Goal: Task Accomplishment & Management: Use online tool/utility

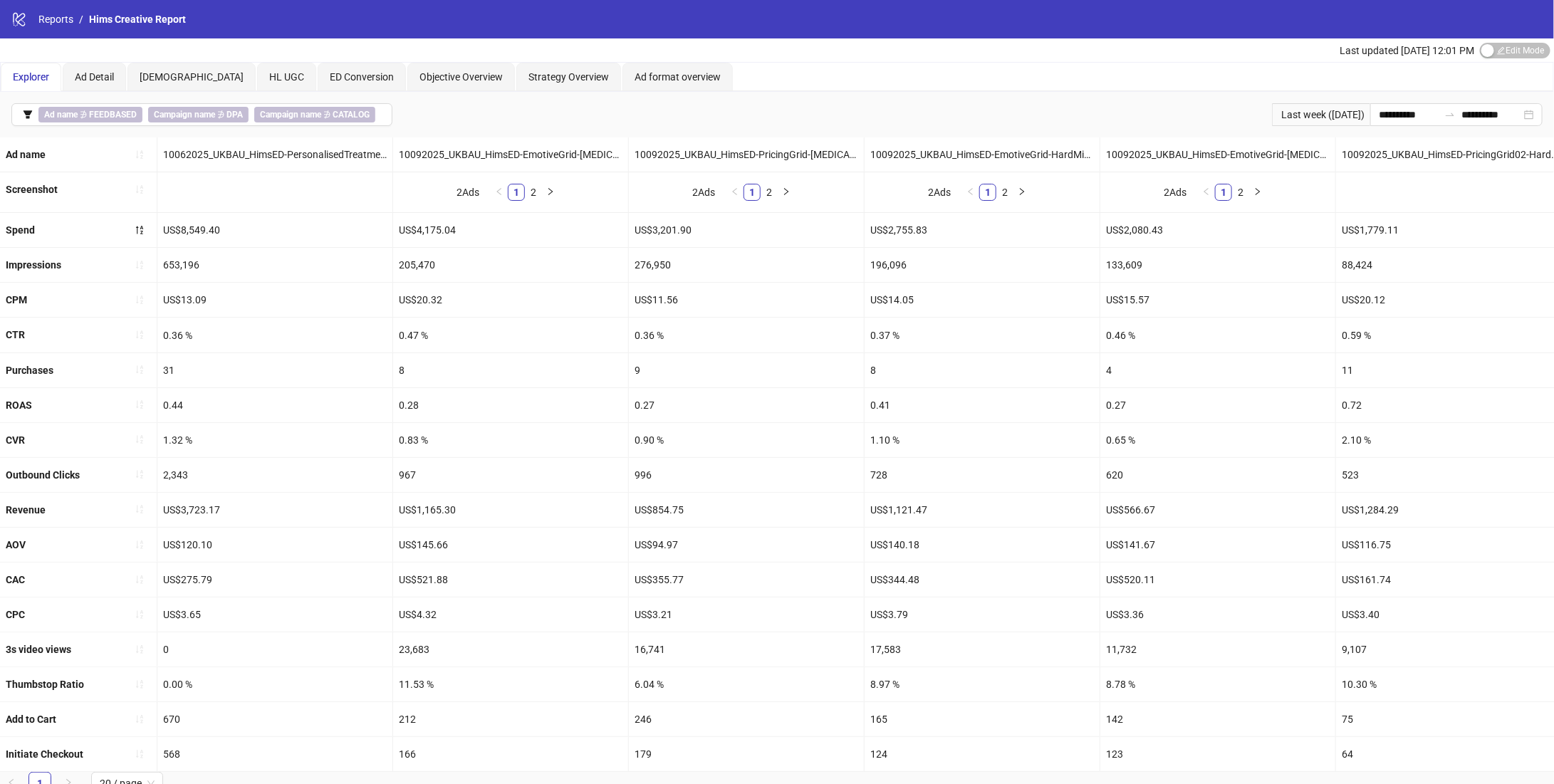
click at [24, 17] on icon "logo/logo-mobile" at bounding box center [19, 19] width 15 height 15
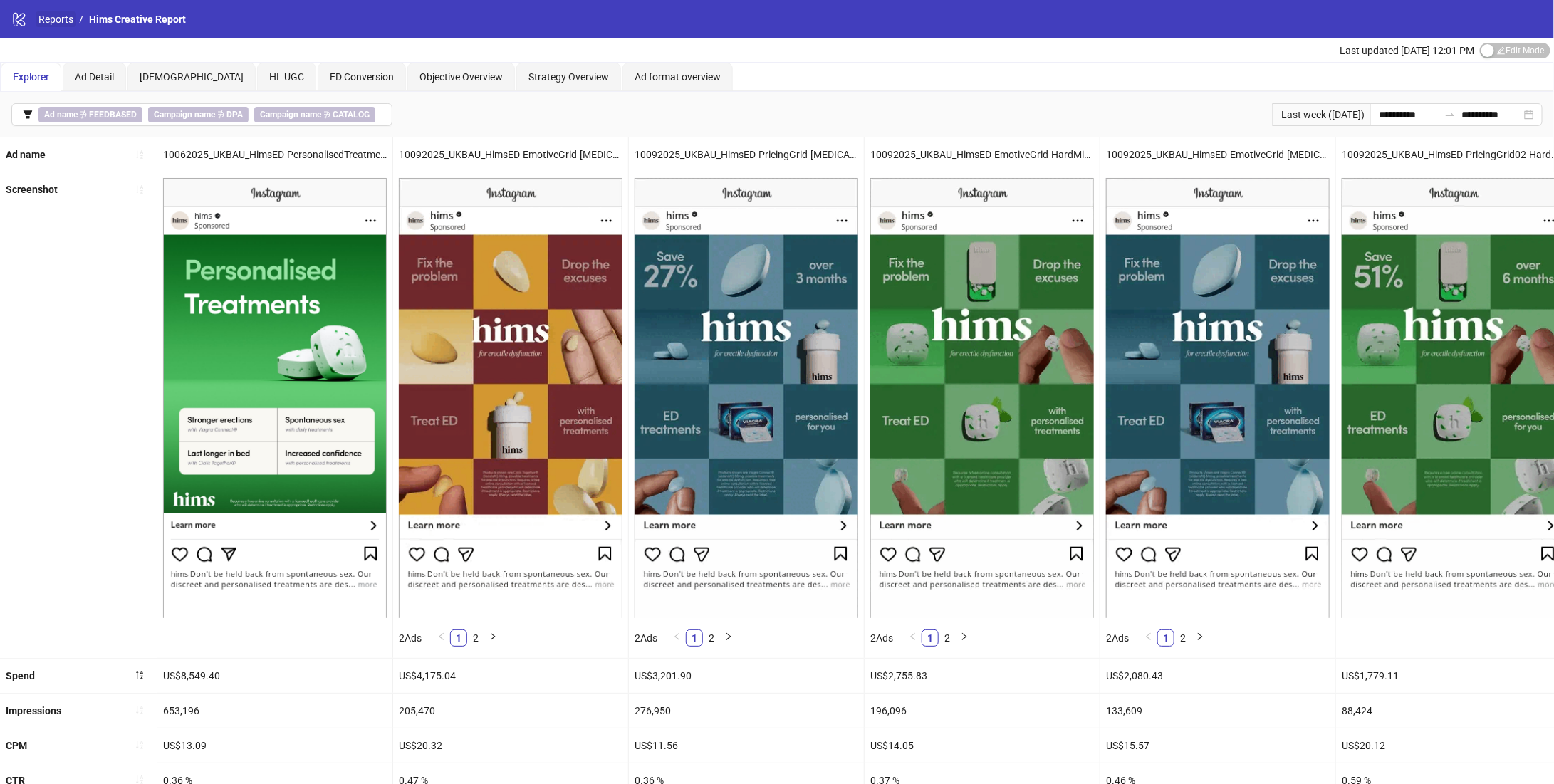
click at [40, 17] on link "Reports" at bounding box center [55, 19] width 40 height 15
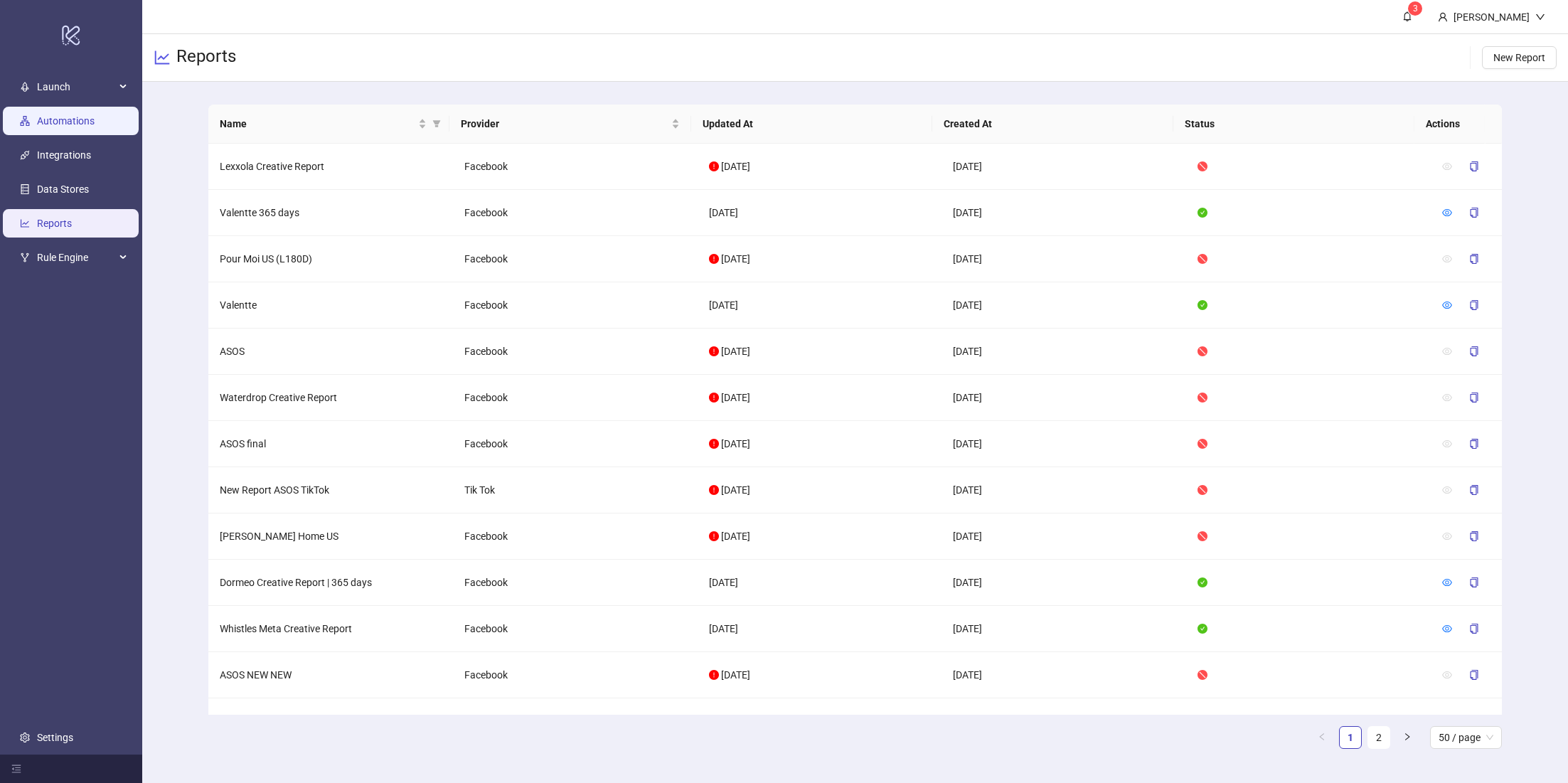
click at [50, 121] on link "Automations" at bounding box center [65, 121] width 58 height 12
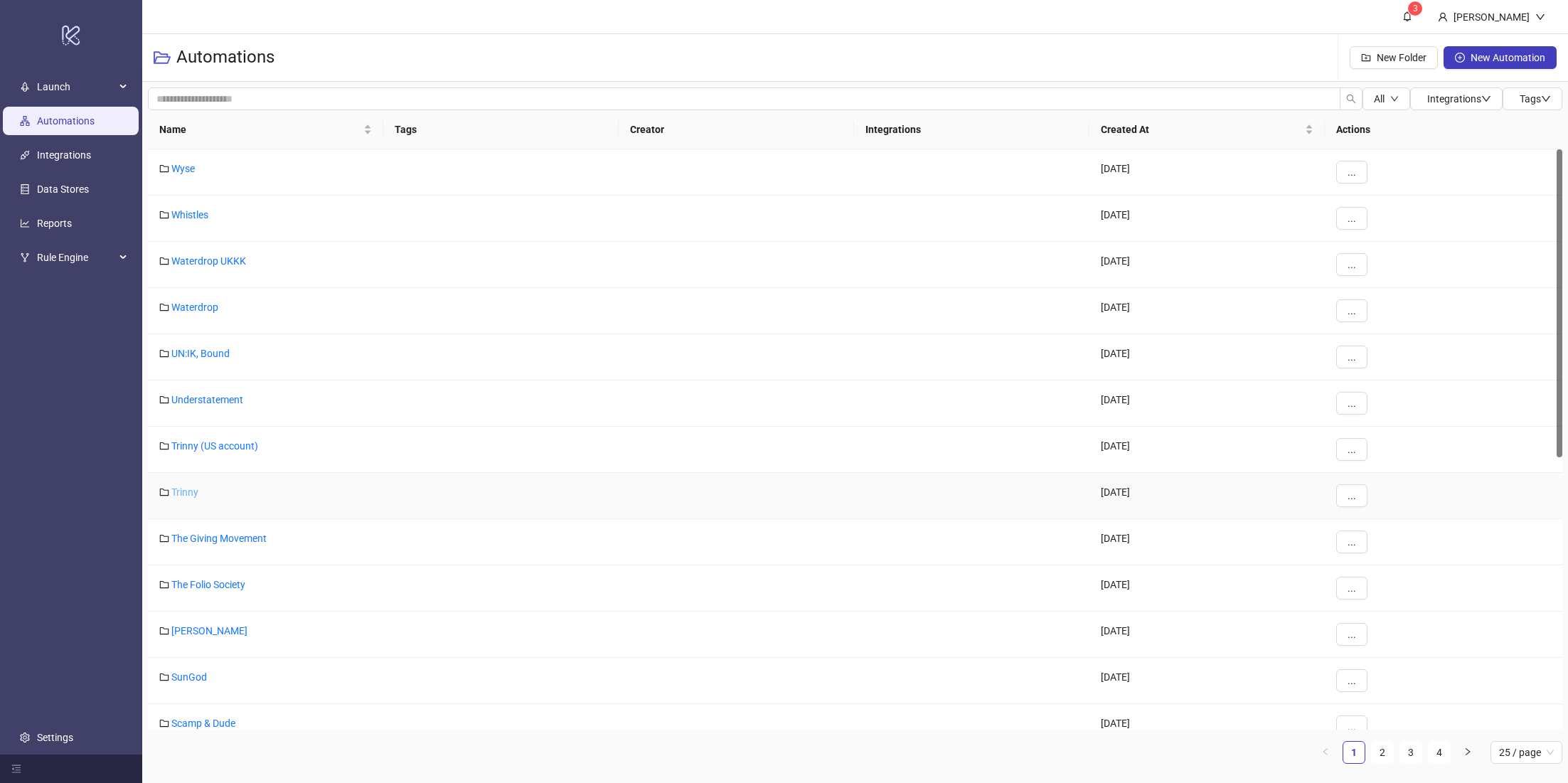
click at [187, 486] on link "Trinny" at bounding box center [185, 492] width 27 height 12
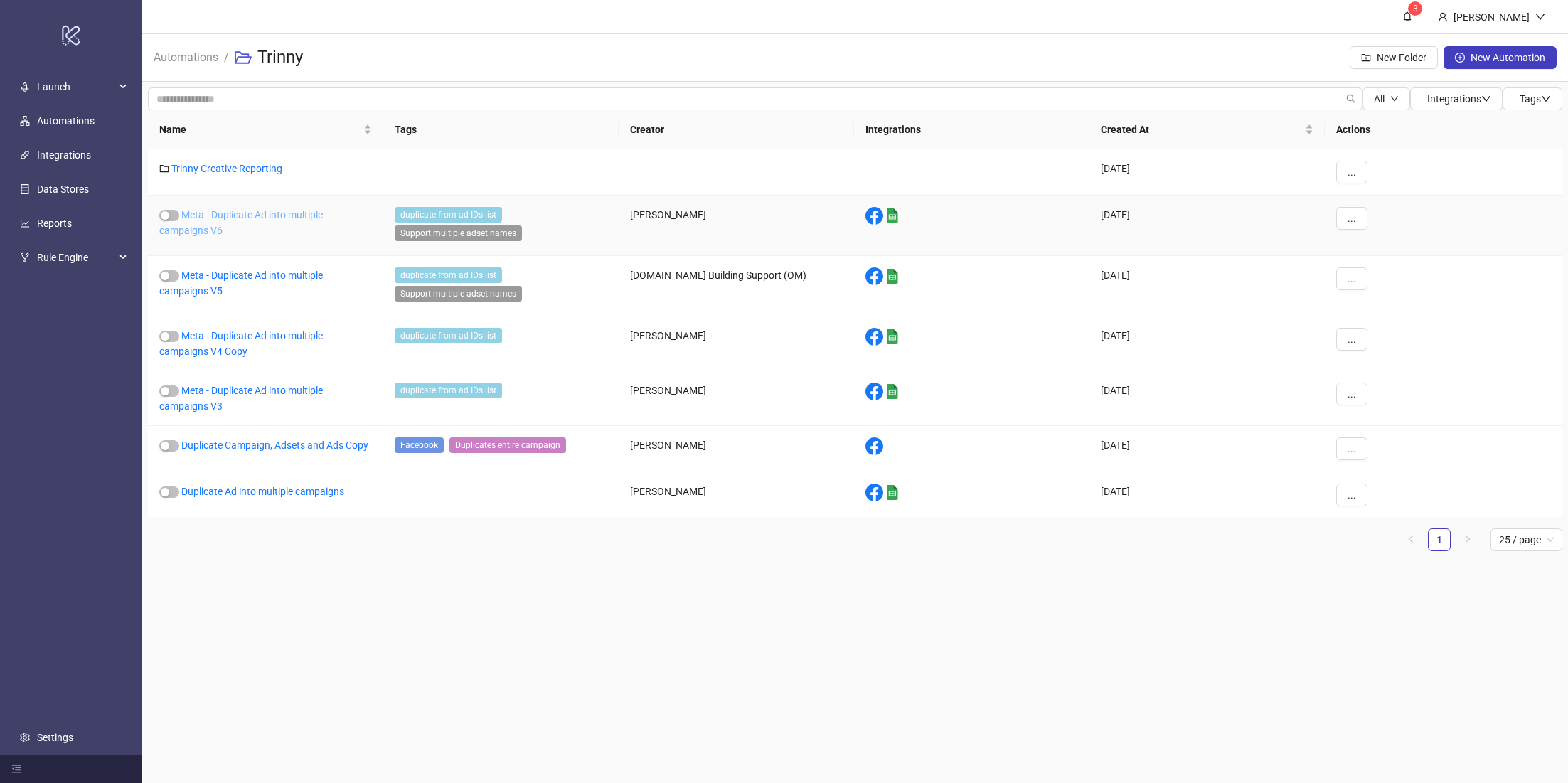
click at [294, 210] on link "Meta - Duplicate Ad into multiple campaigns V6" at bounding box center [241, 222] width 164 height 27
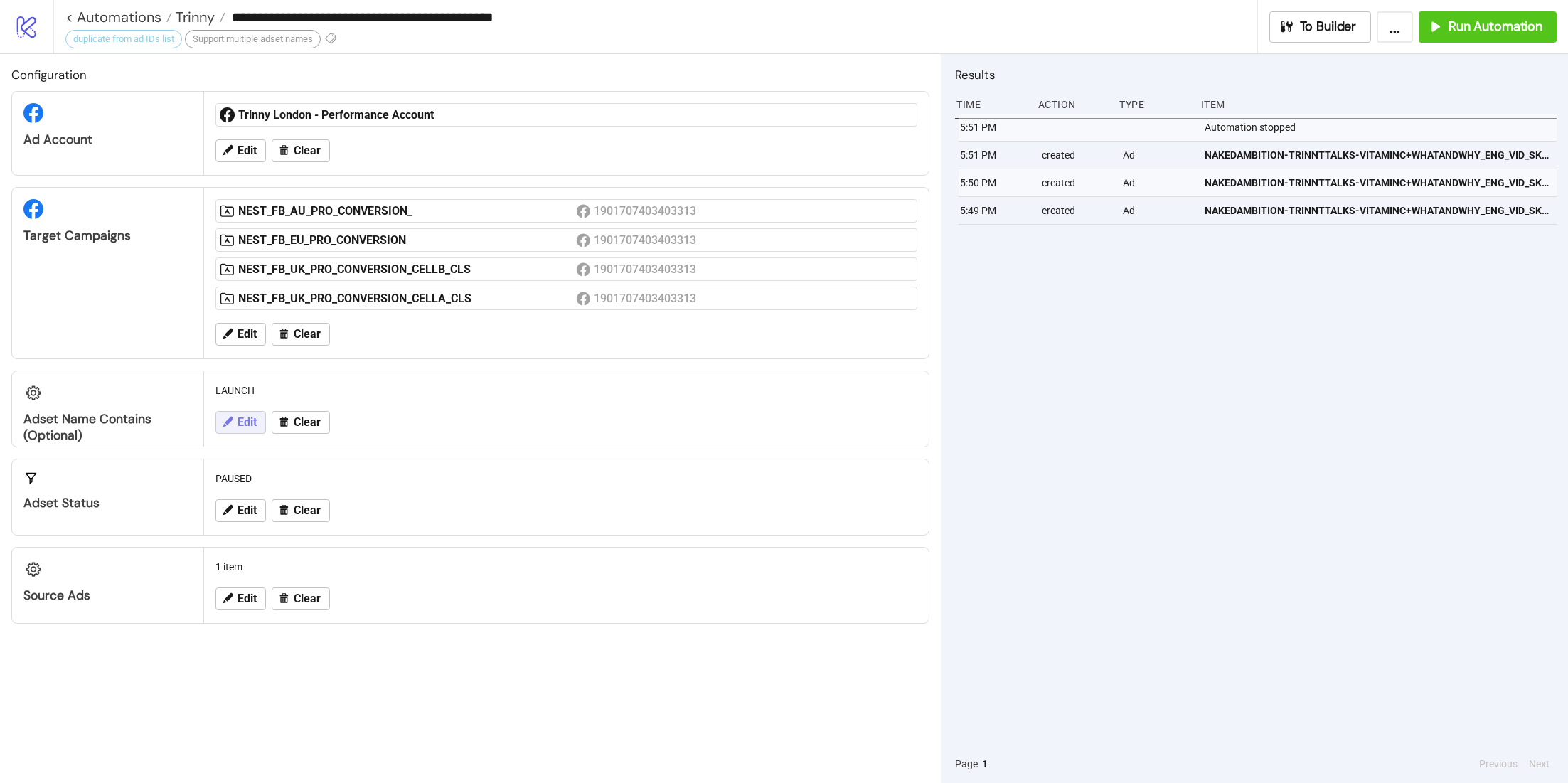
click at [247, 416] on span "Edit" at bounding box center [247, 422] width 19 height 12
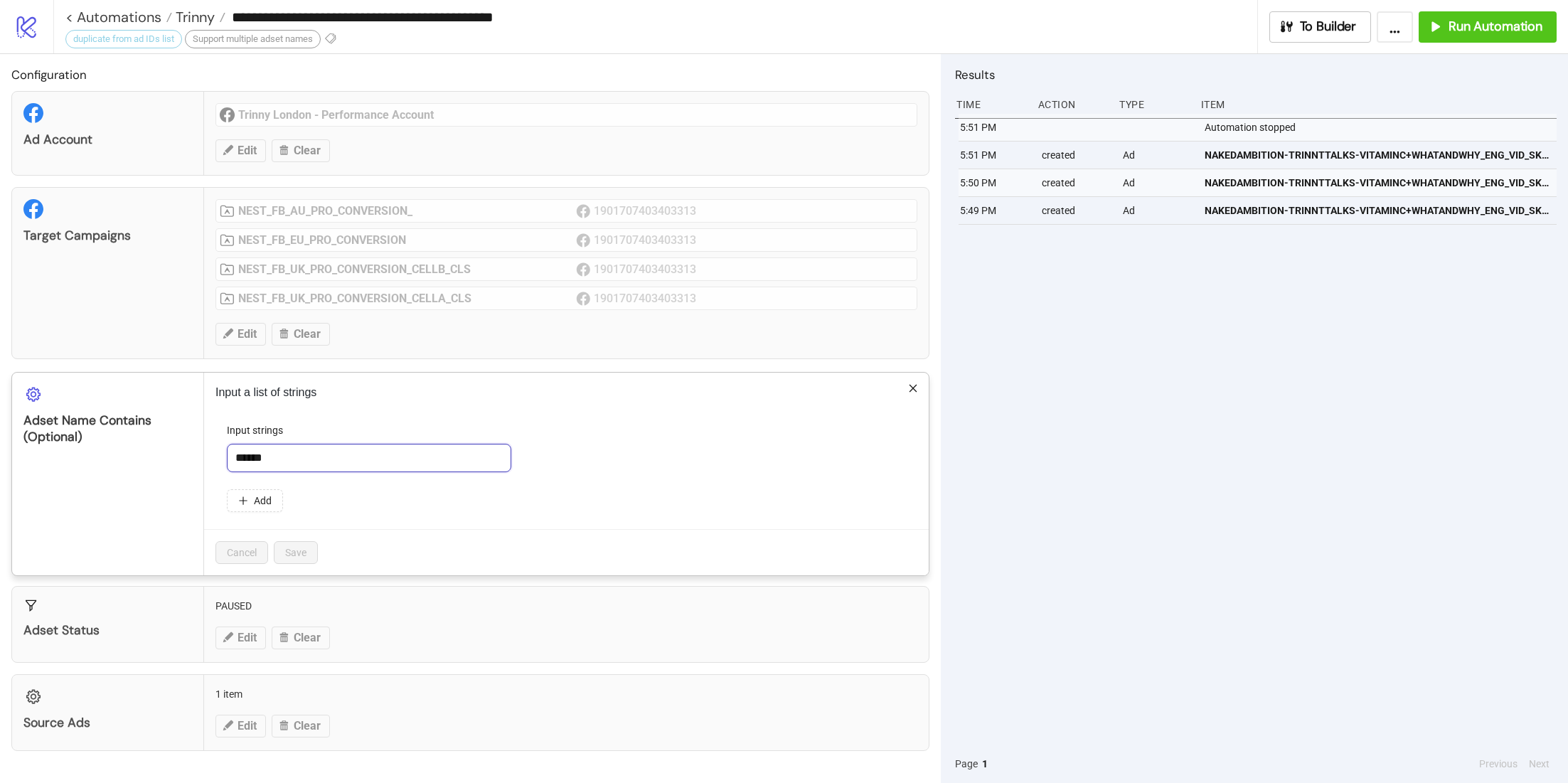
drag, startPoint x: 301, startPoint y: 449, endPoint x: 230, endPoint y: 448, distance: 71.0
click at [230, 449] on input "******" at bounding box center [369, 457] width 285 height 29
type input "**********"
click at [302, 542] on button "Save" at bounding box center [296, 552] width 44 height 23
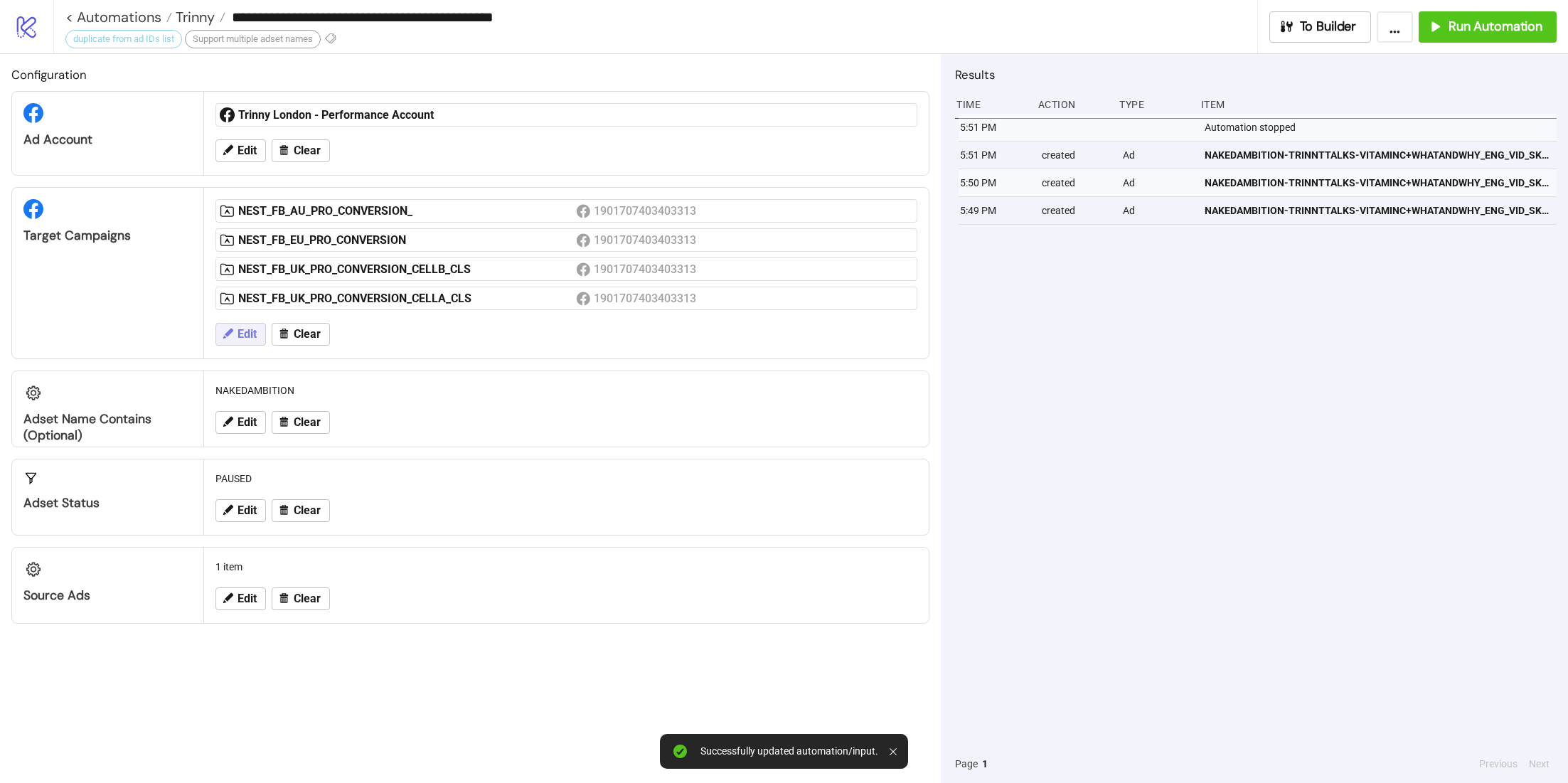
click at [250, 334] on span "Edit" at bounding box center [247, 334] width 19 height 12
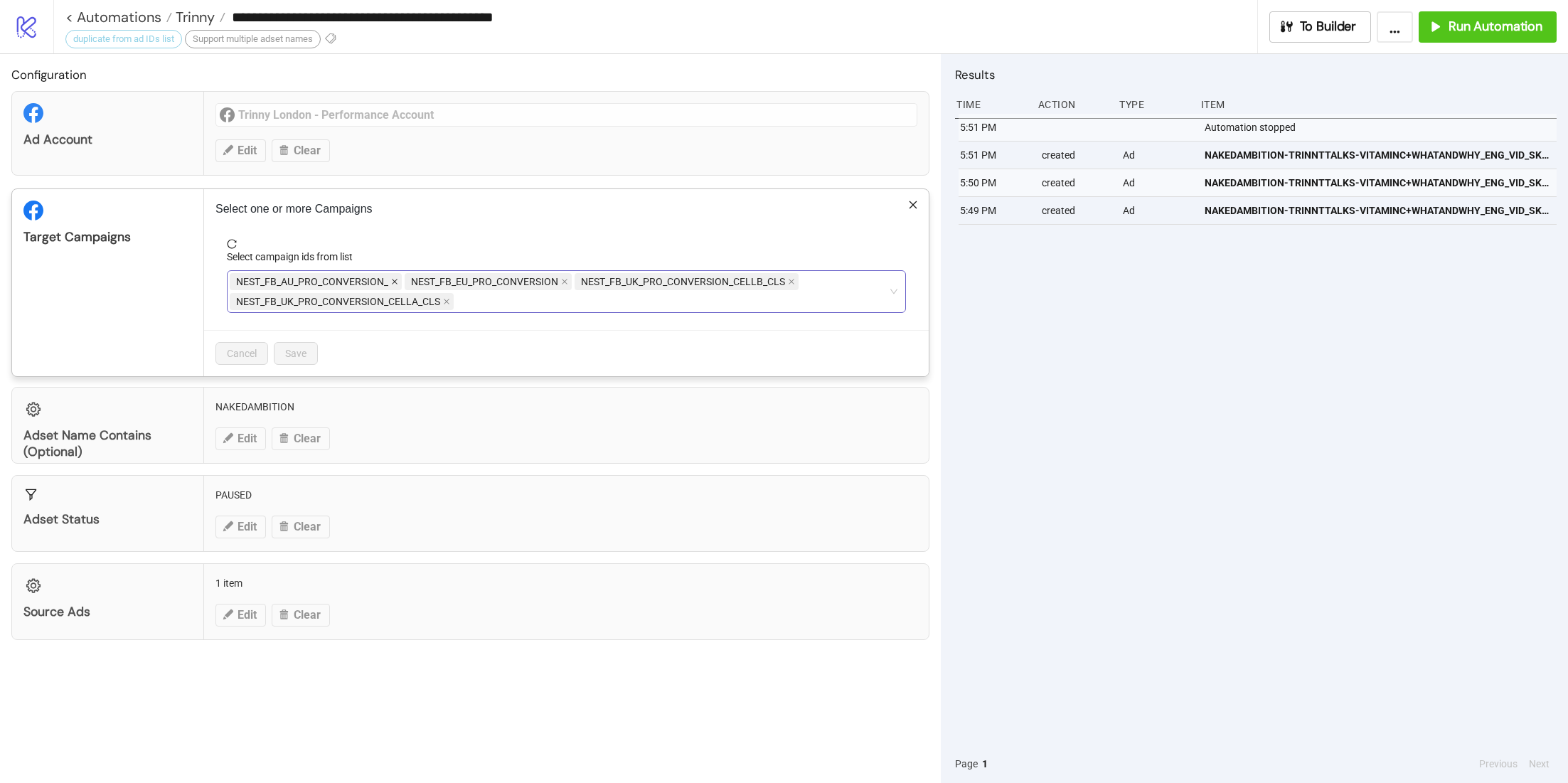
click at [392, 281] on icon "close" at bounding box center [395, 282] width 7 height 7
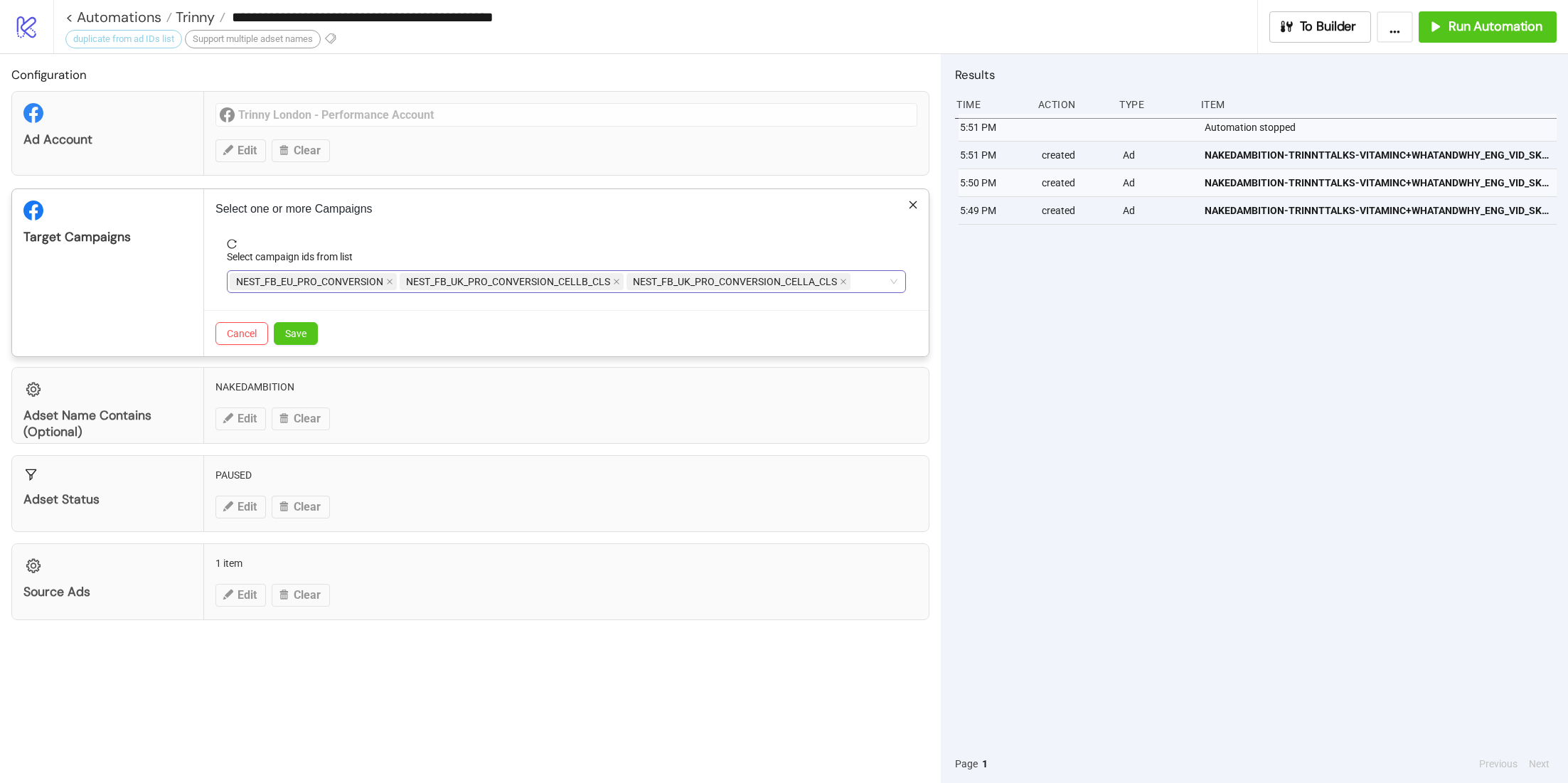
click at [392, 281] on icon "close" at bounding box center [390, 282] width 7 height 7
click at [444, 280] on icon "close" at bounding box center [447, 282] width 6 height 6
click at [245, 325] on button "Cancel" at bounding box center [242, 333] width 53 height 23
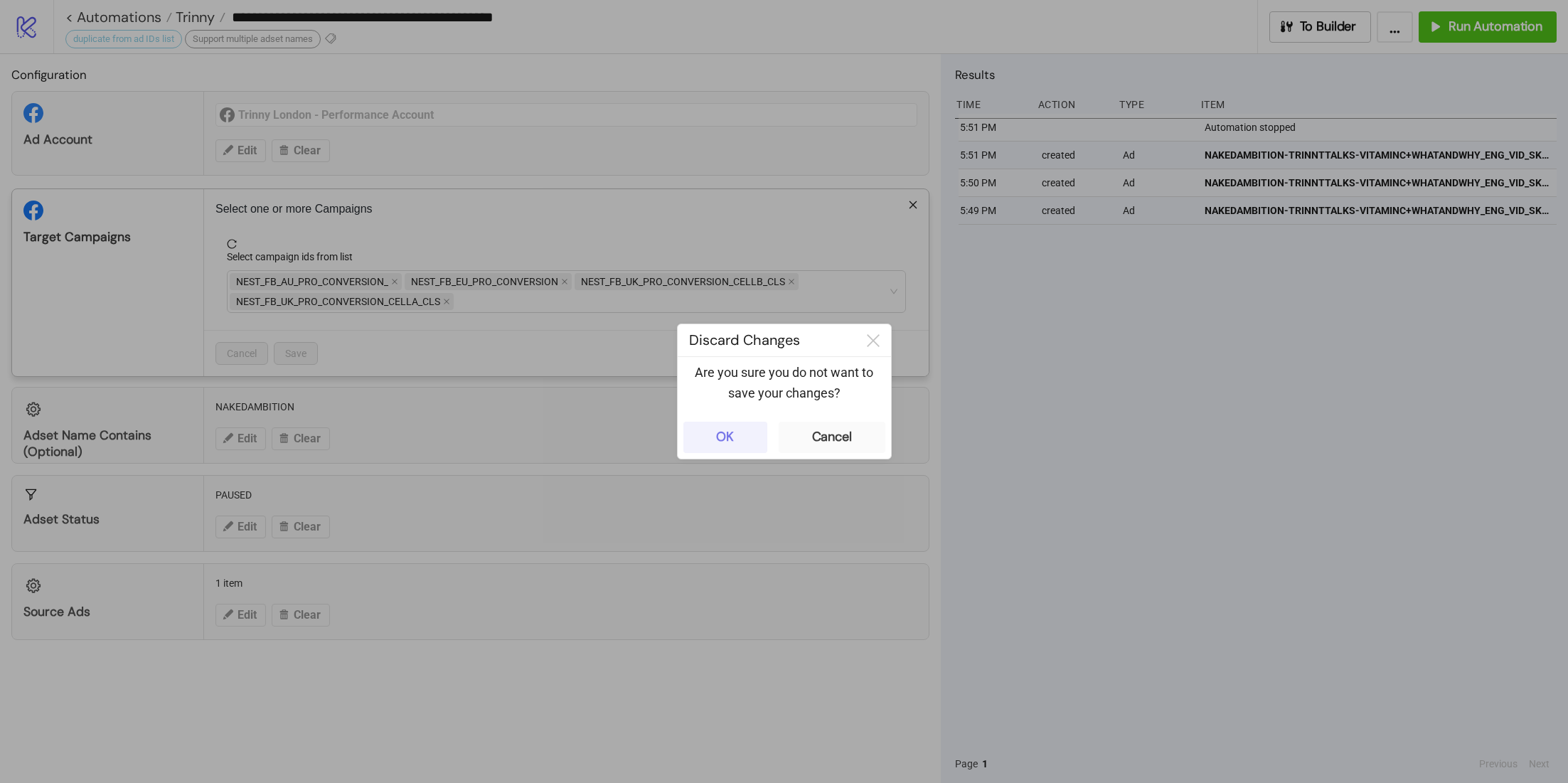
click at [744, 430] on button "OK" at bounding box center [725, 437] width 84 height 32
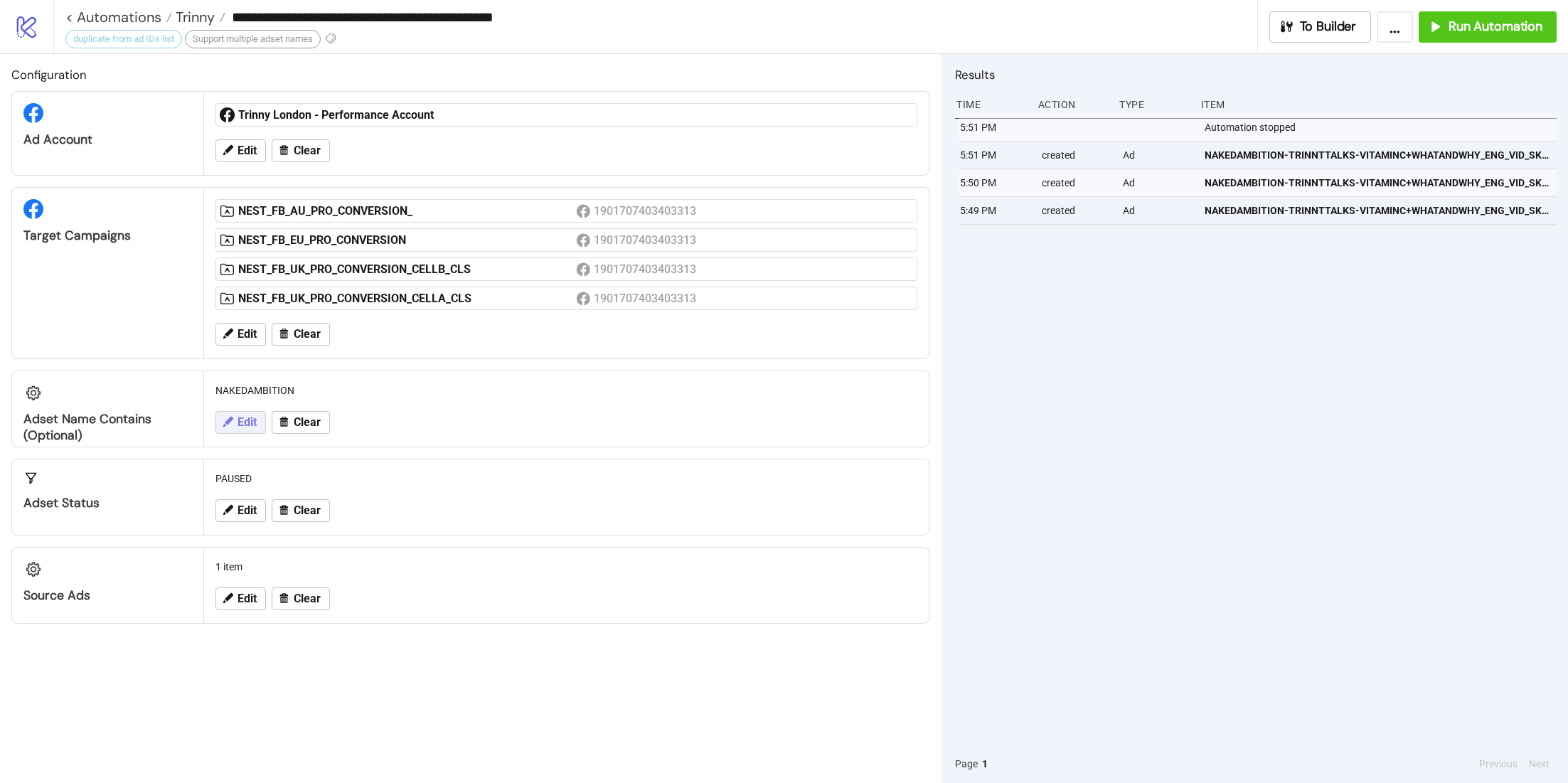
click at [241, 416] on span "Edit" at bounding box center [247, 422] width 19 height 12
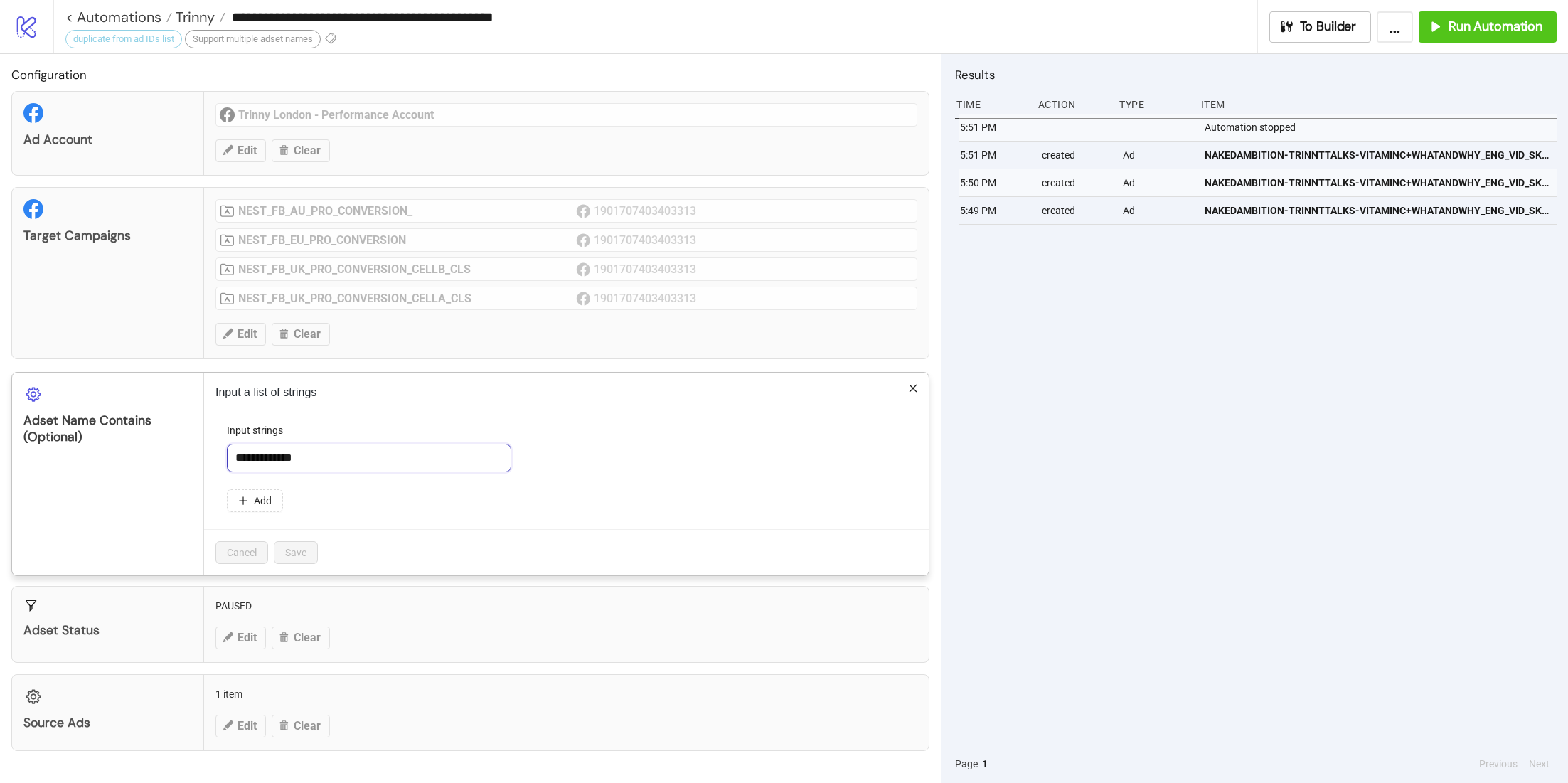
click at [356, 449] on input "**********" at bounding box center [369, 457] width 285 height 29
type input "******"
click at [301, 547] on span "Save" at bounding box center [296, 553] width 21 height 12
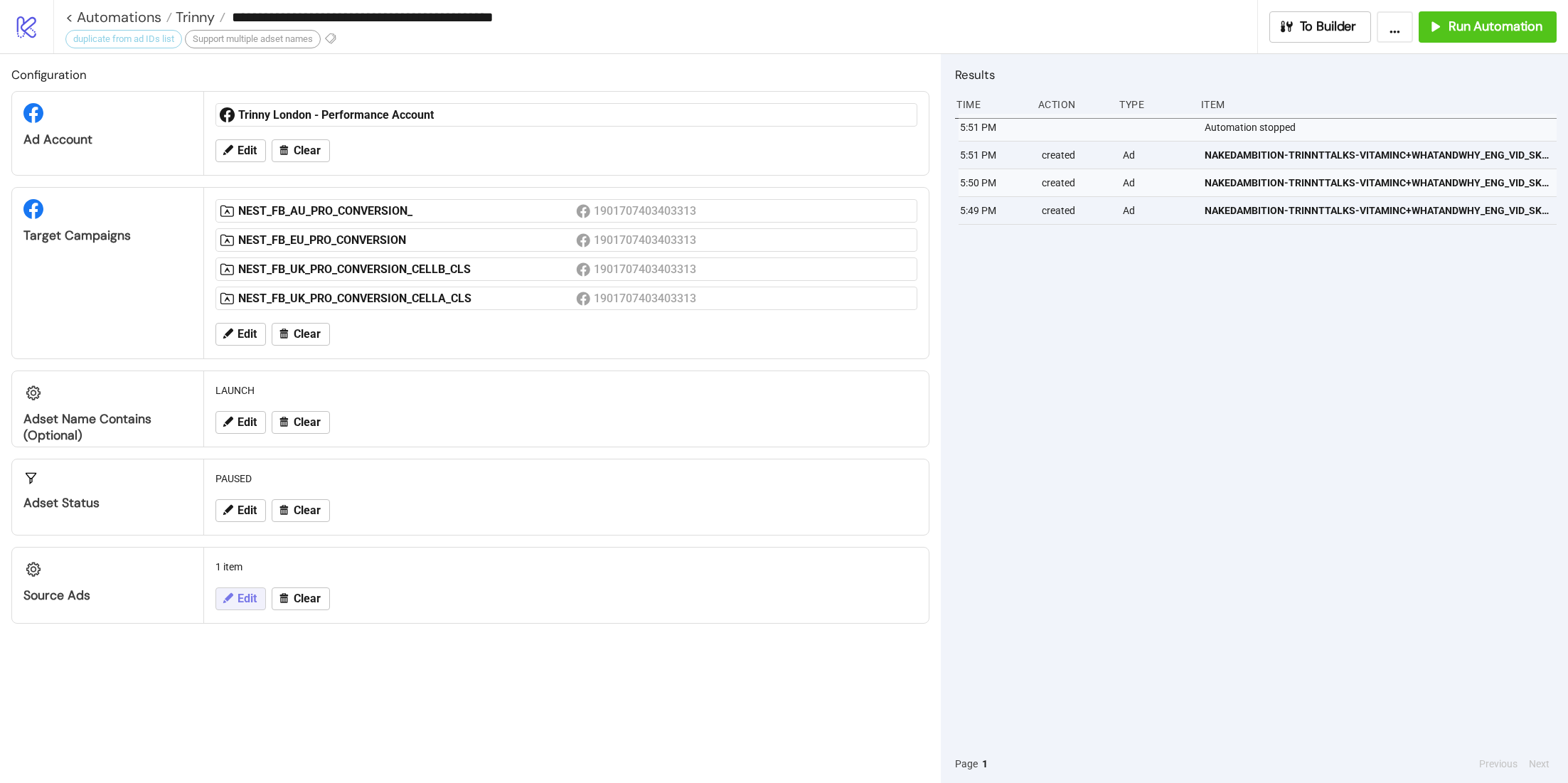
click at [245, 595] on span "Edit" at bounding box center [247, 598] width 19 height 12
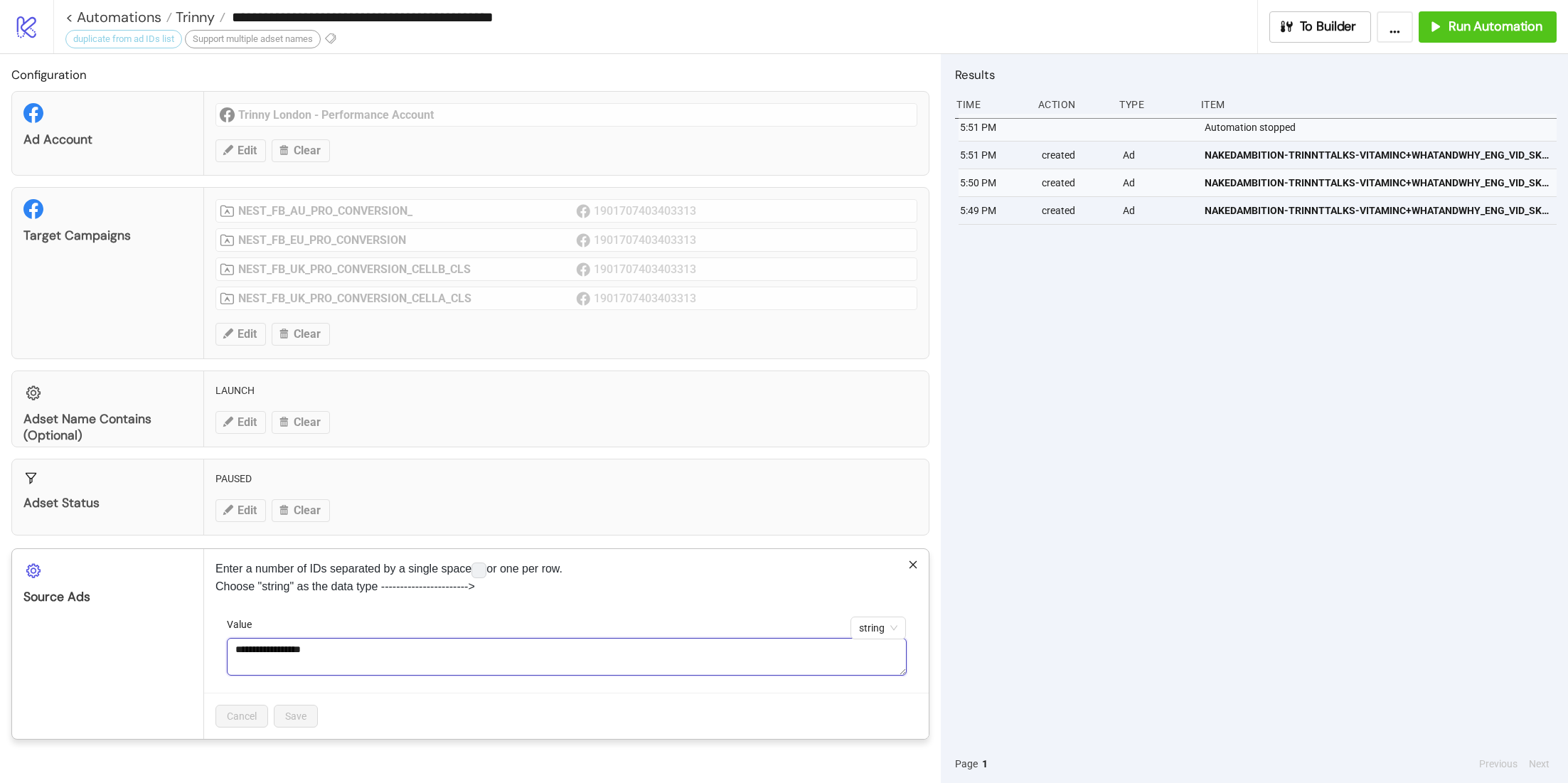
click at [288, 646] on textarea "**********" at bounding box center [566, 656] width 680 height 37
paste textarea
type textarea "**********"
click at [305, 712] on span "Save" at bounding box center [296, 716] width 21 height 12
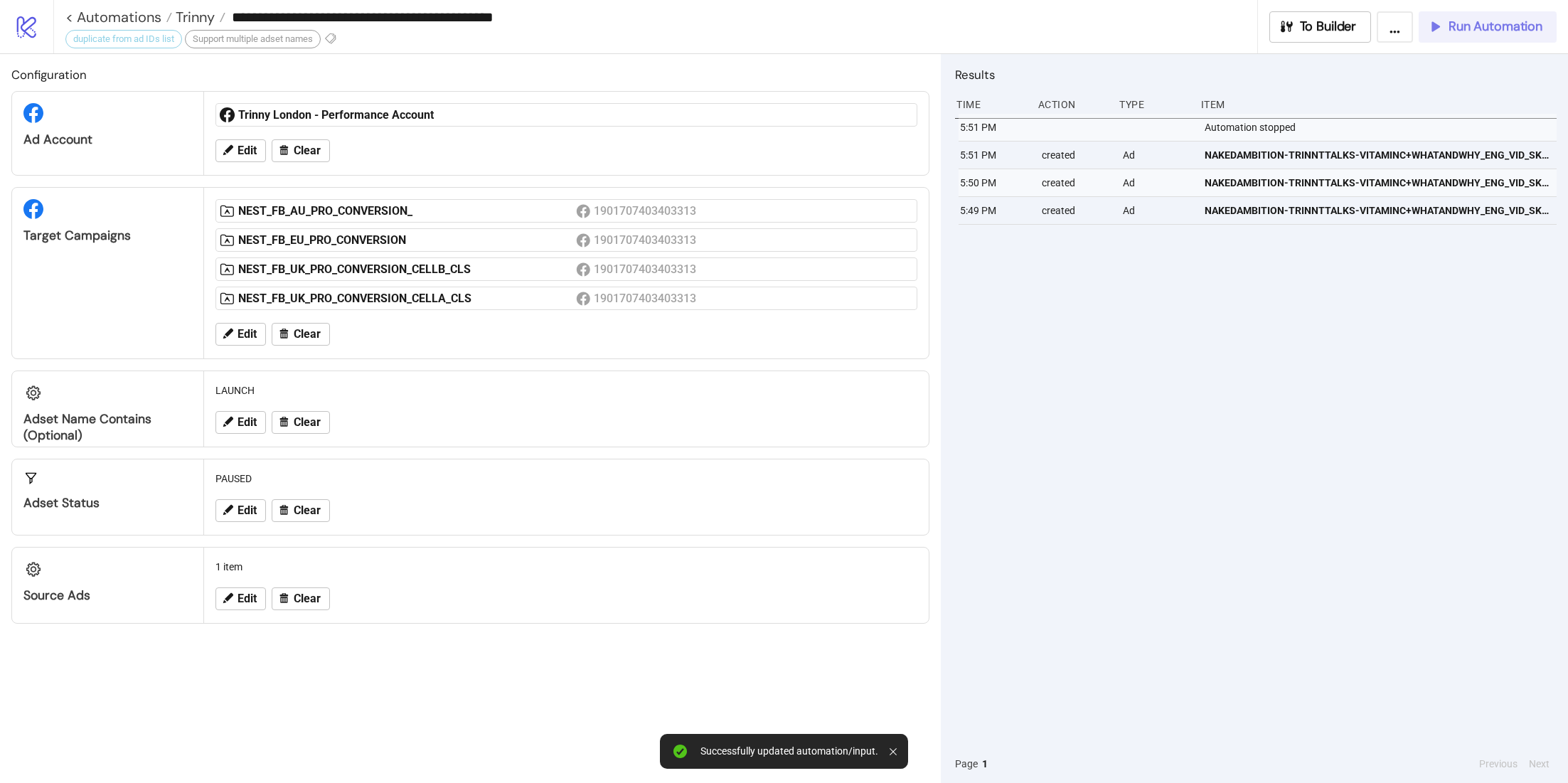
click at [1470, 32] on span "Run Automation" at bounding box center [1495, 26] width 94 height 16
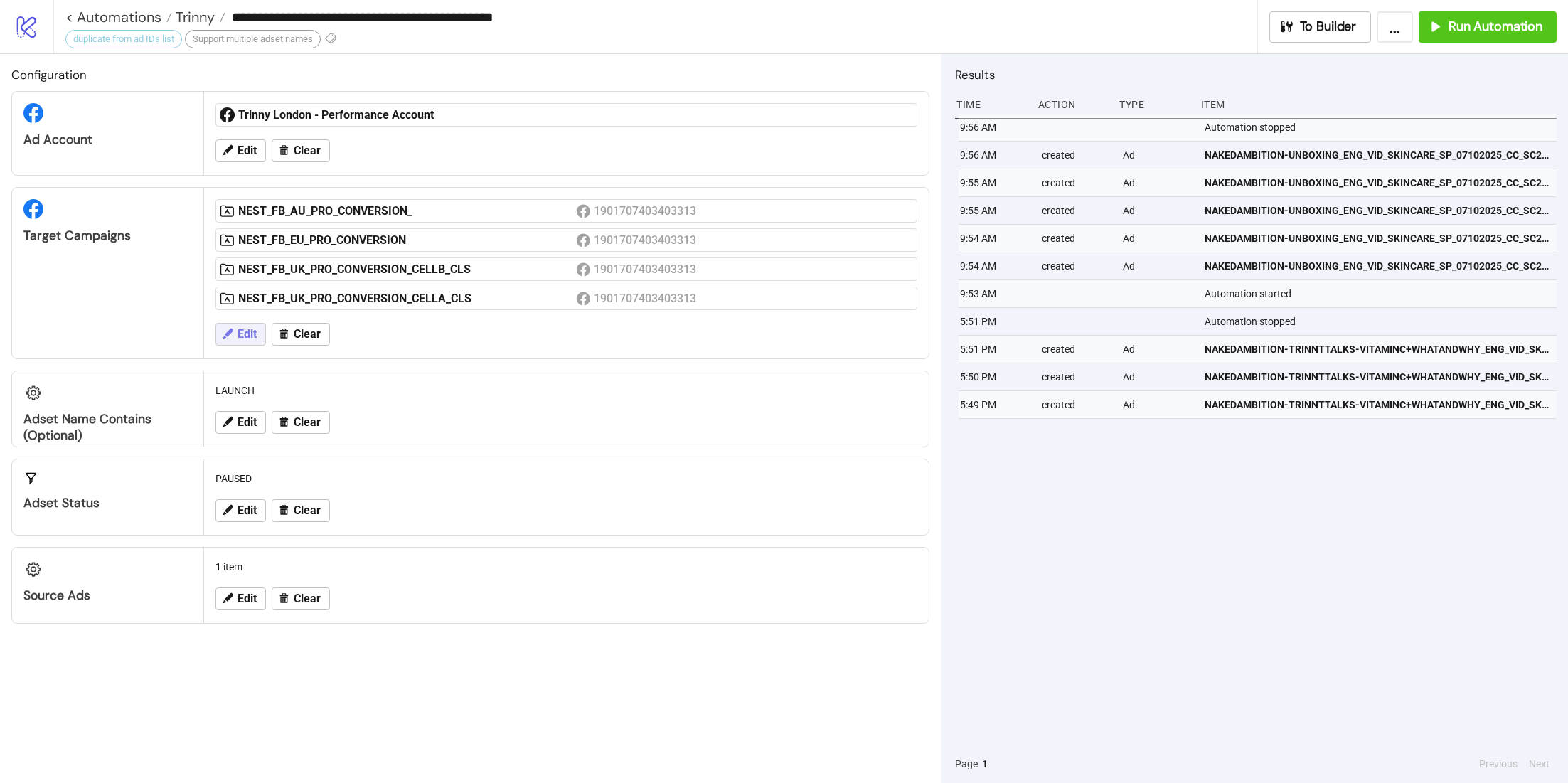
click at [247, 337] on span "Edit" at bounding box center [247, 334] width 19 height 12
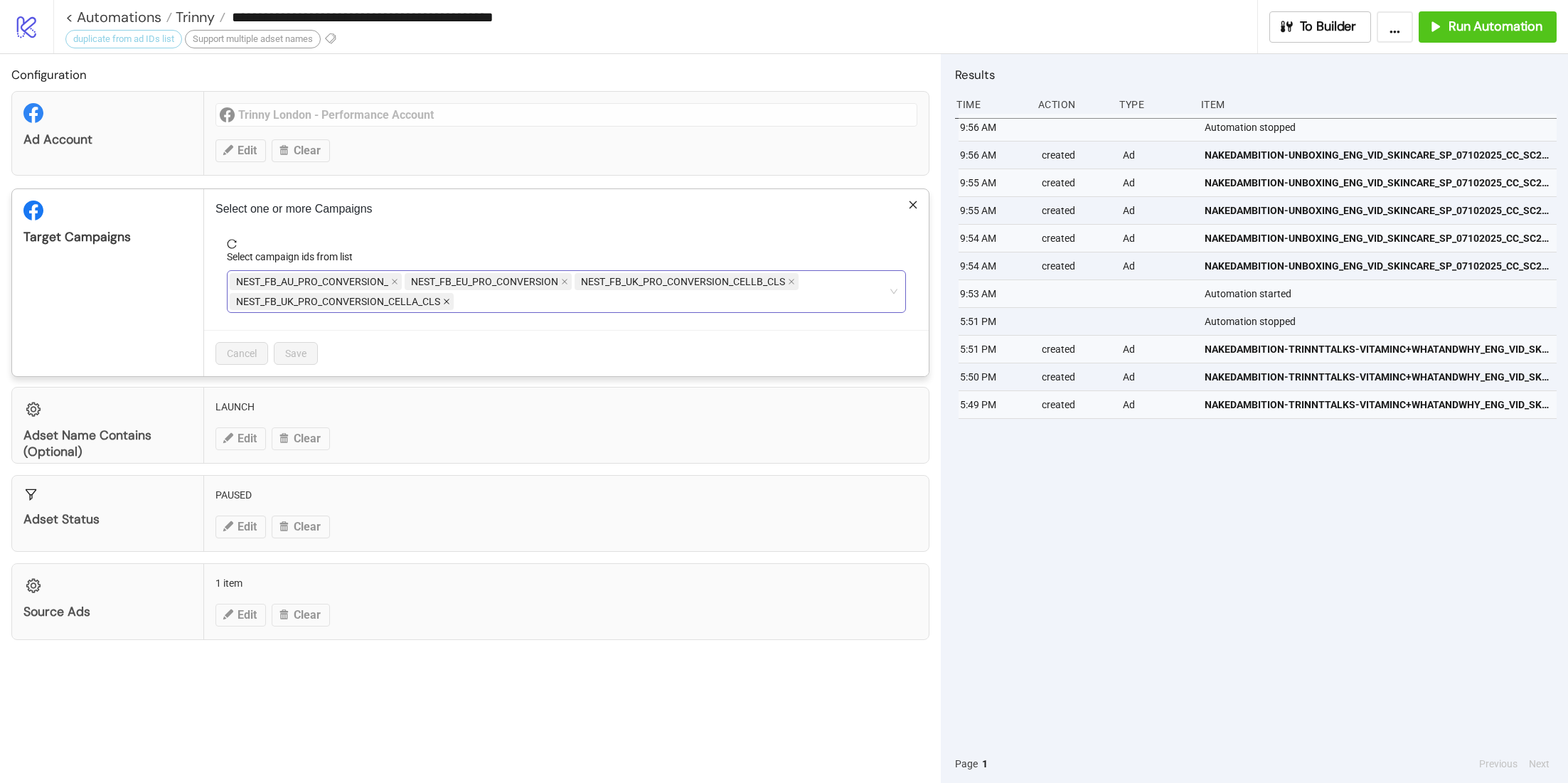
click at [447, 298] on icon "close" at bounding box center [447, 301] width 7 height 7
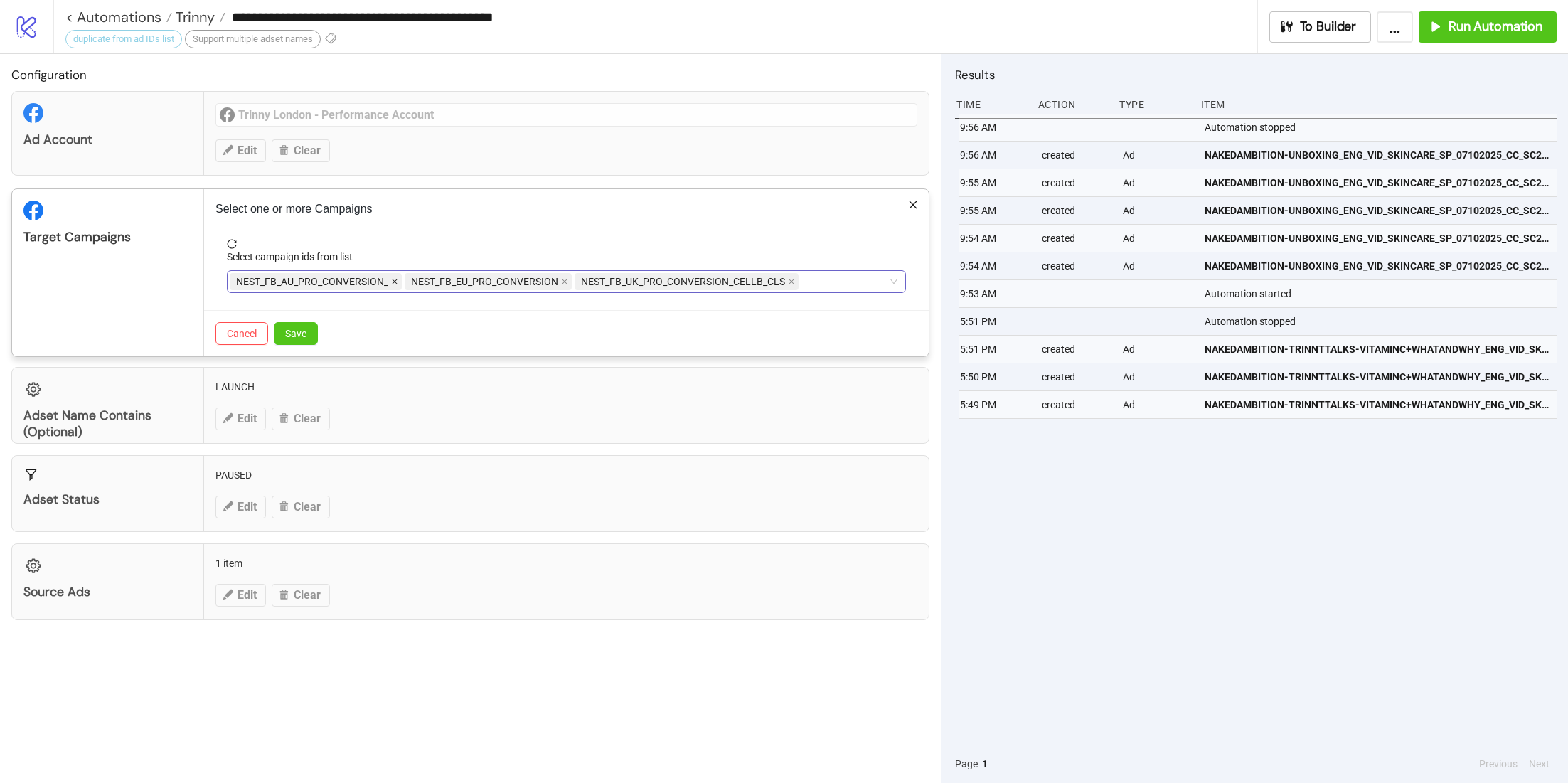
click at [395, 279] on icon "close" at bounding box center [395, 282] width 7 height 7
click at [395, 279] on span "NEST_FB_EU_PRO_CONVERSION" at bounding box center [313, 281] width 167 height 17
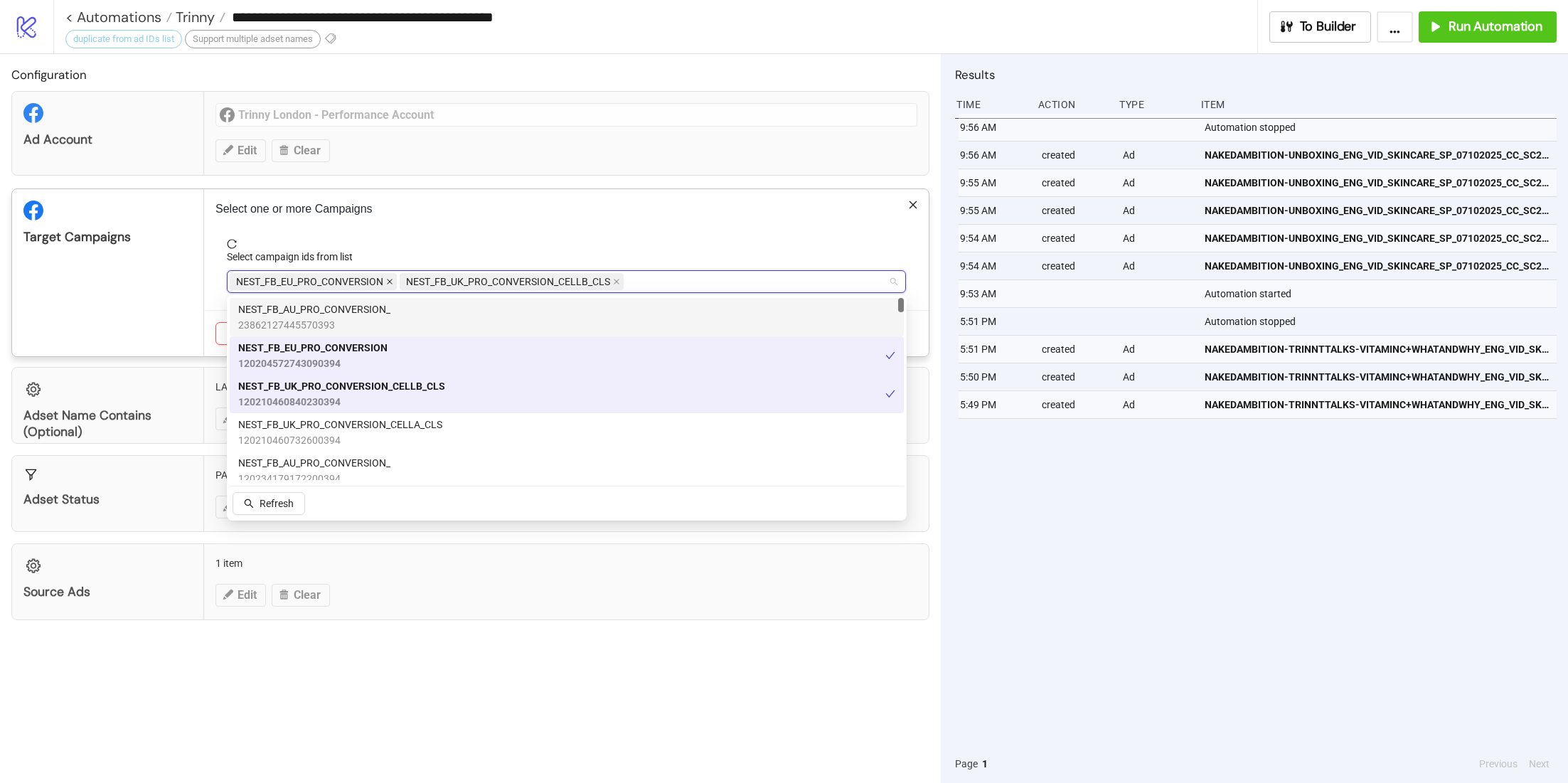
click at [389, 279] on icon "close" at bounding box center [390, 282] width 7 height 7
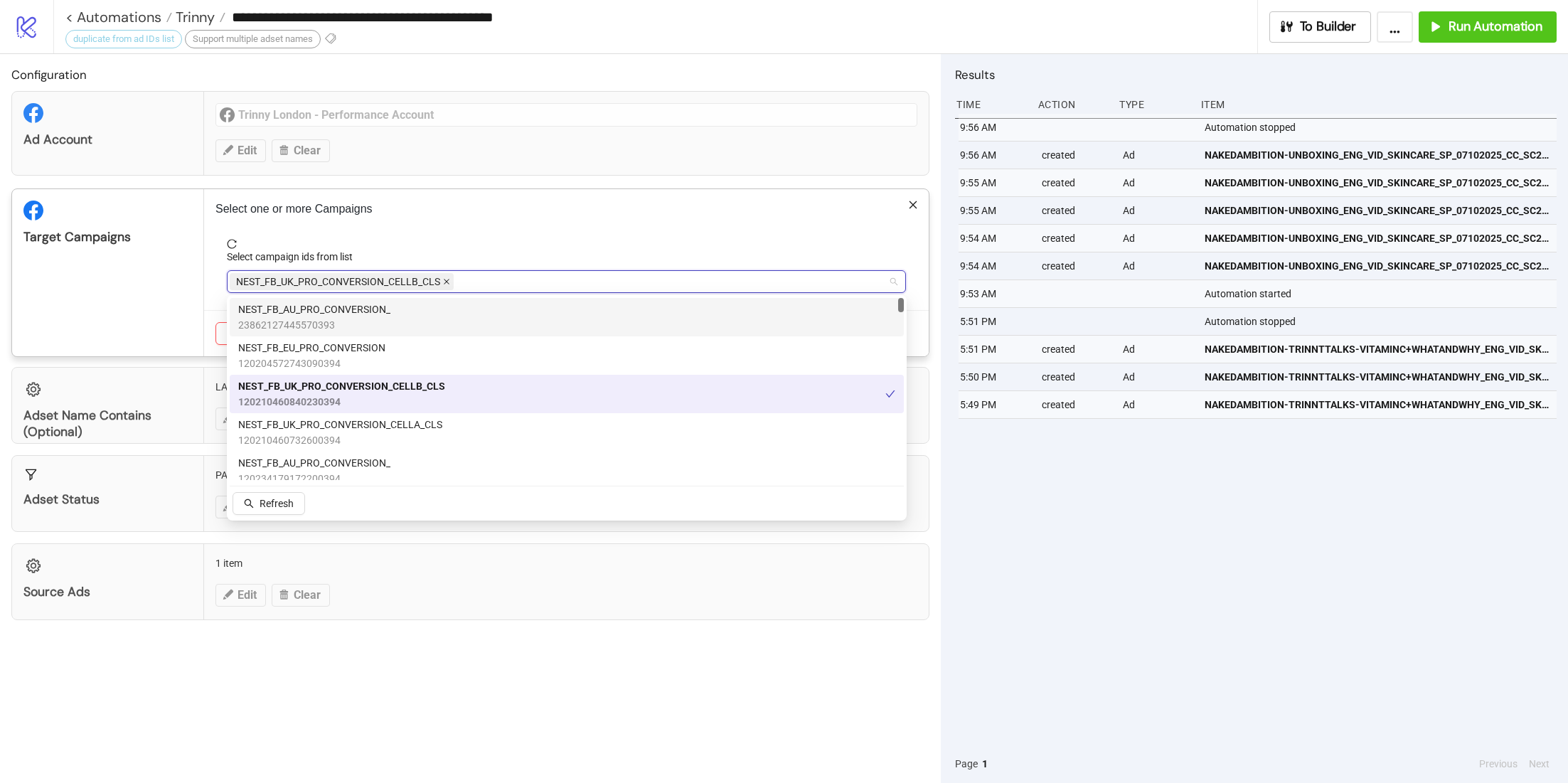
click at [448, 282] on icon "close" at bounding box center [447, 282] width 7 height 7
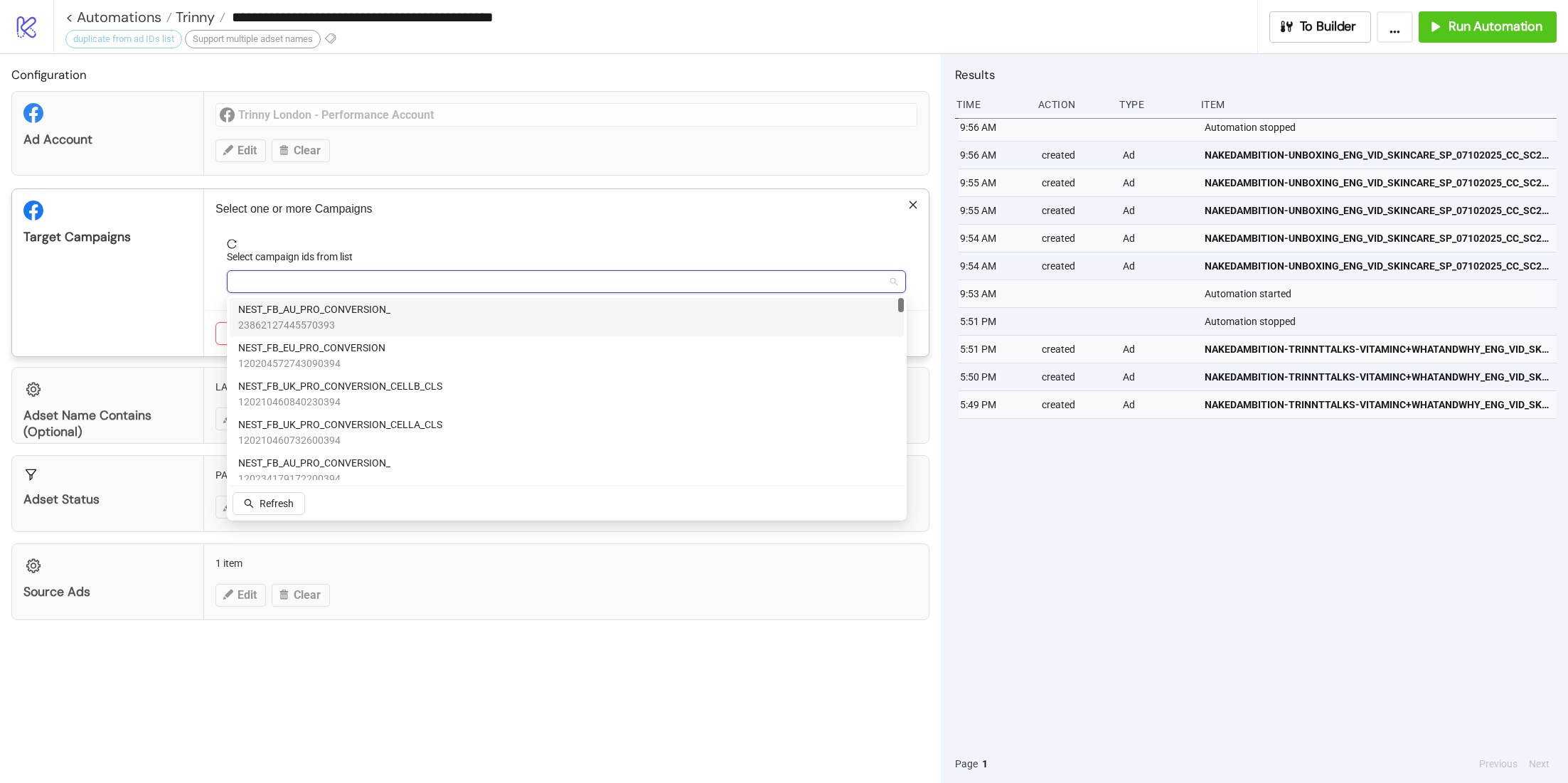
click at [444, 282] on div at bounding box center [559, 281] width 659 height 20
type input "*******"
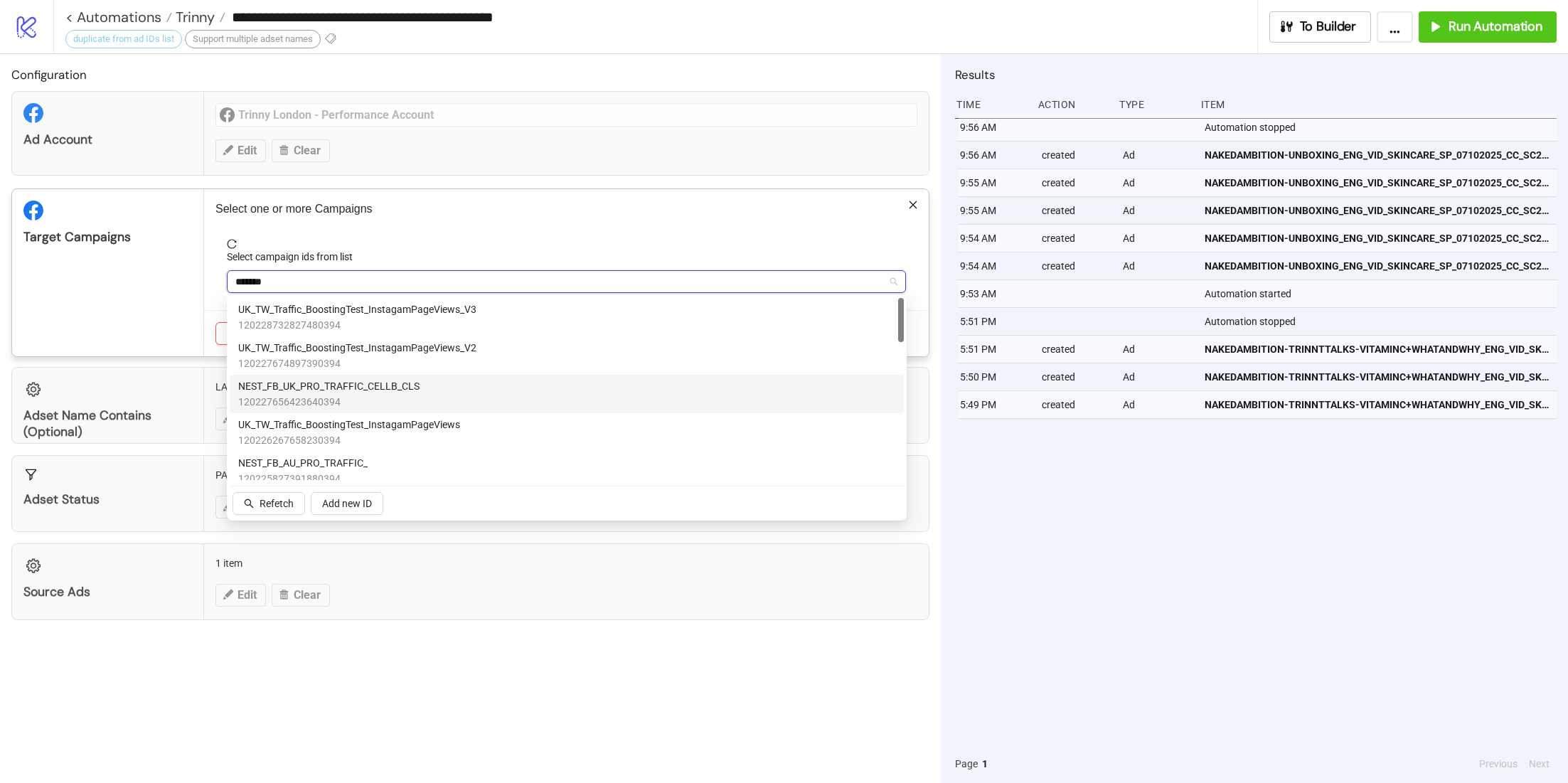
click at [361, 392] on span "NEST_FB_UK_PRO_TRAFFIC_CELLB_CLS" at bounding box center [329, 386] width 181 height 15
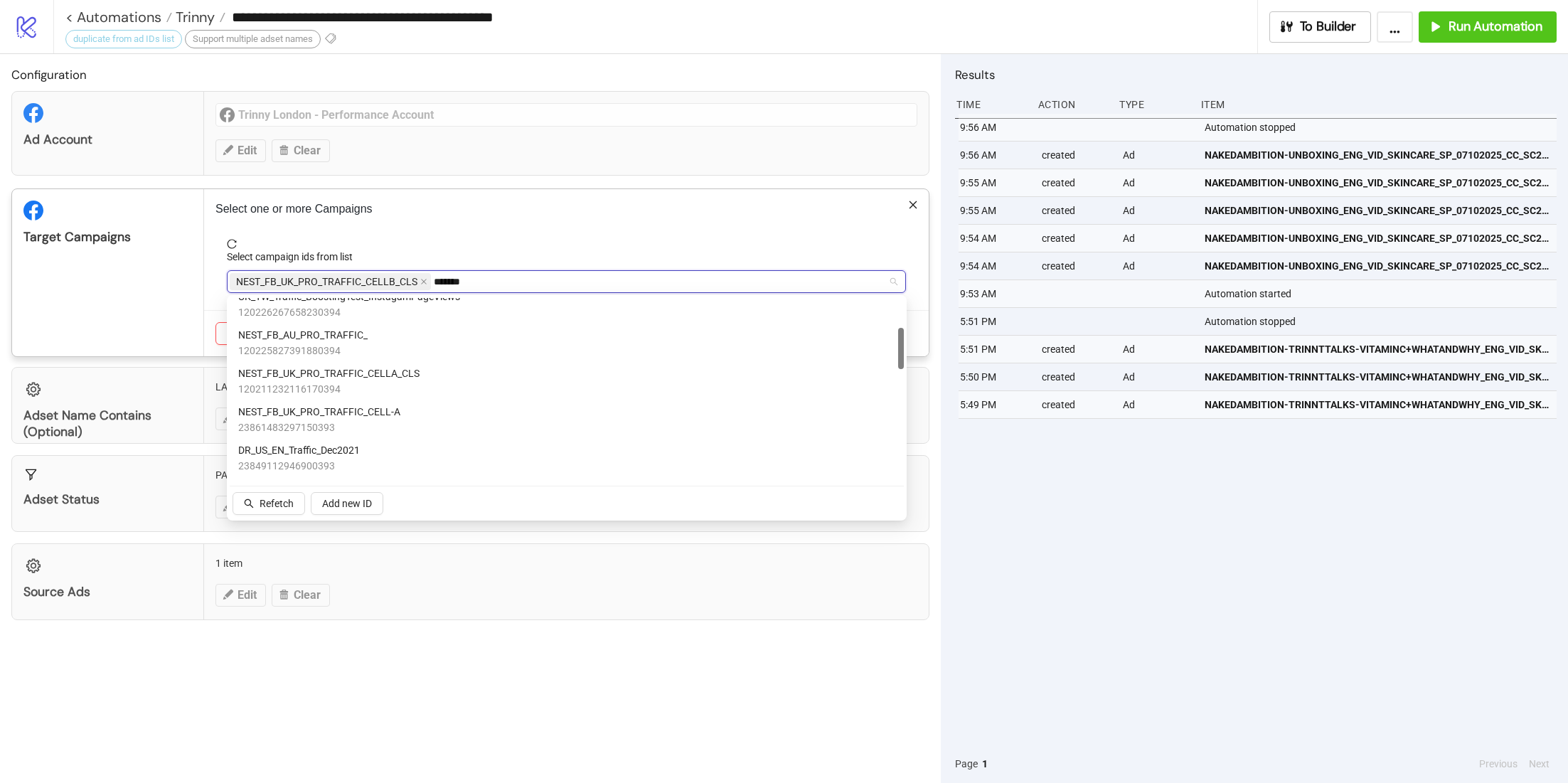
scroll to position [129, 0]
click at [388, 381] on span "120211232116170394" at bounding box center [329, 388] width 181 height 15
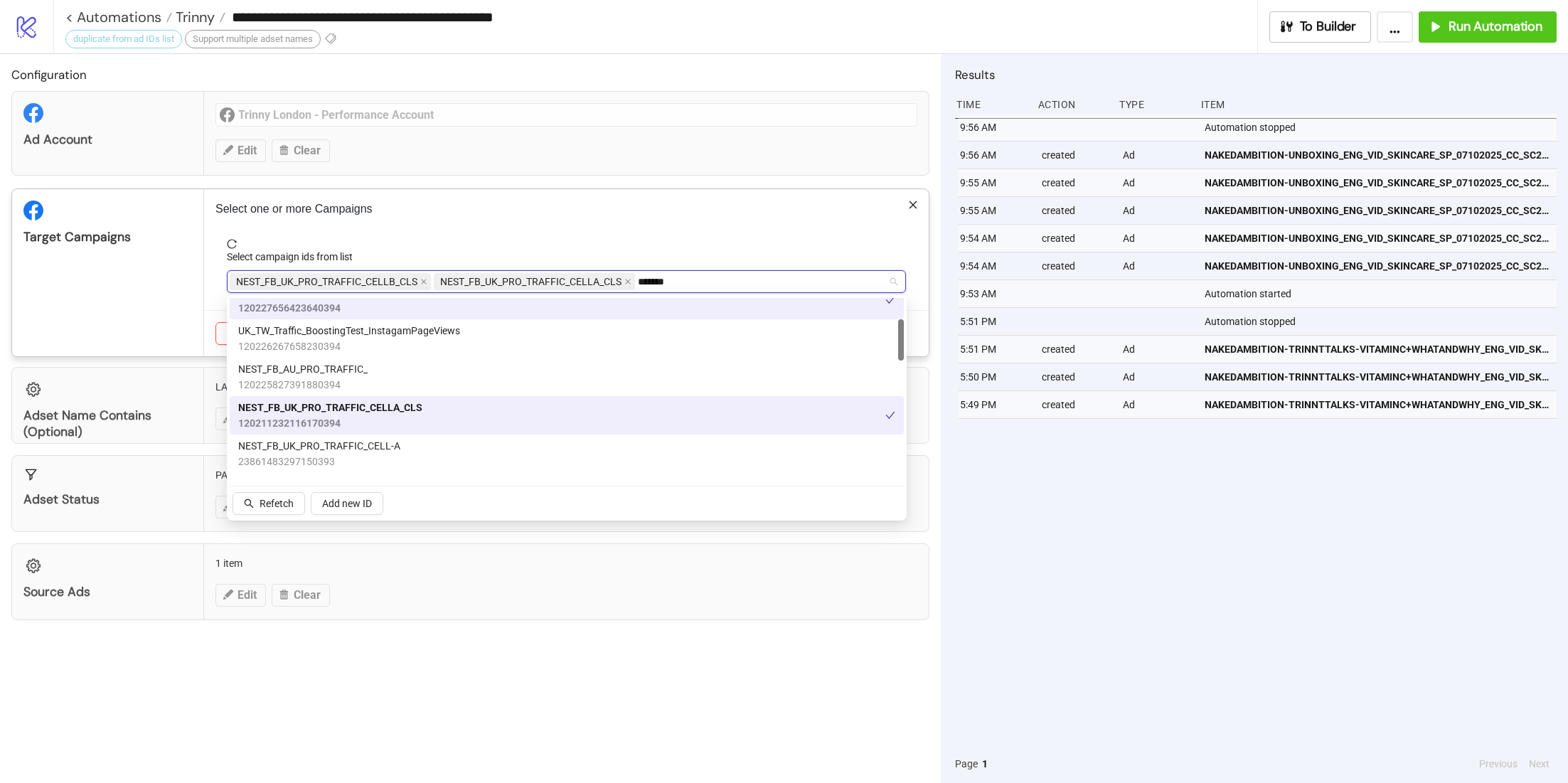
scroll to position [92, 0]
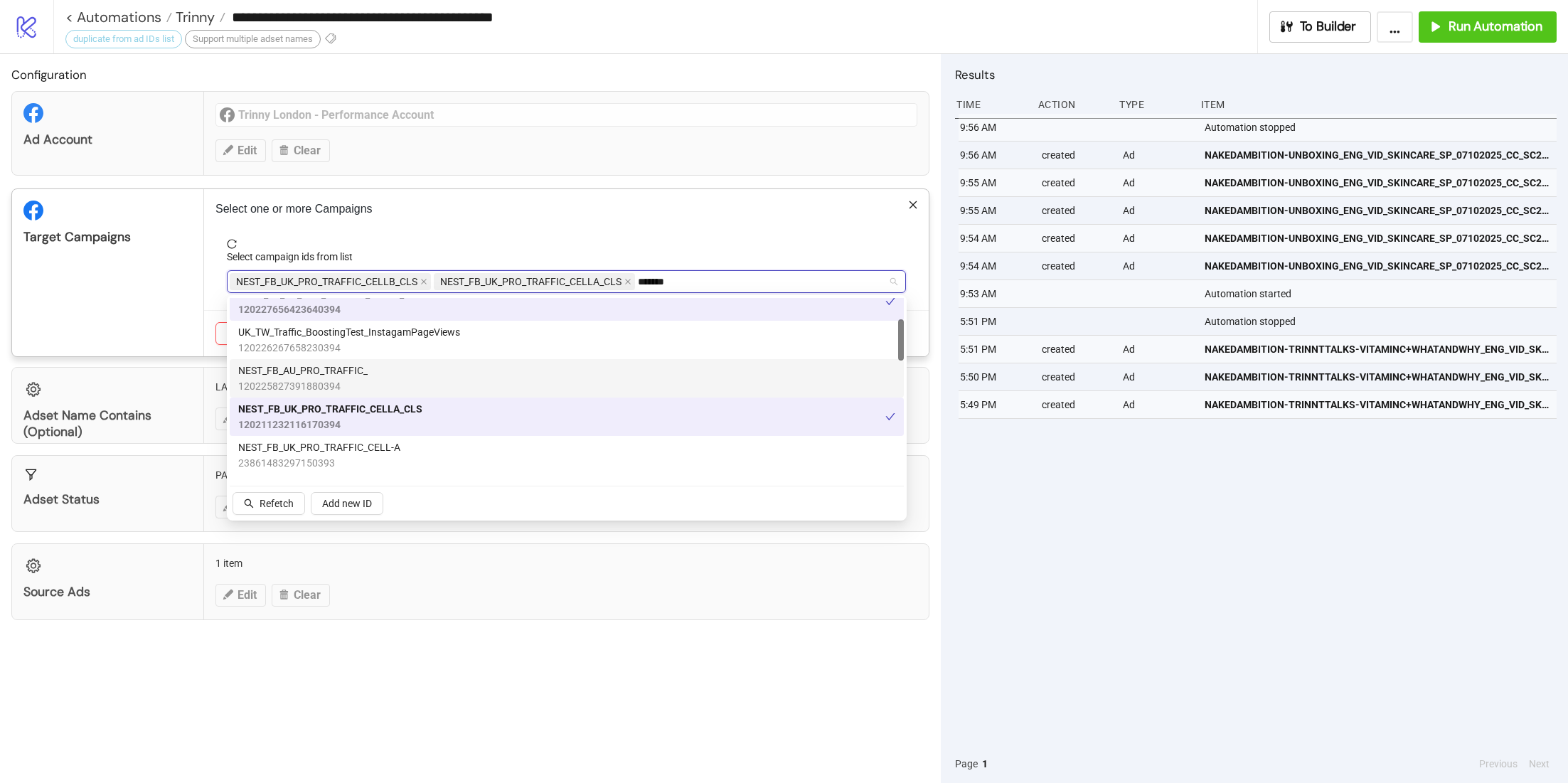
click at [370, 375] on div "NEST_FB_AU_PRO_TRAFFIC_ 120225827391880394" at bounding box center [567, 378] width 657 height 32
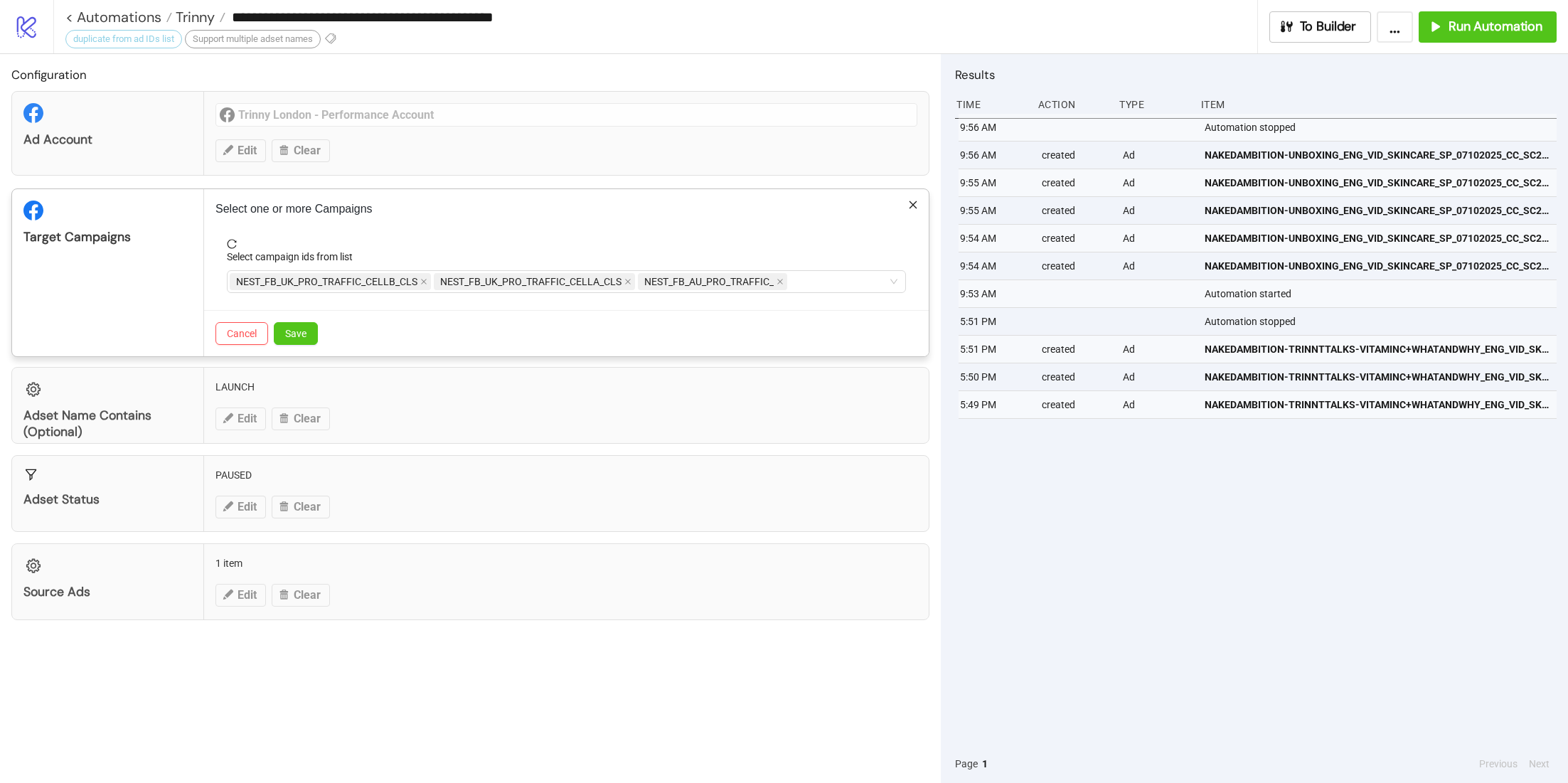
click at [478, 224] on div "Select one or more Campaigns Select campaign ids from list NEST_FB_UK_PRO_TRAFF…" at bounding box center [566, 273] width 725 height 167
click at [296, 328] on span "Save" at bounding box center [296, 334] width 21 height 12
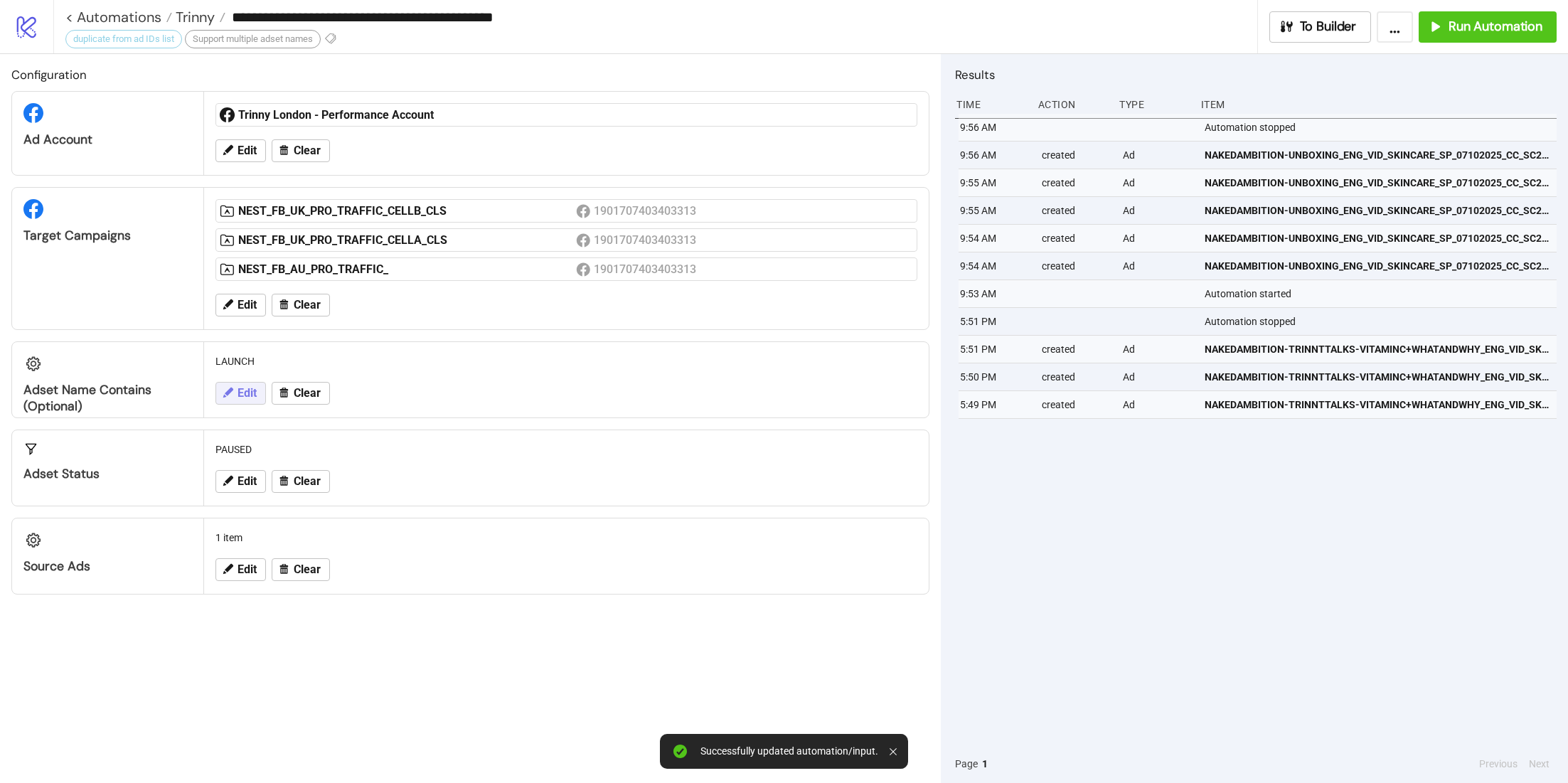
click at [249, 396] on span "Edit" at bounding box center [247, 393] width 19 height 12
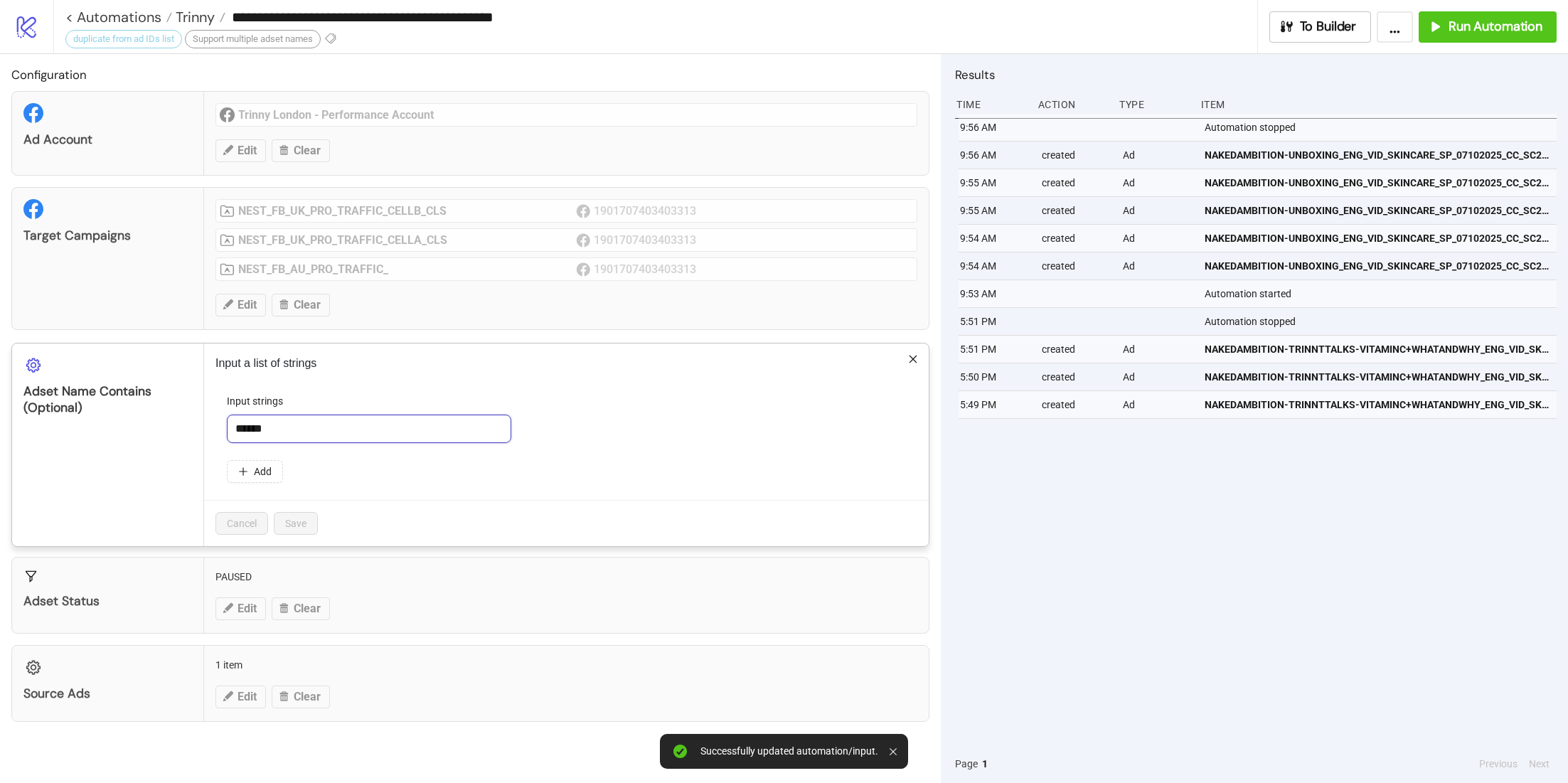
drag, startPoint x: 307, startPoint y: 433, endPoint x: 208, endPoint y: 430, distance: 99.0
click at [208, 430] on div "Input a list of strings Input strings ****** Add Cancel Save" at bounding box center [566, 444] width 725 height 202
type input "*"
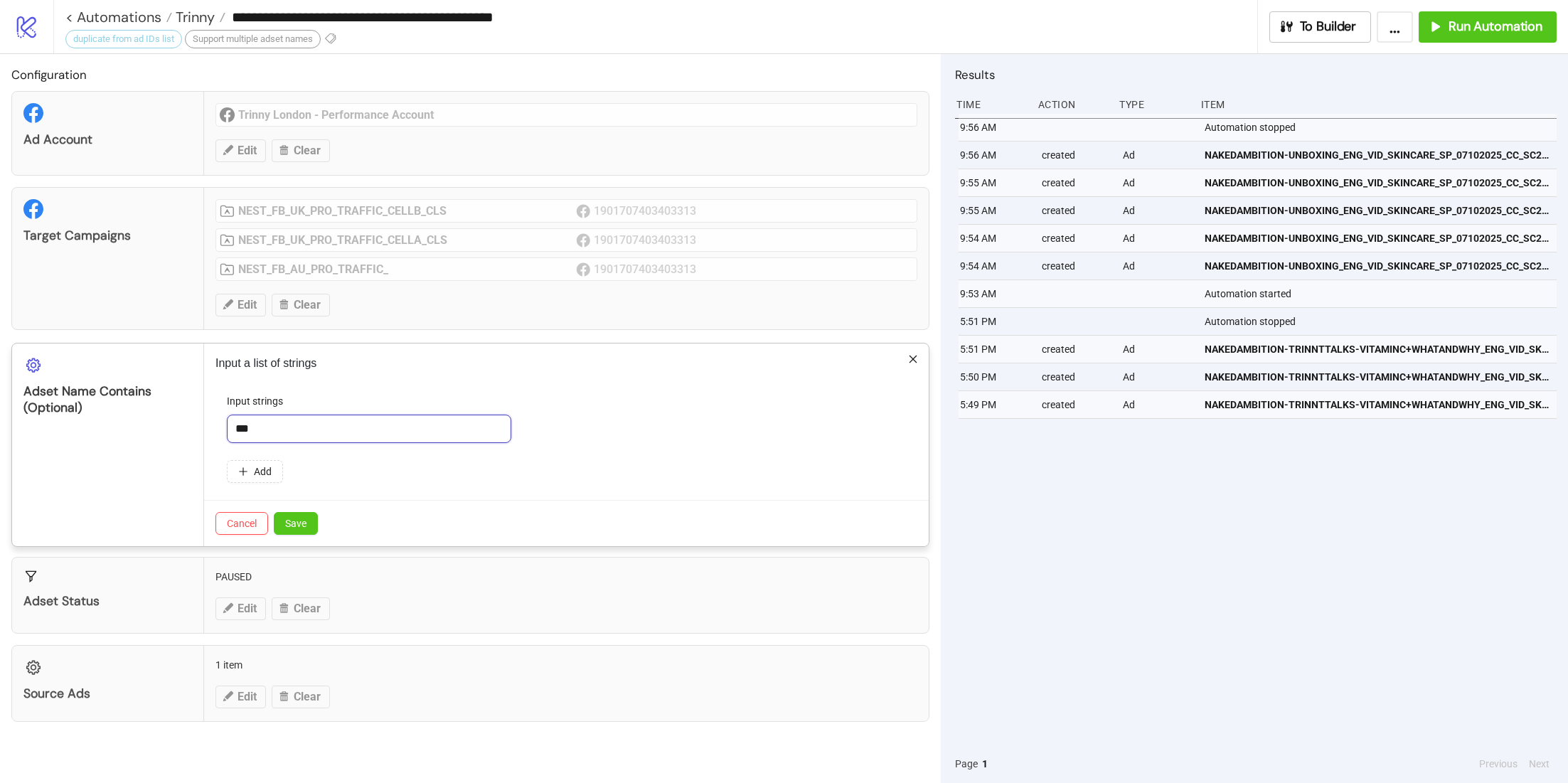
type input "**********"
click at [300, 519] on span "Save" at bounding box center [296, 523] width 21 height 12
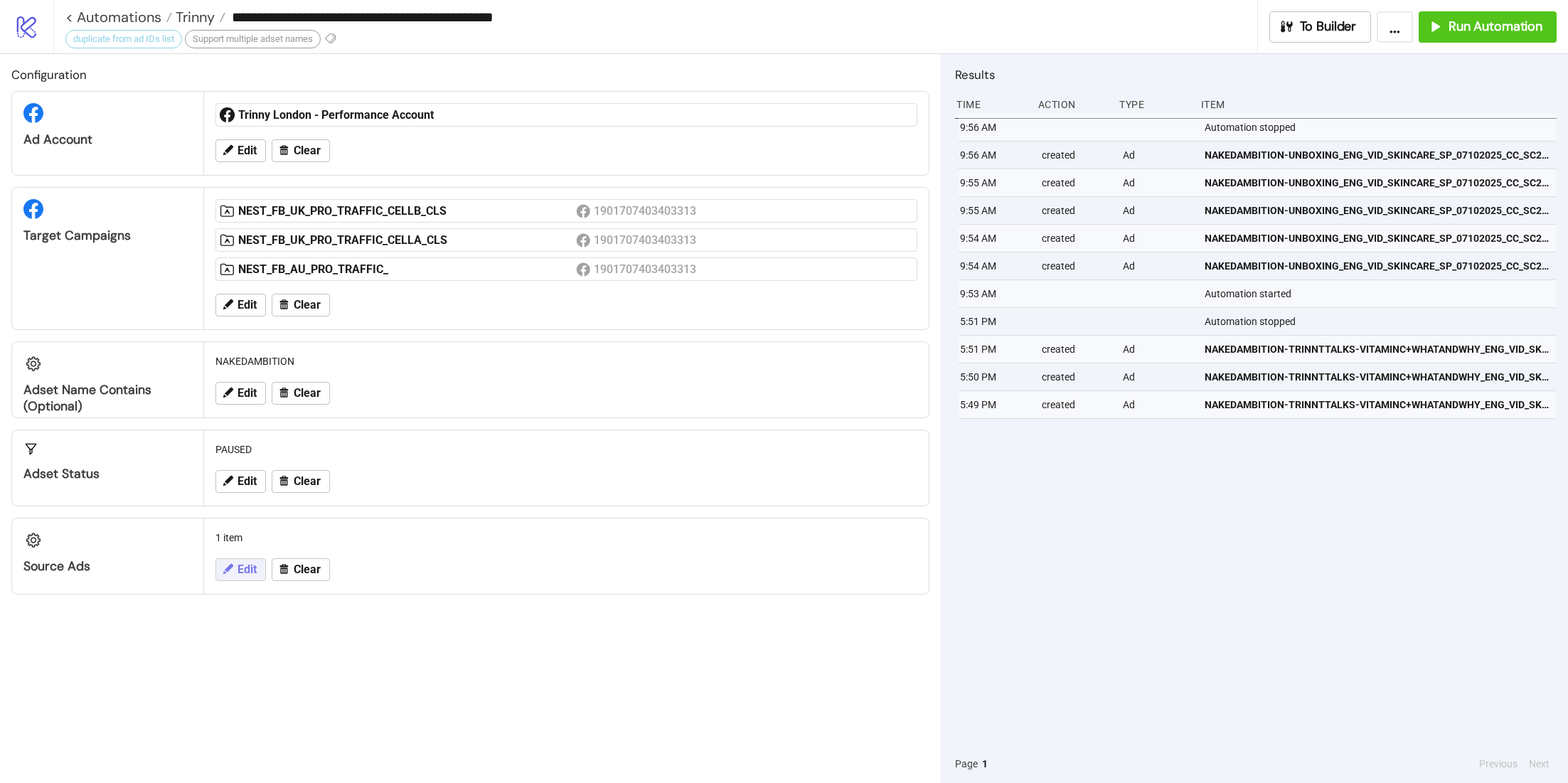
click at [251, 566] on span "Edit" at bounding box center [247, 569] width 19 height 12
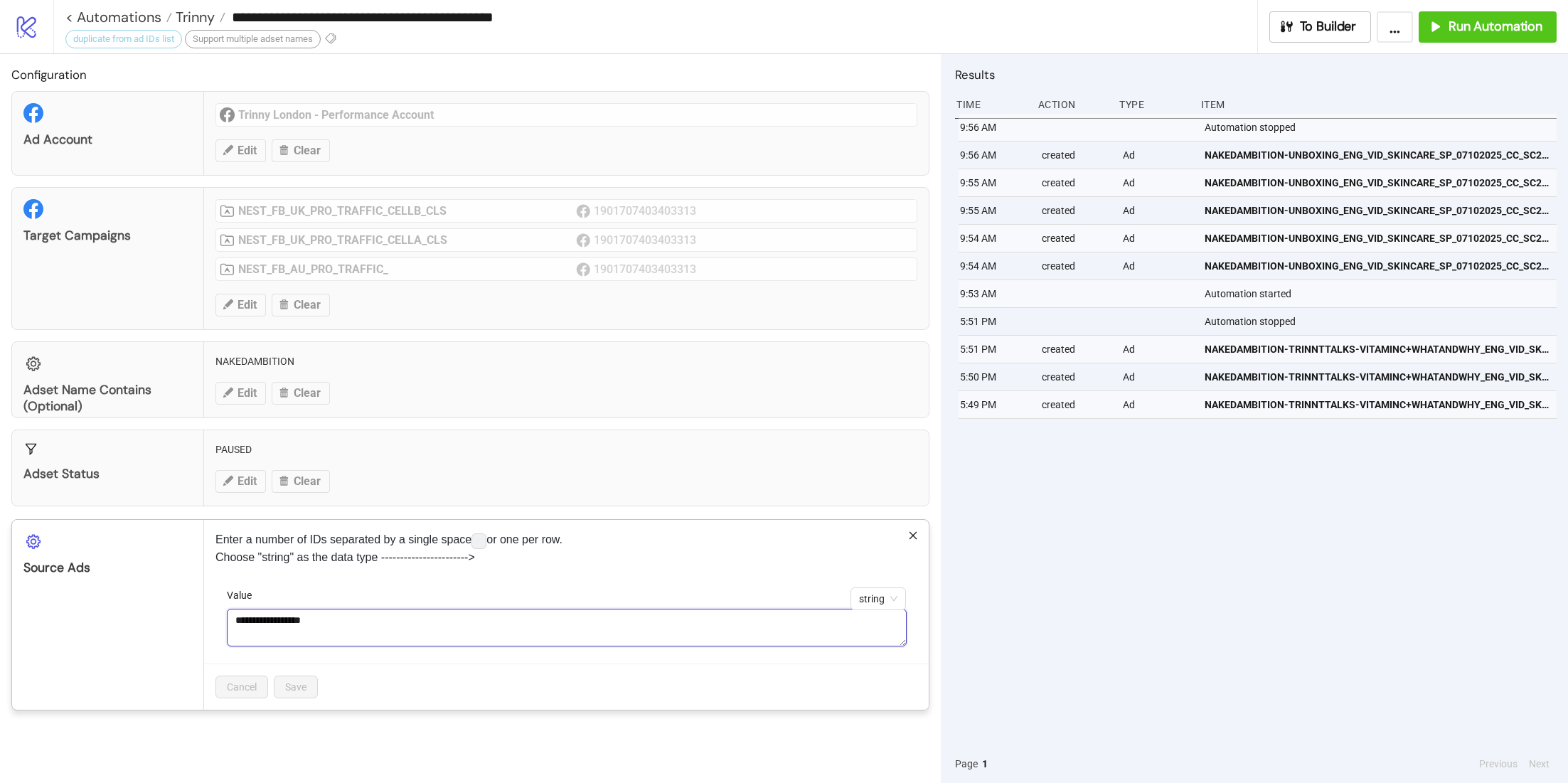
click at [286, 611] on textarea "**********" at bounding box center [566, 627] width 680 height 37
paste textarea
type textarea "**********"
click at [301, 688] on span "Save" at bounding box center [296, 687] width 21 height 12
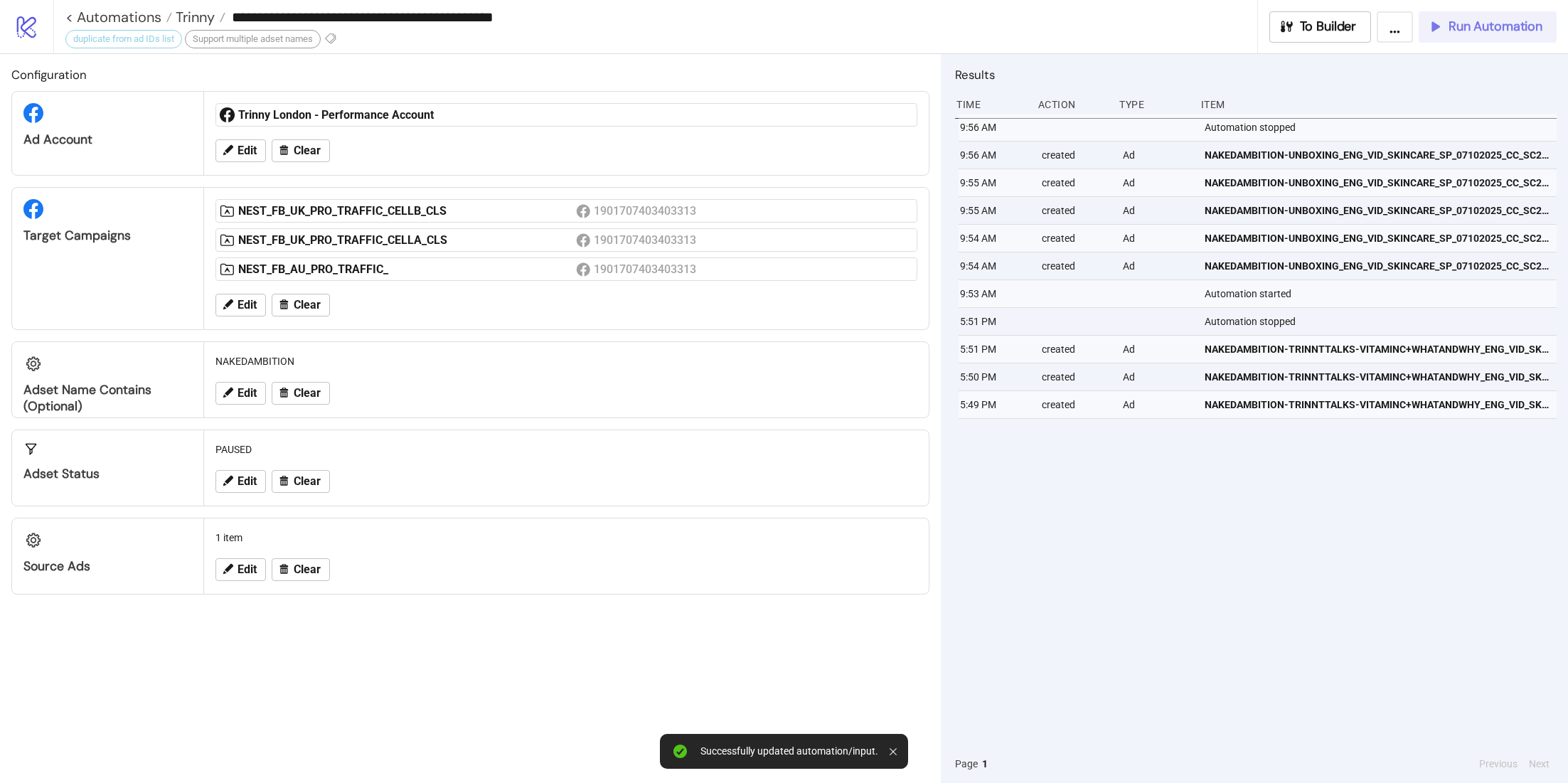
click at [1476, 23] on span "Run Automation" at bounding box center [1495, 26] width 94 height 16
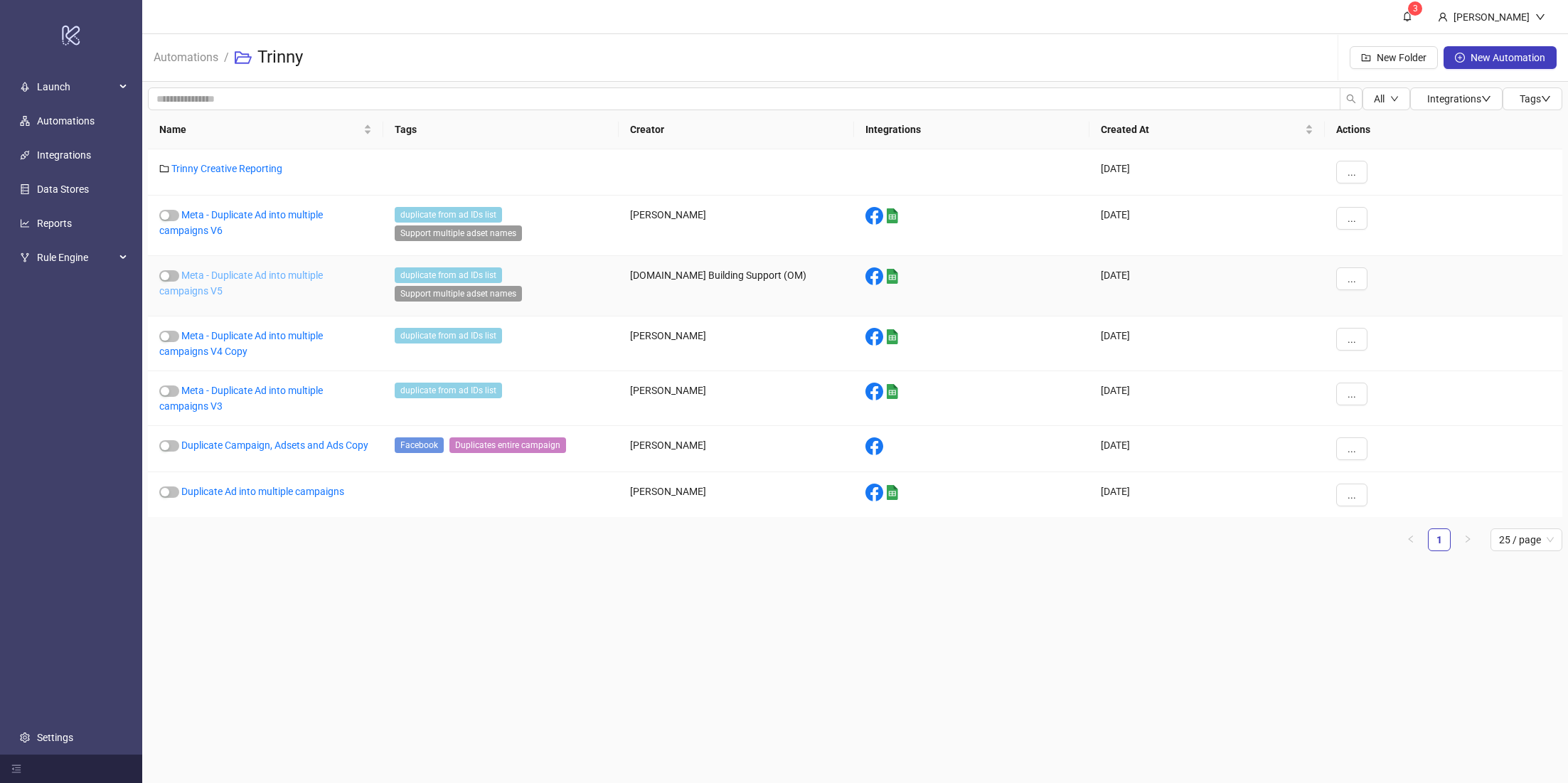
click at [241, 273] on link "Meta - Duplicate Ad into multiple campaigns V5" at bounding box center [241, 283] width 164 height 27
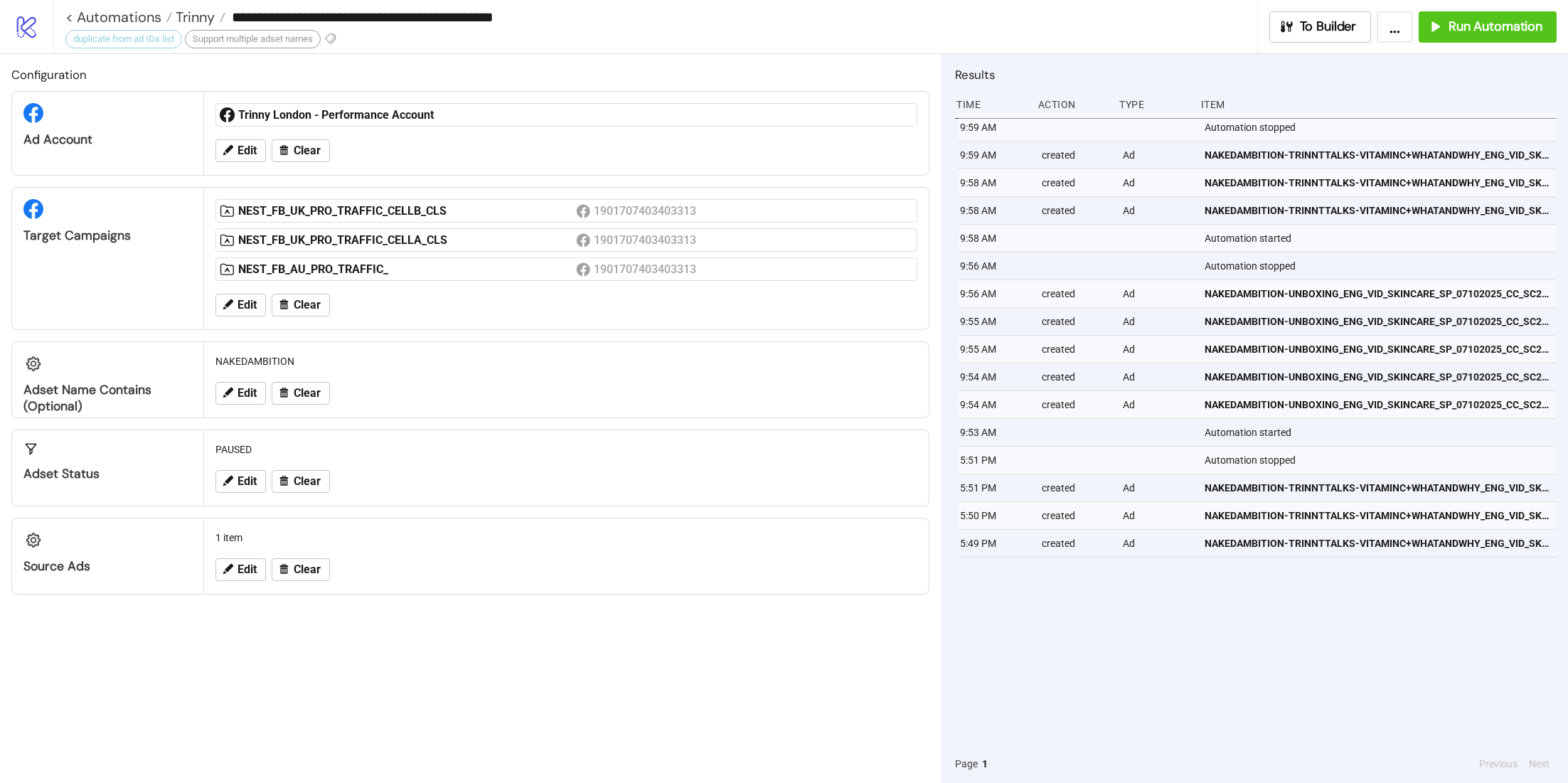
type input "**********"
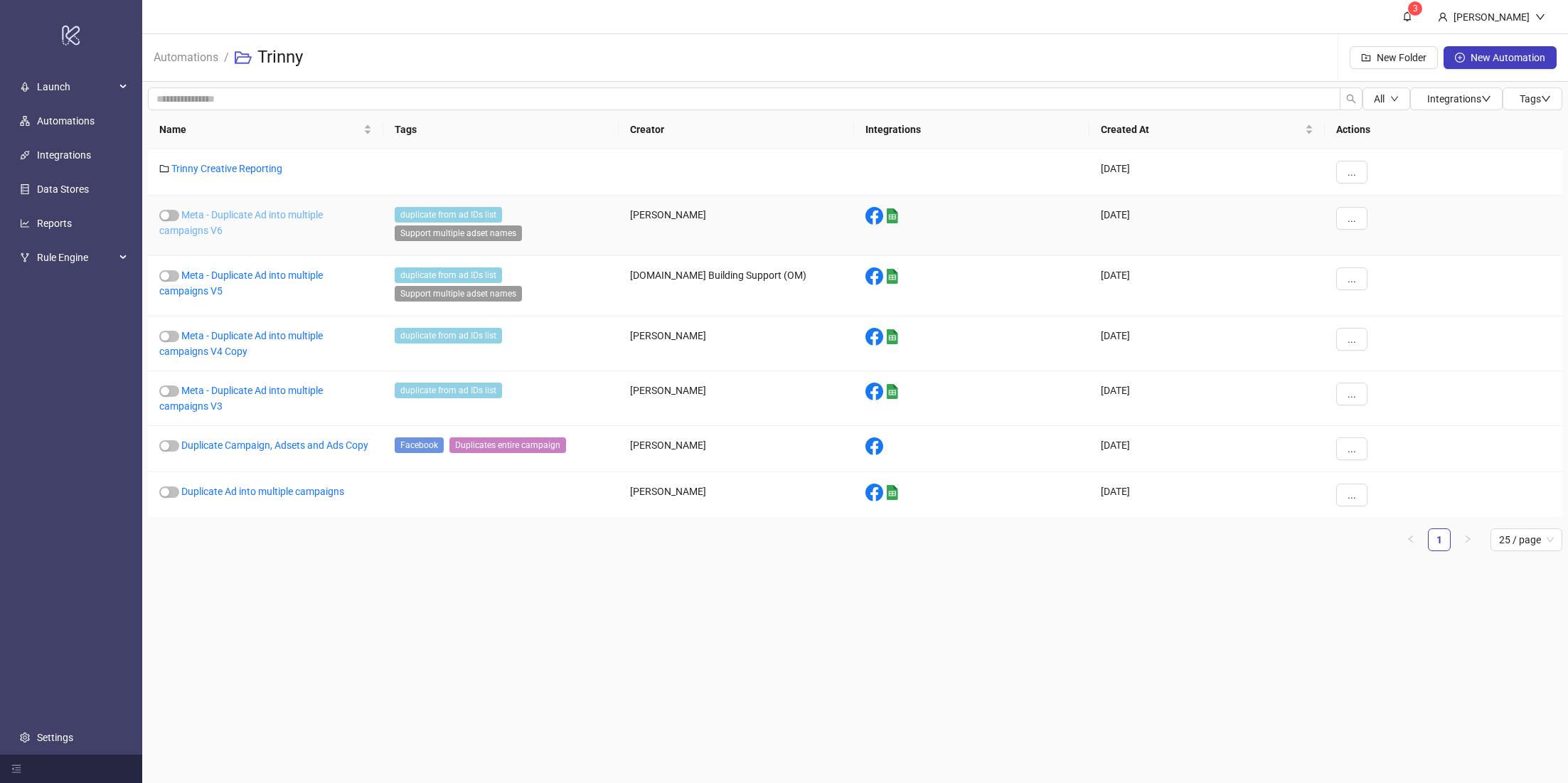
click at [223, 211] on link "Meta - Duplicate Ad into multiple campaigns V6" at bounding box center [241, 222] width 164 height 27
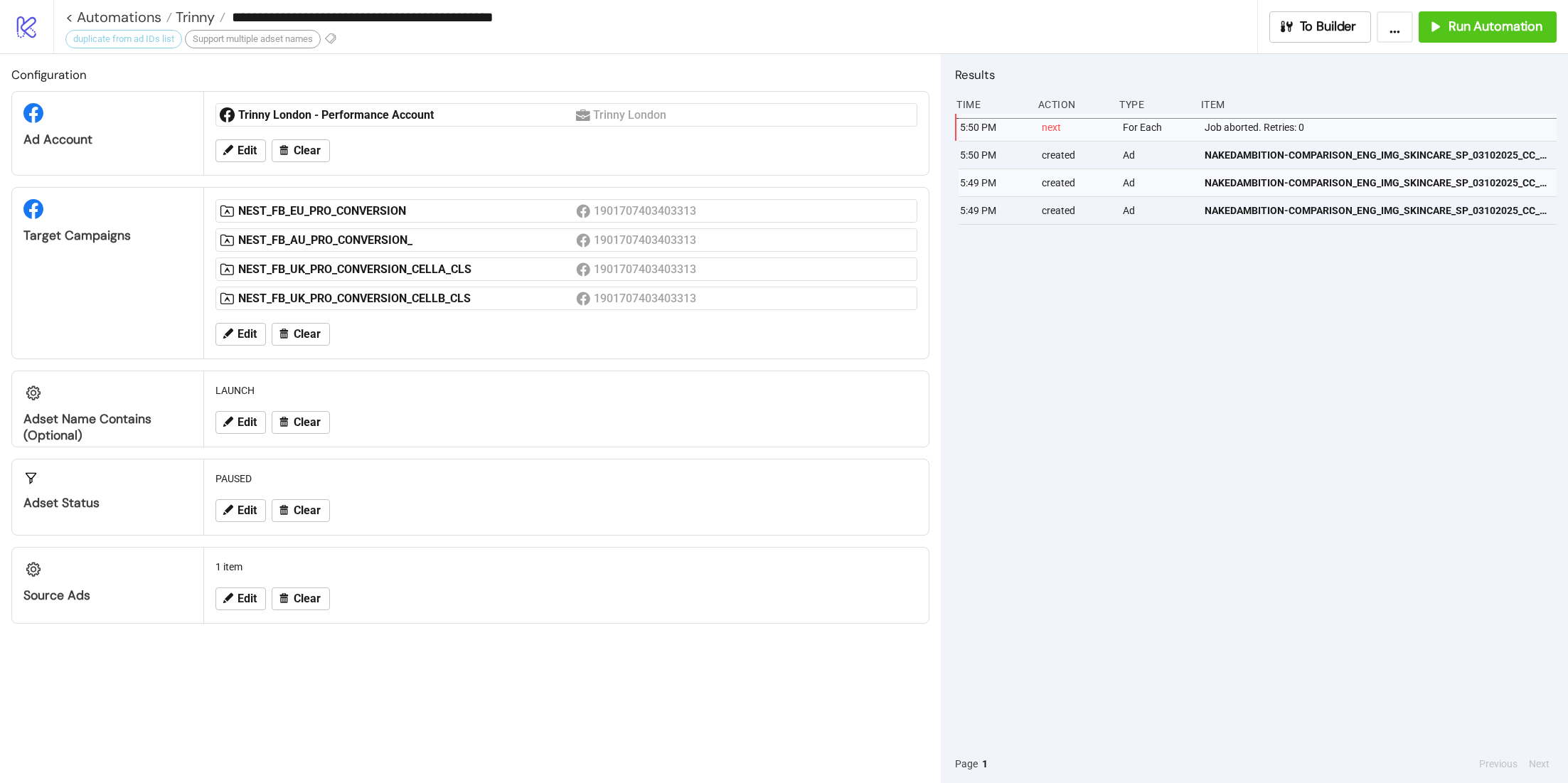
type input "**********"
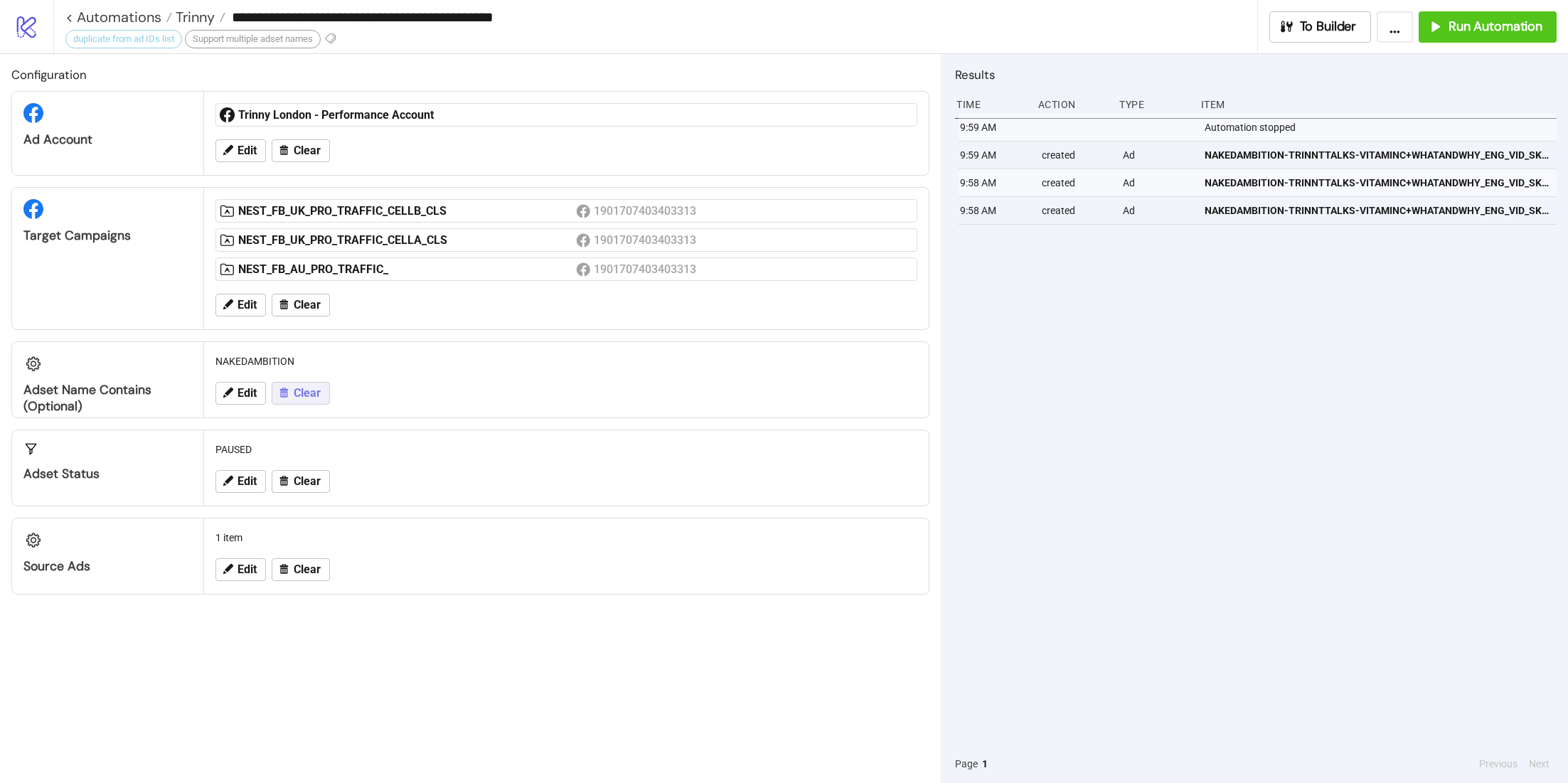
click at [297, 396] on span "Clear" at bounding box center [307, 393] width 27 height 12
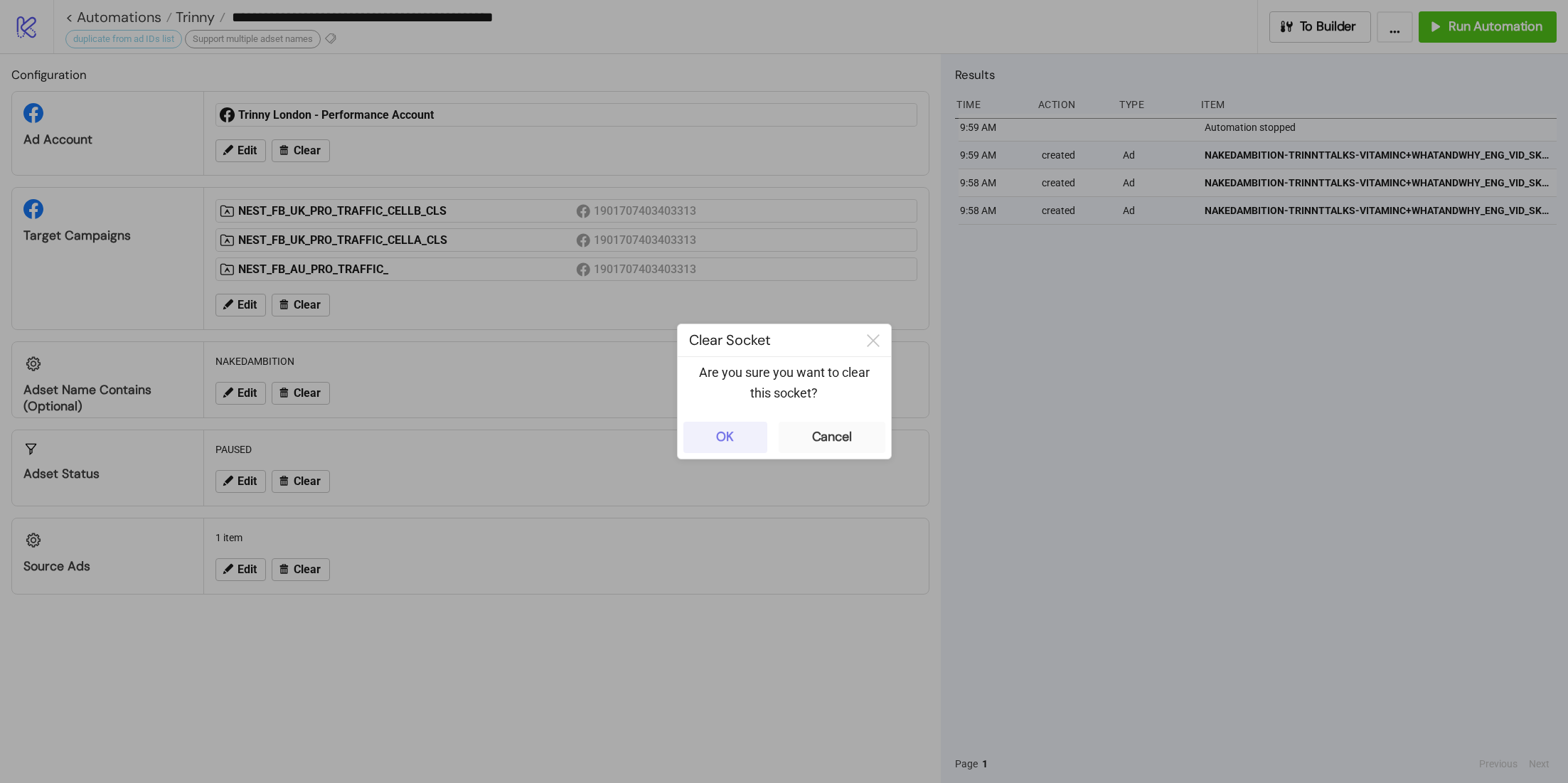
click at [741, 434] on button "OK" at bounding box center [725, 437] width 84 height 32
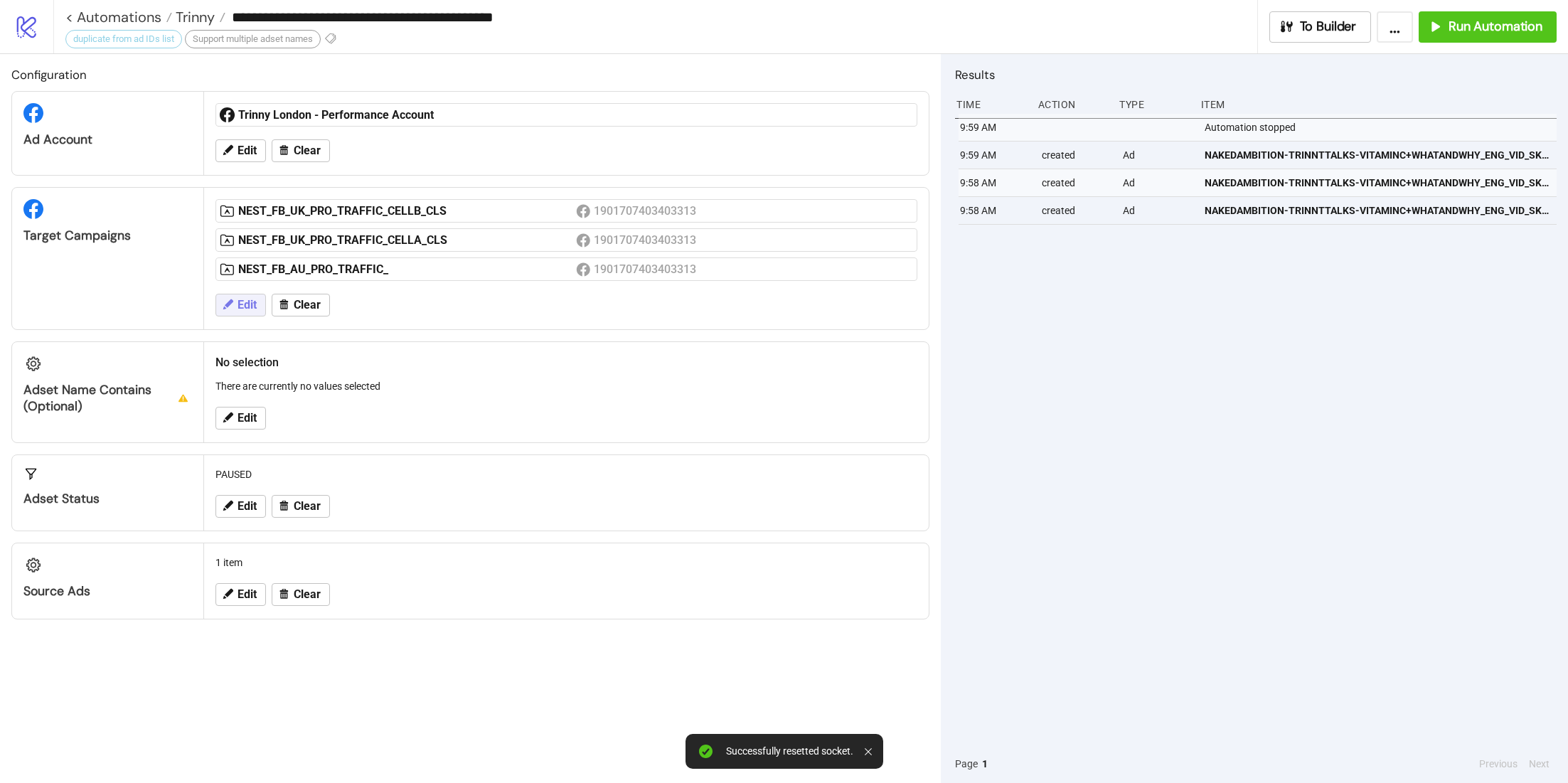
click at [243, 305] on span "Edit" at bounding box center [247, 304] width 19 height 12
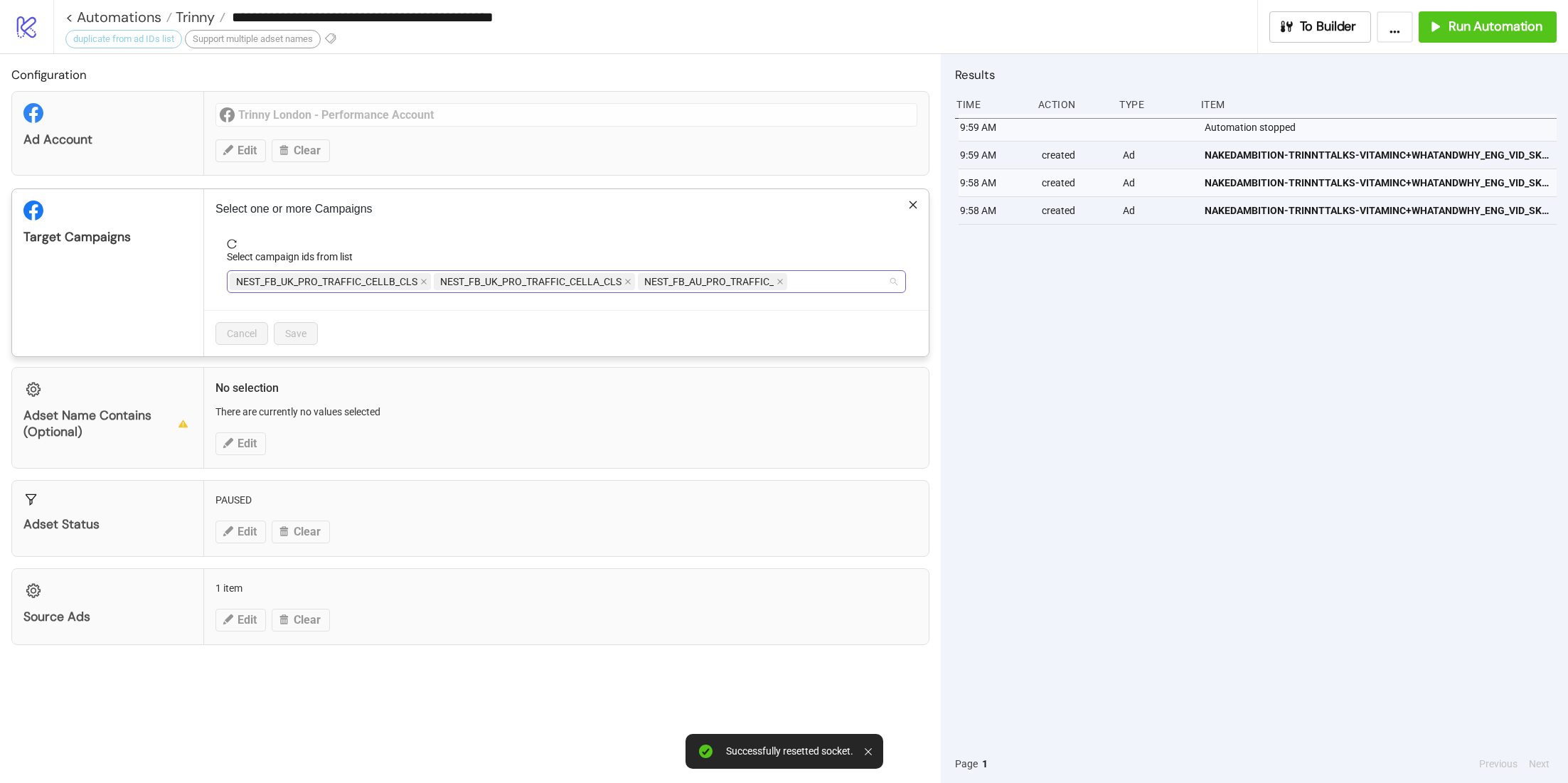
click at [427, 279] on span "NEST_FB_UK_PRO_TRAFFIC_CELLB_CLS" at bounding box center [330, 281] width 201 height 17
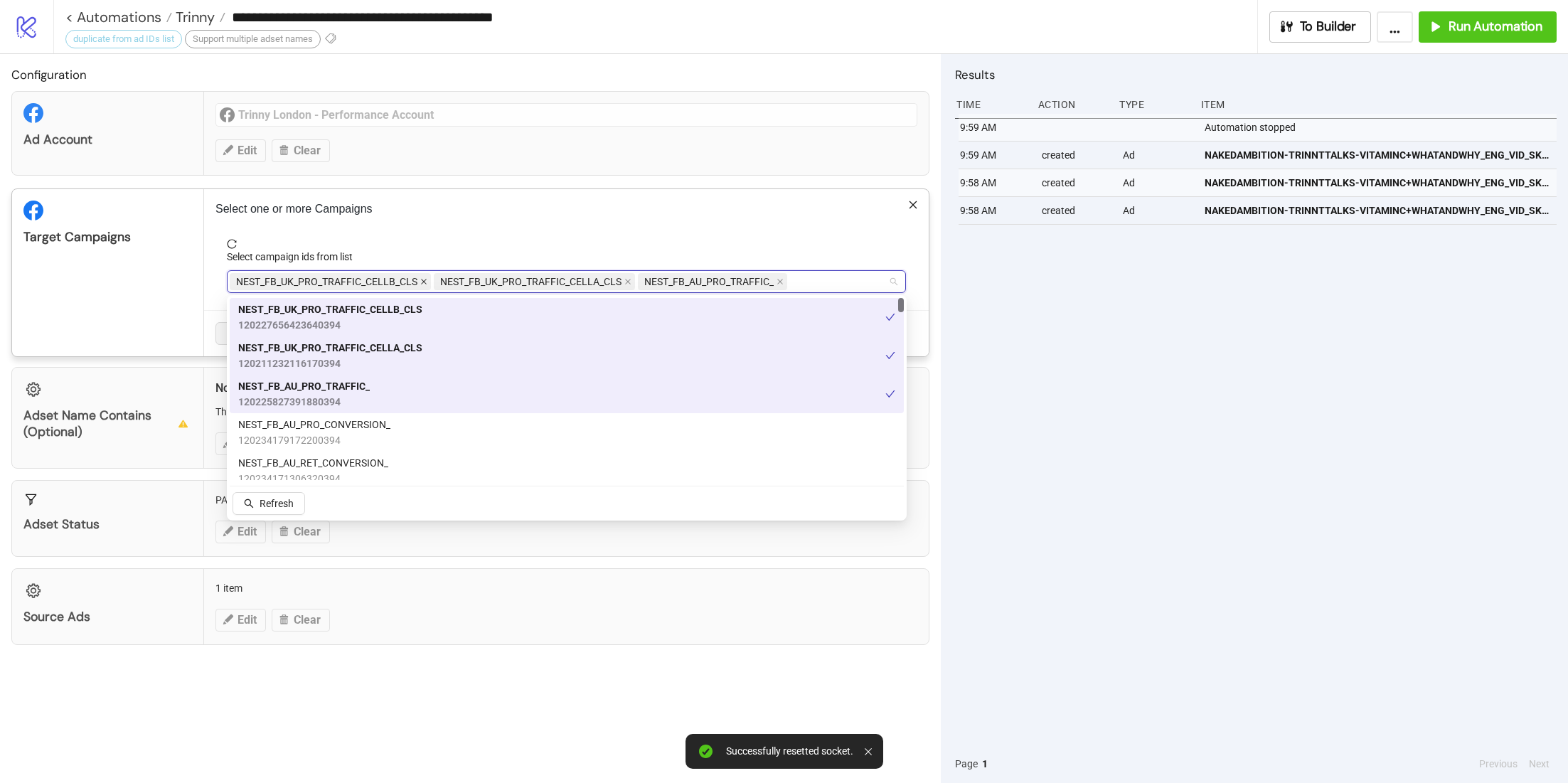
click at [422, 279] on icon "close" at bounding box center [424, 282] width 7 height 7
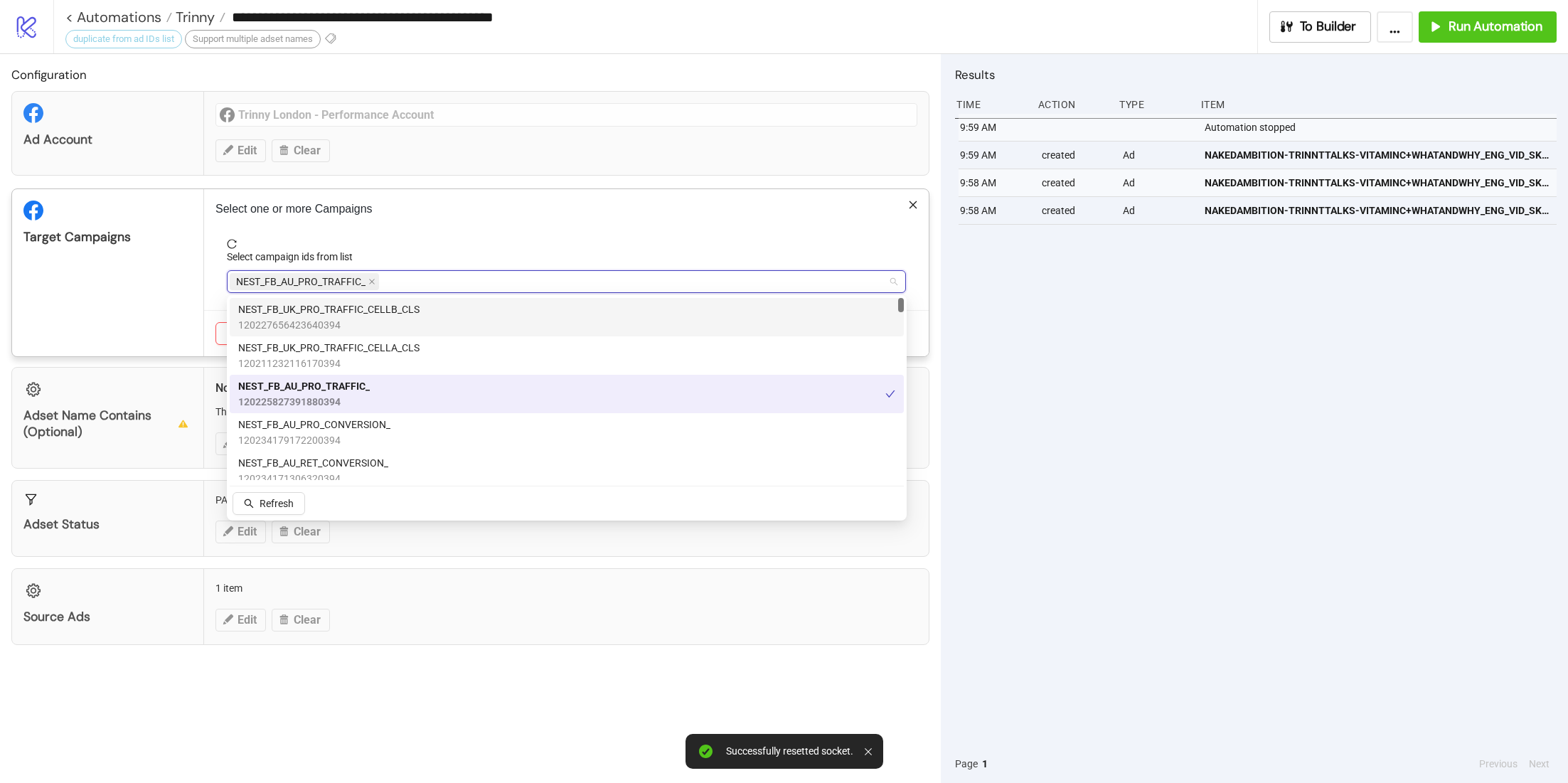
click at [422, 279] on div "NEST_FB_AU_PRO_TRAFFIC_" at bounding box center [559, 281] width 659 height 20
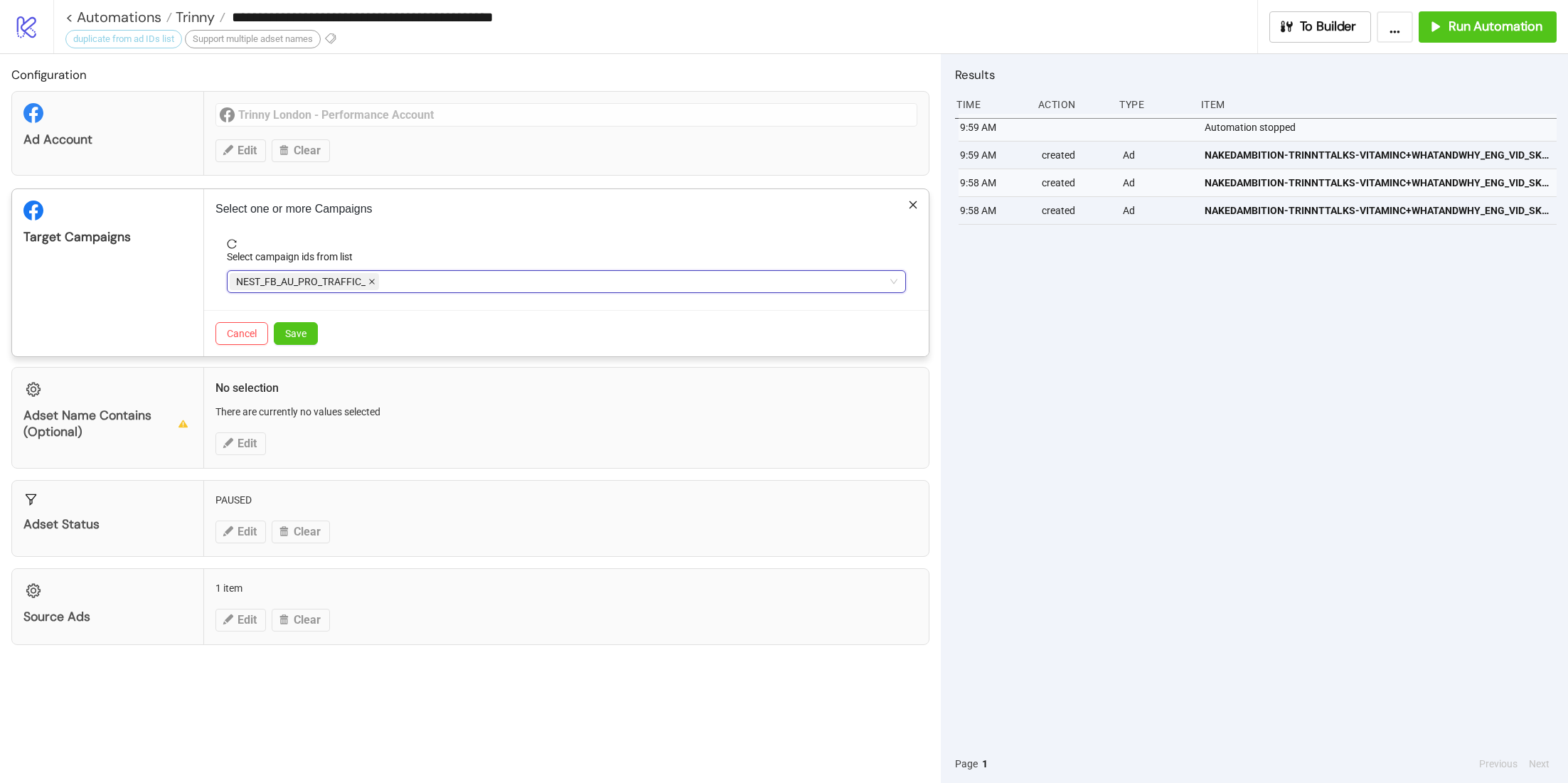
click at [372, 280] on icon "close" at bounding box center [372, 282] width 7 height 7
click at [372, 280] on div at bounding box center [559, 281] width 659 height 20
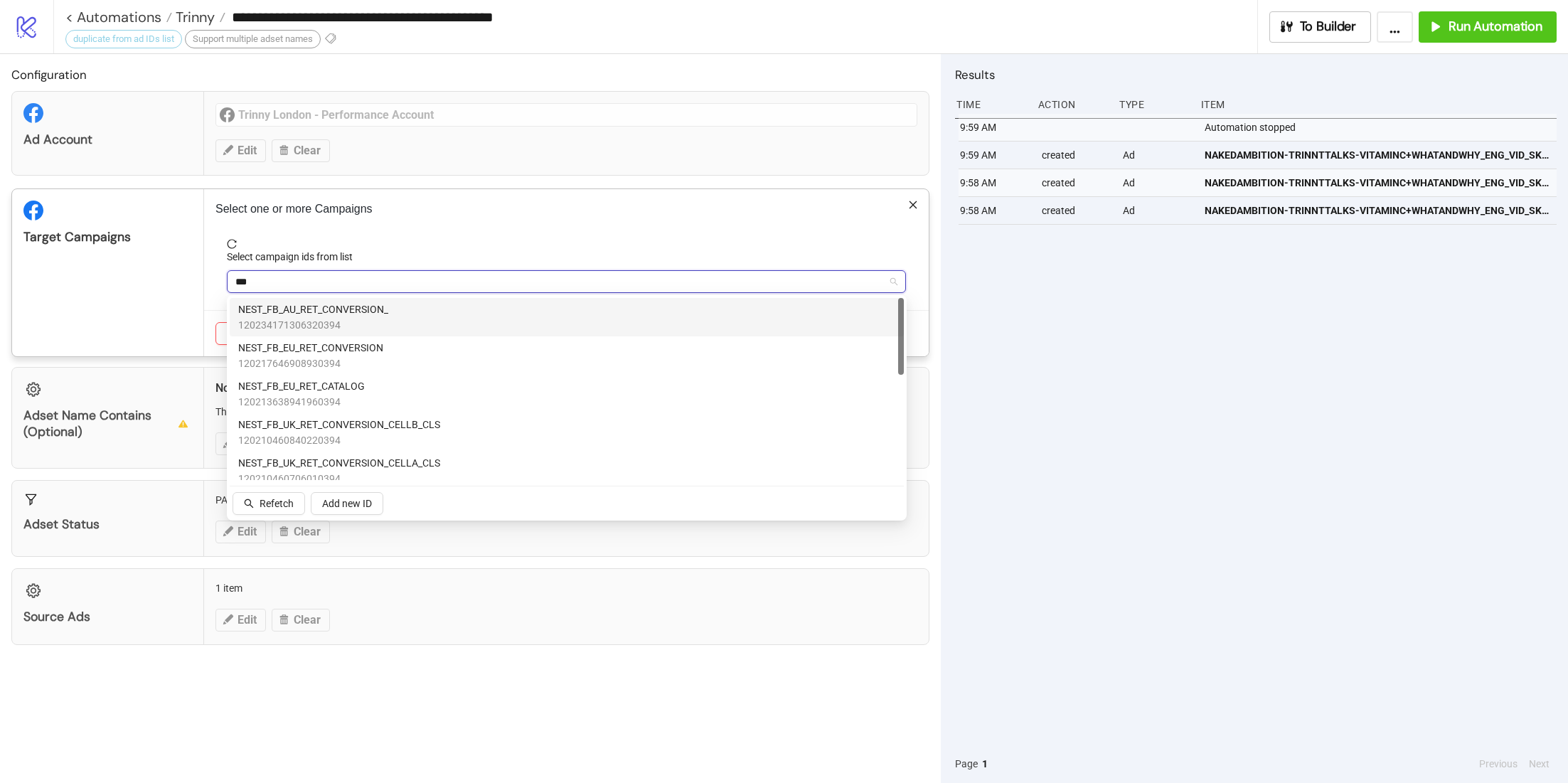
click at [373, 316] on span "NEST_FB_AU_RET_CONVERSION_" at bounding box center [313, 309] width 150 height 15
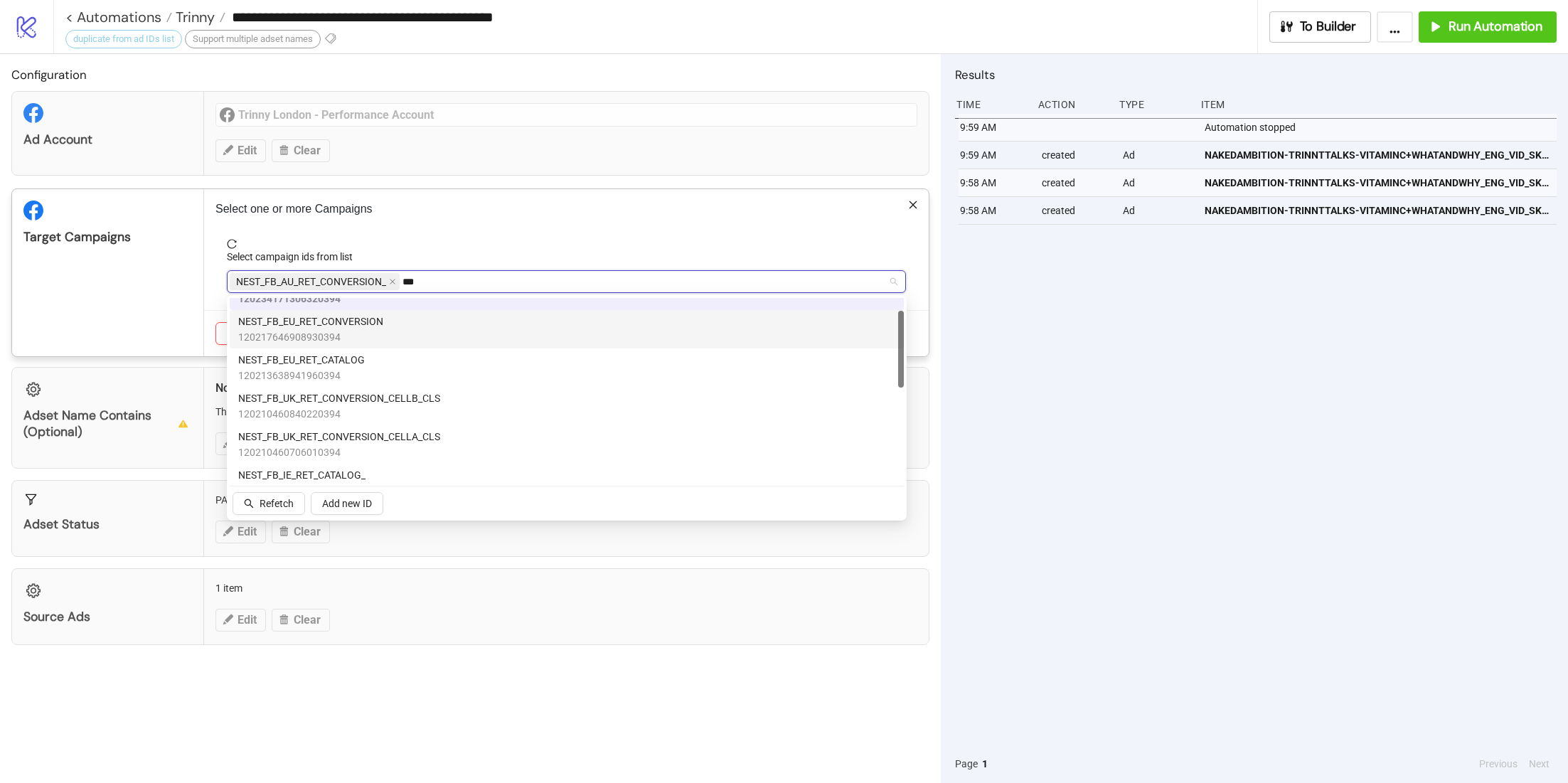
scroll to position [31, 0]
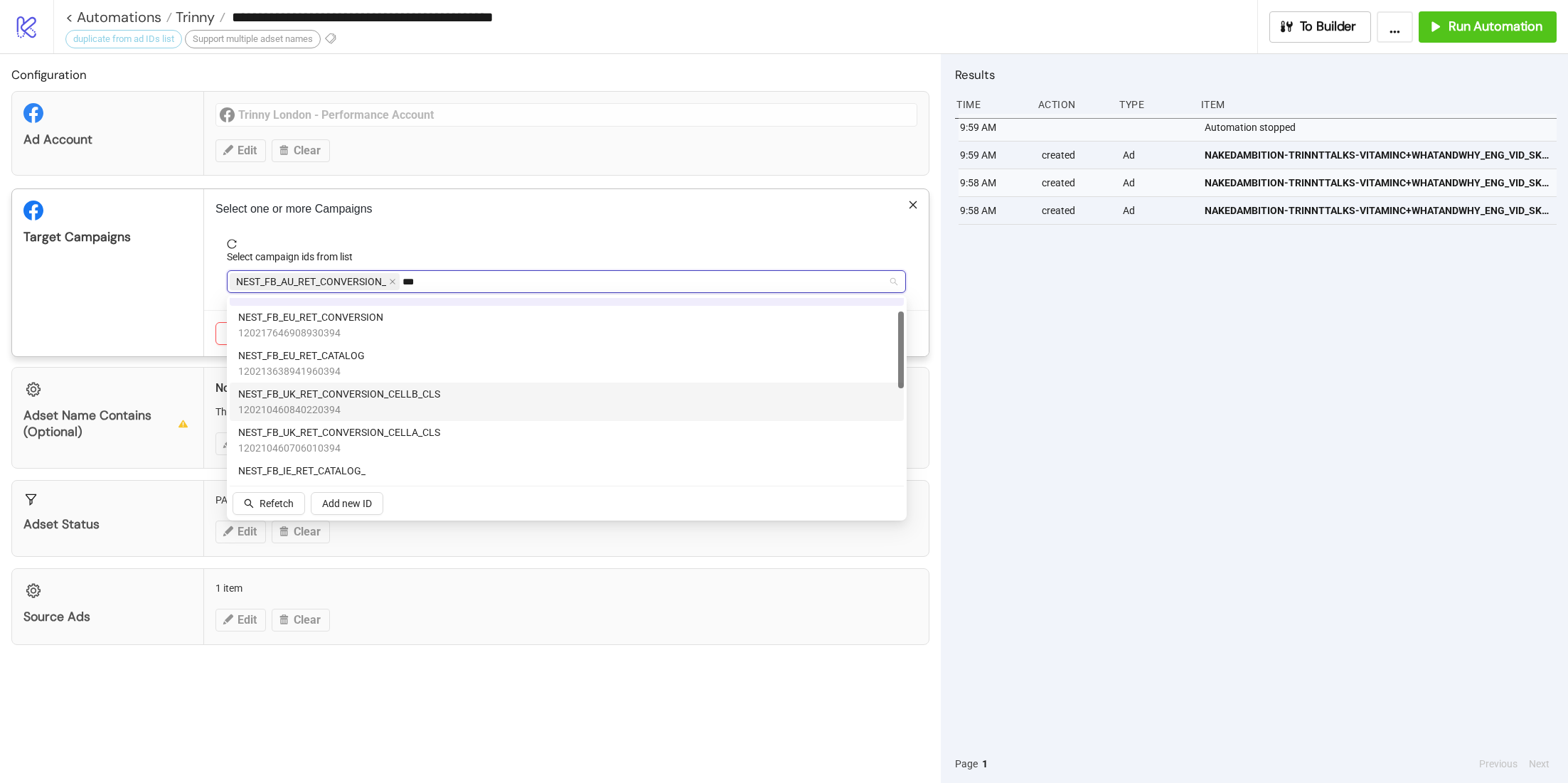
click at [351, 388] on span "NEST_FB_UK_RET_CONVERSION_CELLB_CLS" at bounding box center [339, 394] width 202 height 15
click at [351, 422] on div "NEST_FB_UK_RET_CONVERSION_CELLA_CLS 120210460706010394" at bounding box center [566, 440] width 674 height 38
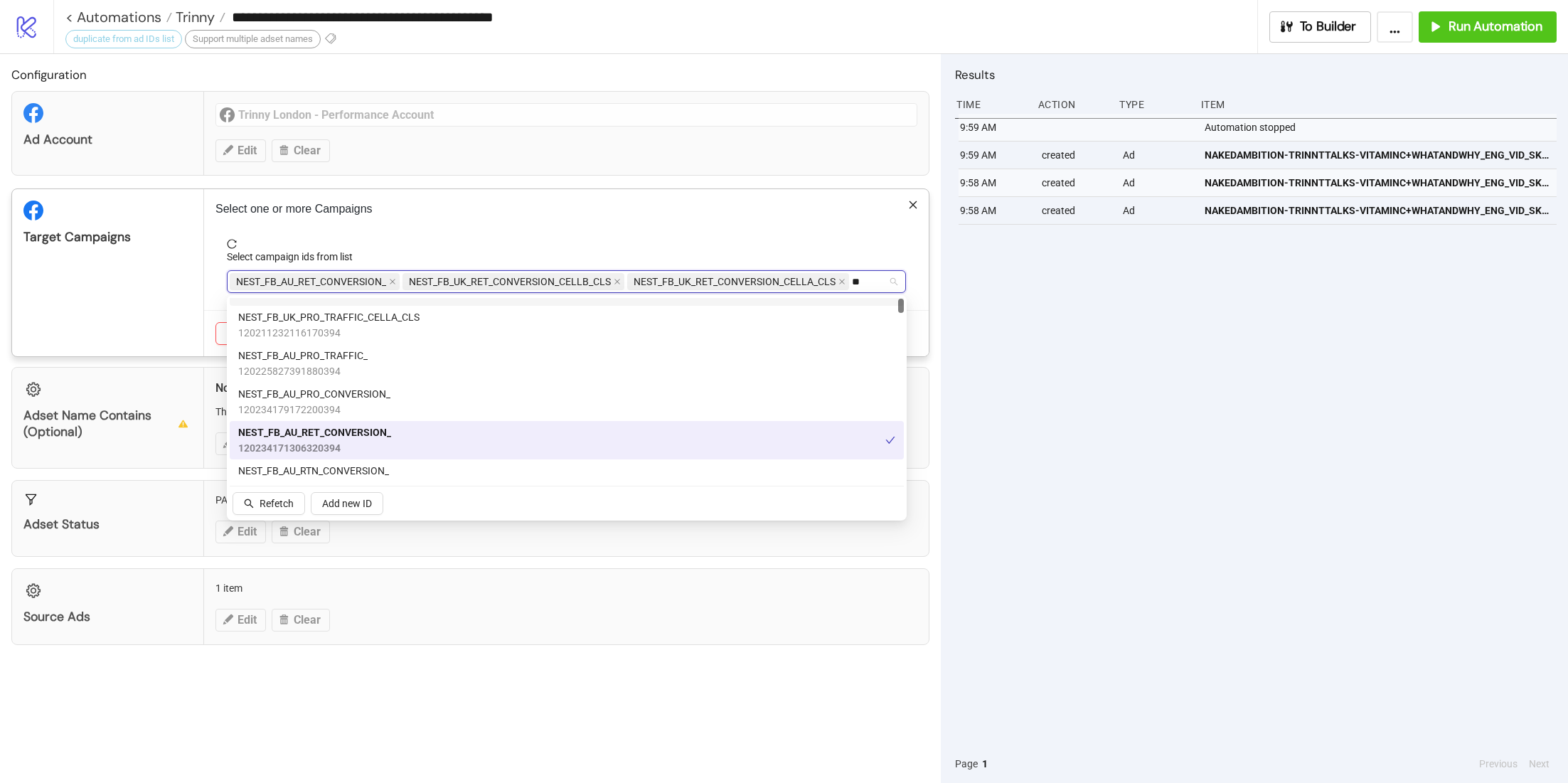
type input "***"
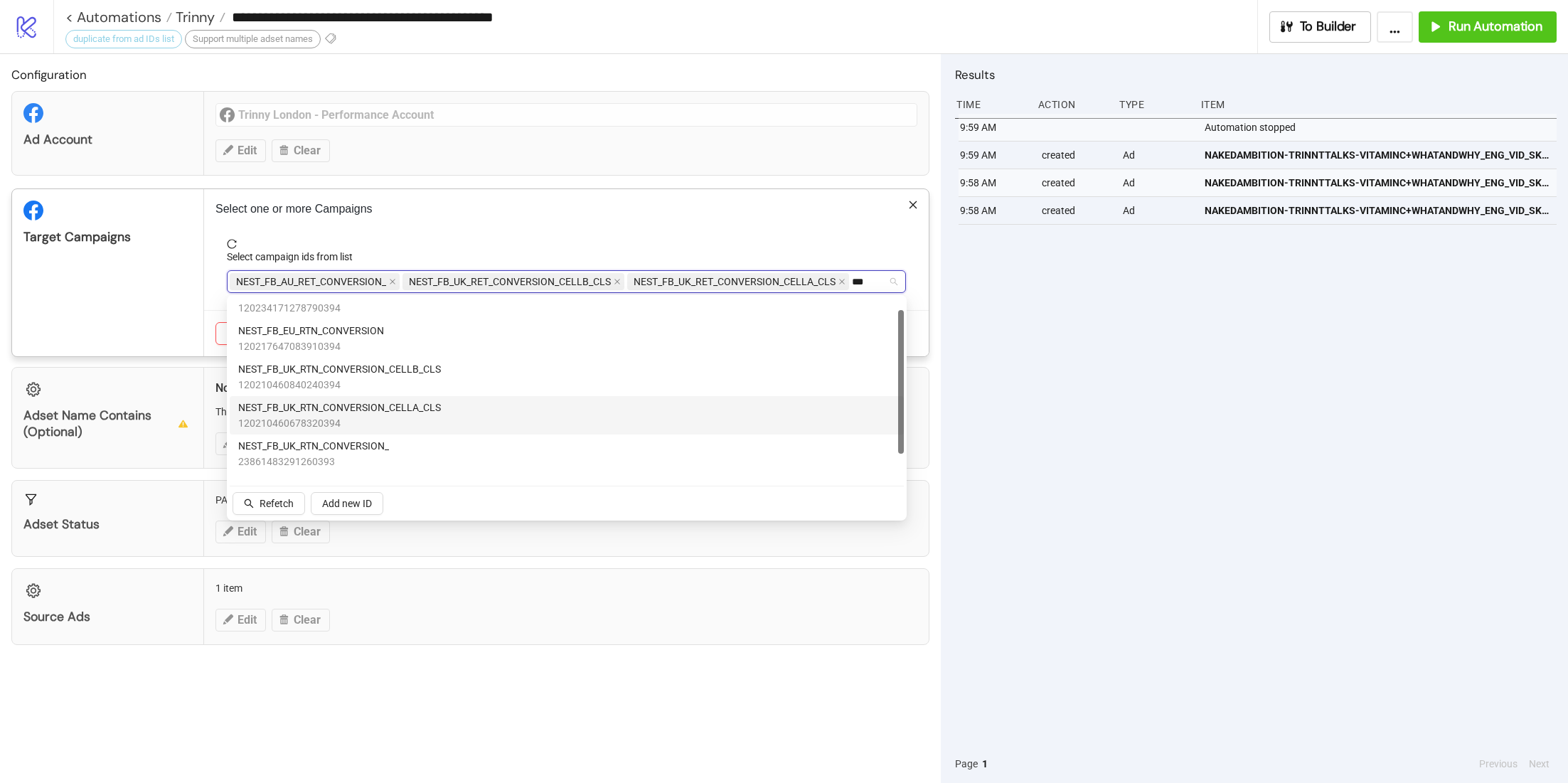
scroll to position [0, 0]
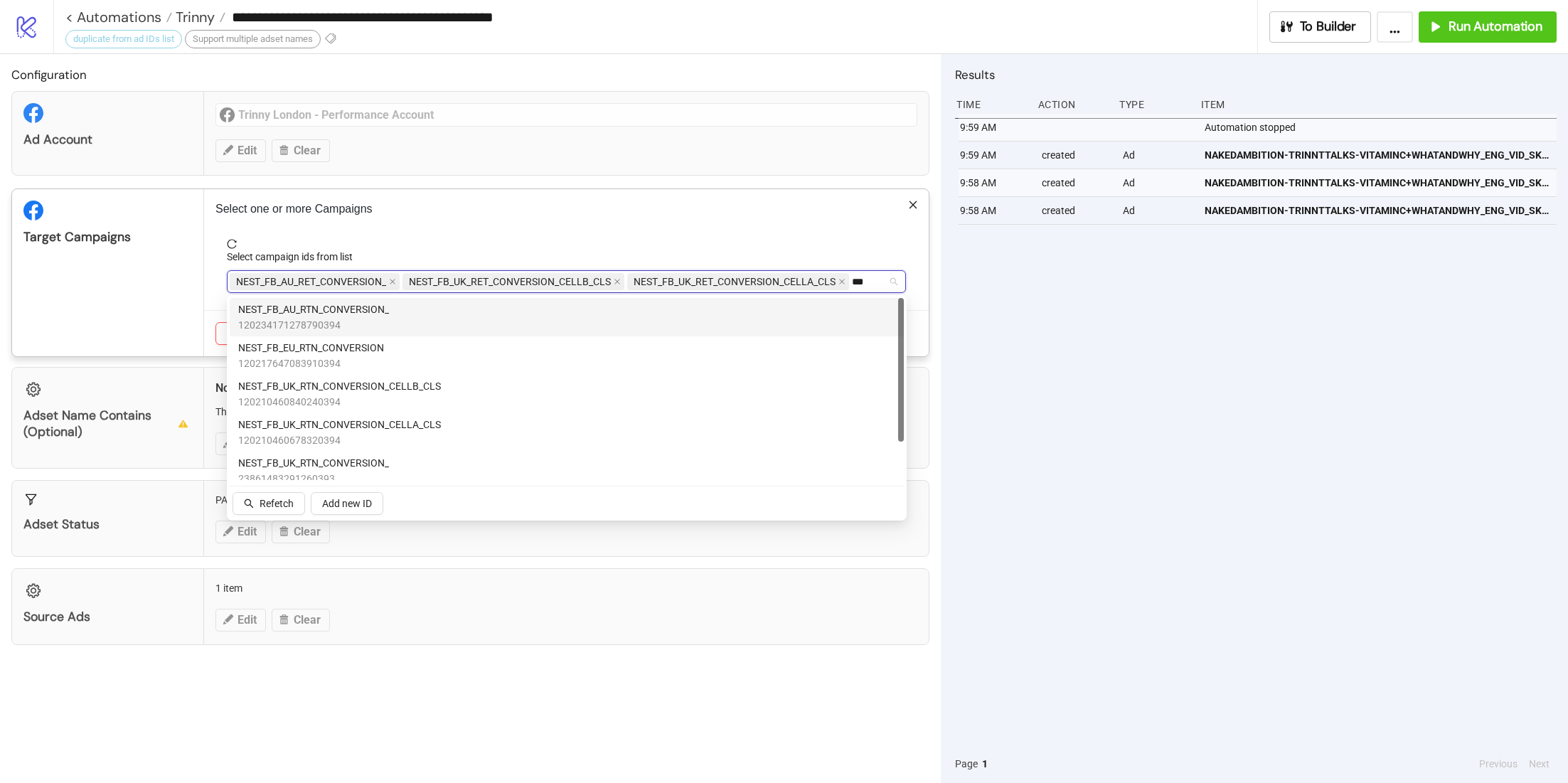
click at [351, 311] on span "NEST_FB_AU_RTN_CONVERSION_" at bounding box center [314, 309] width 151 height 15
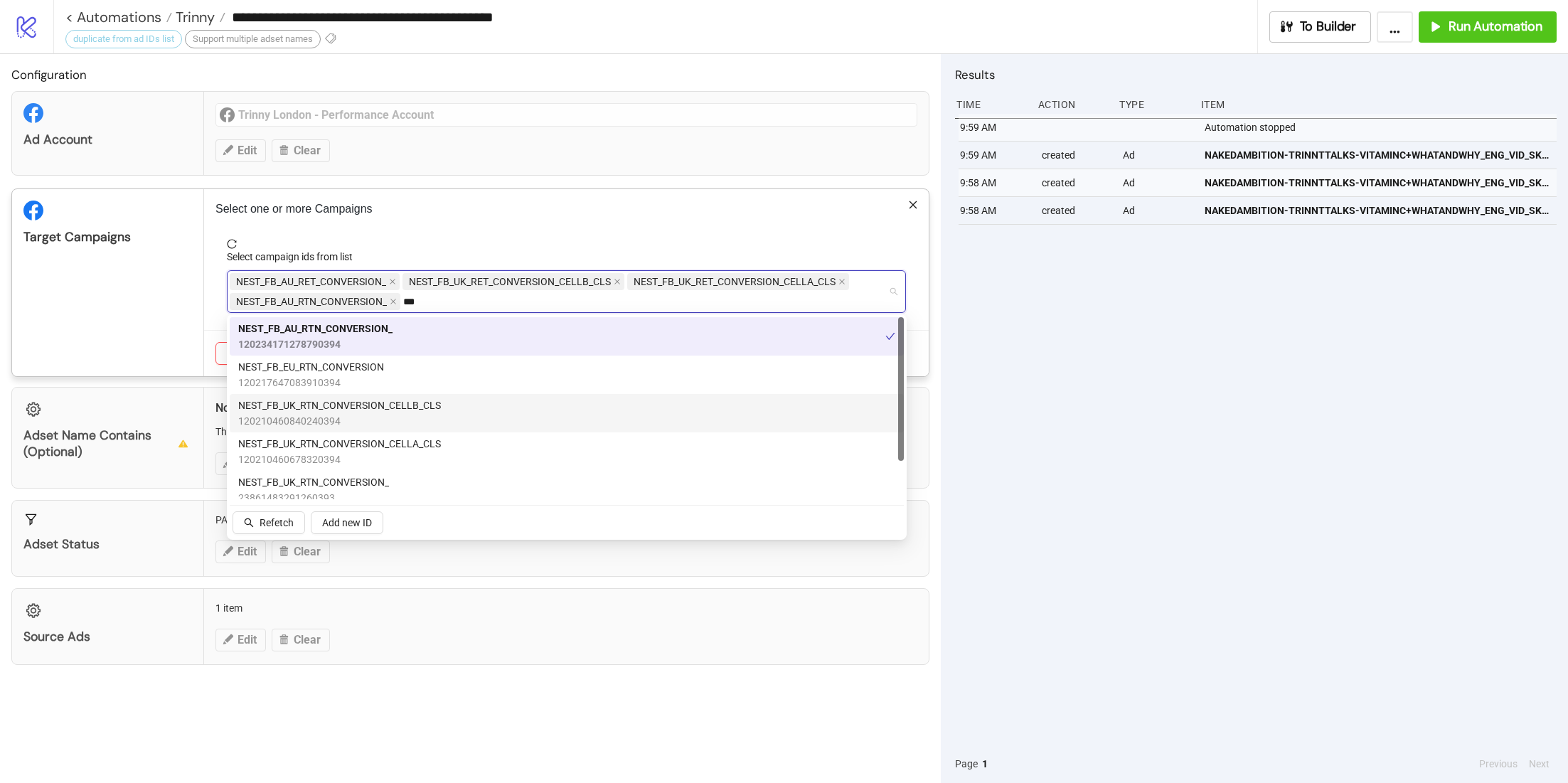
click at [350, 398] on span "NEST_FB_UK_RTN_CONVERSION_CELLB_CLS" at bounding box center [340, 405] width 202 height 15
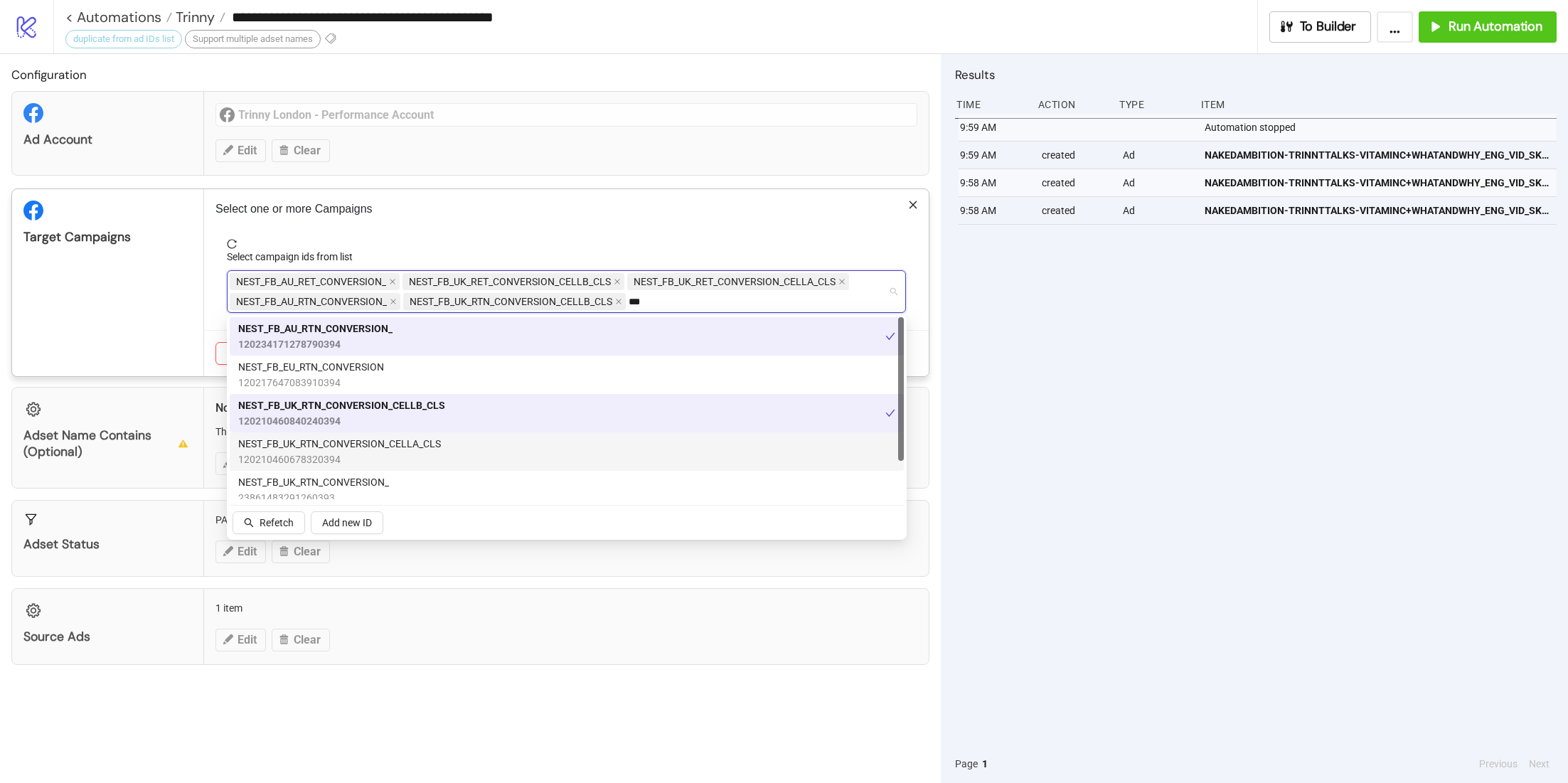
click at [350, 436] on span "NEST_FB_UK_RTN_CONVERSION_CELLA_CLS" at bounding box center [340, 443] width 202 height 15
click at [180, 320] on div "Target Campaigns" at bounding box center [108, 282] width 192 height 187
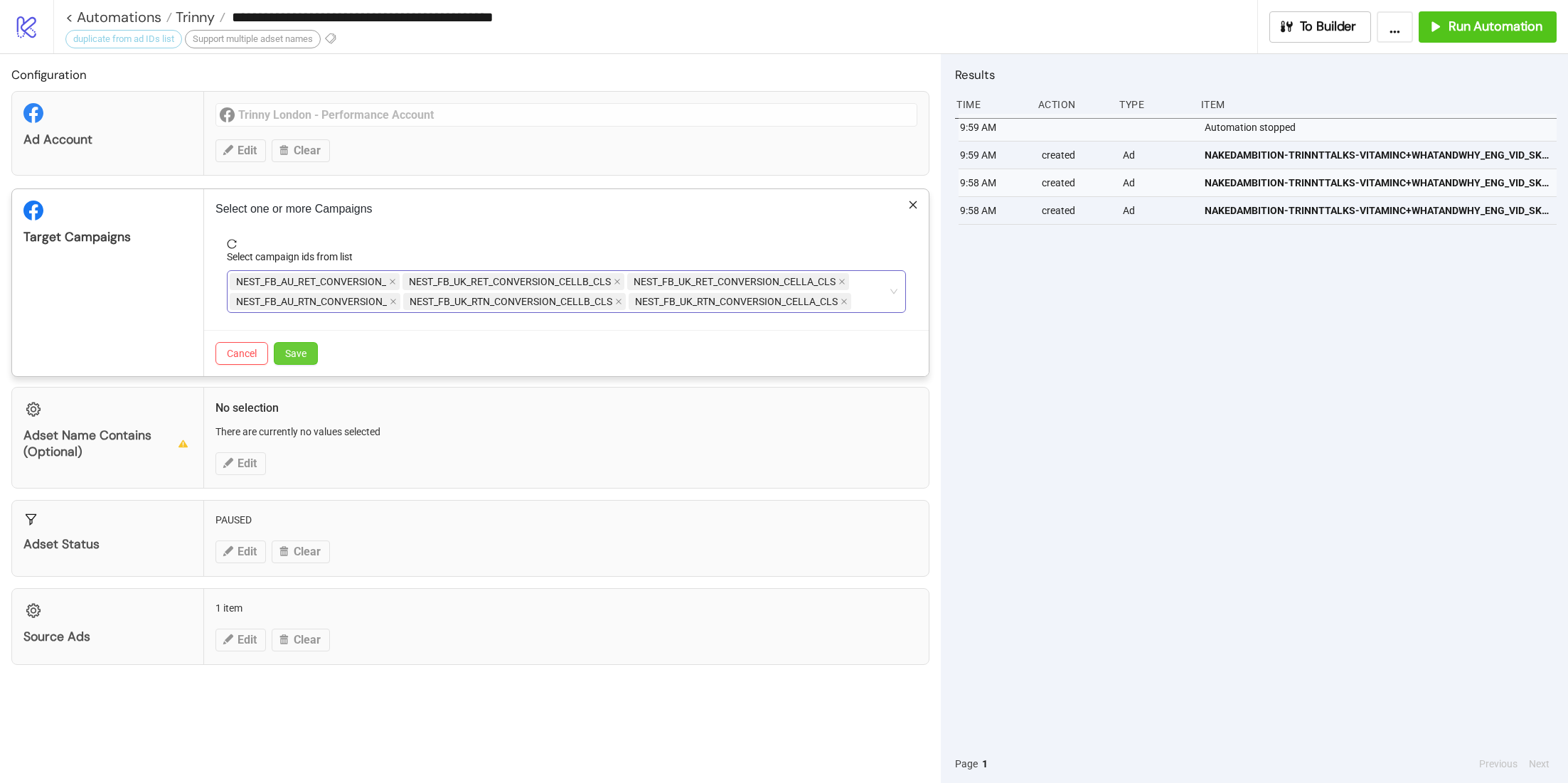
click at [305, 354] on span "Save" at bounding box center [296, 353] width 21 height 12
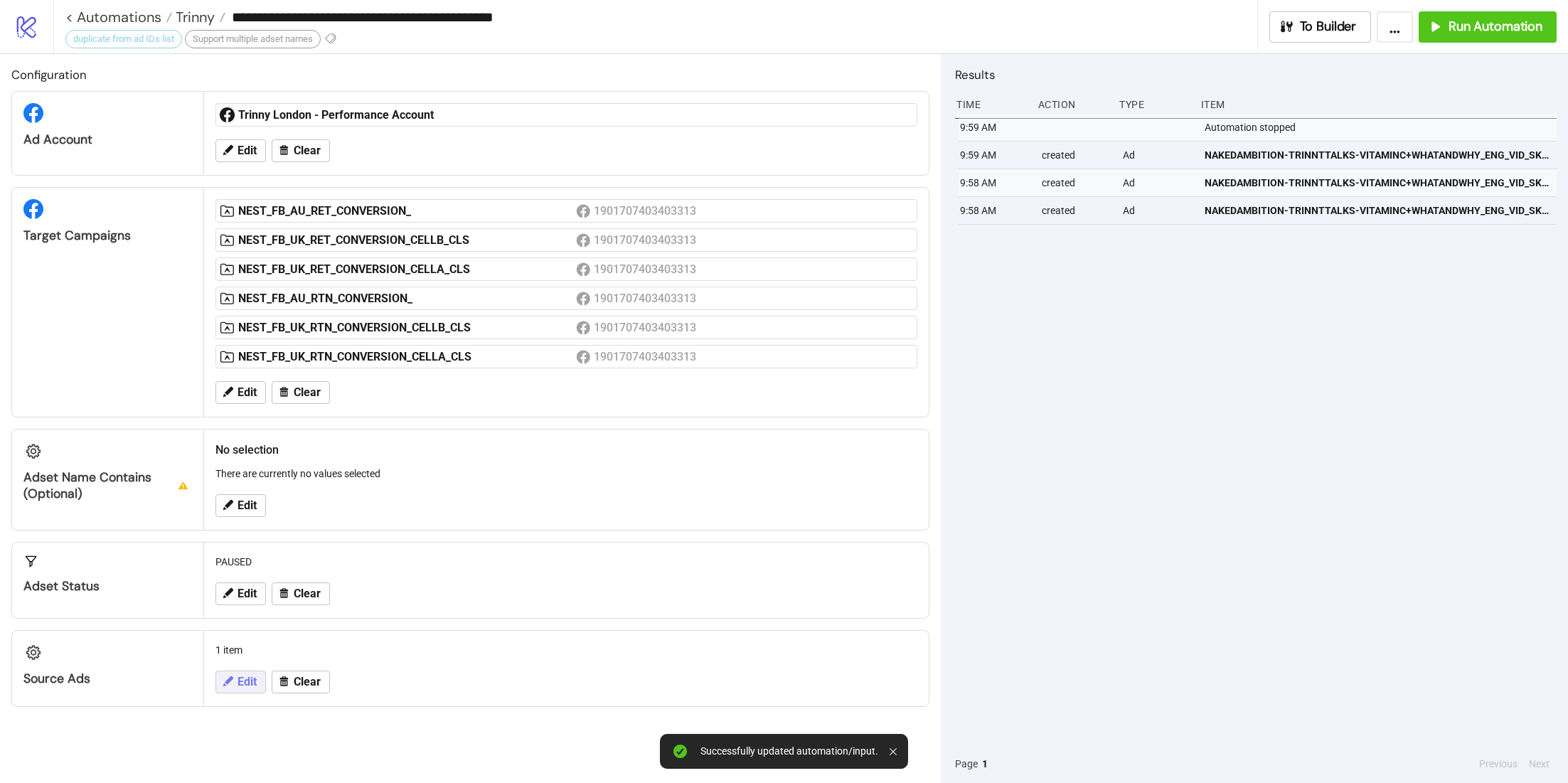
click at [245, 682] on span "Edit" at bounding box center [247, 681] width 19 height 12
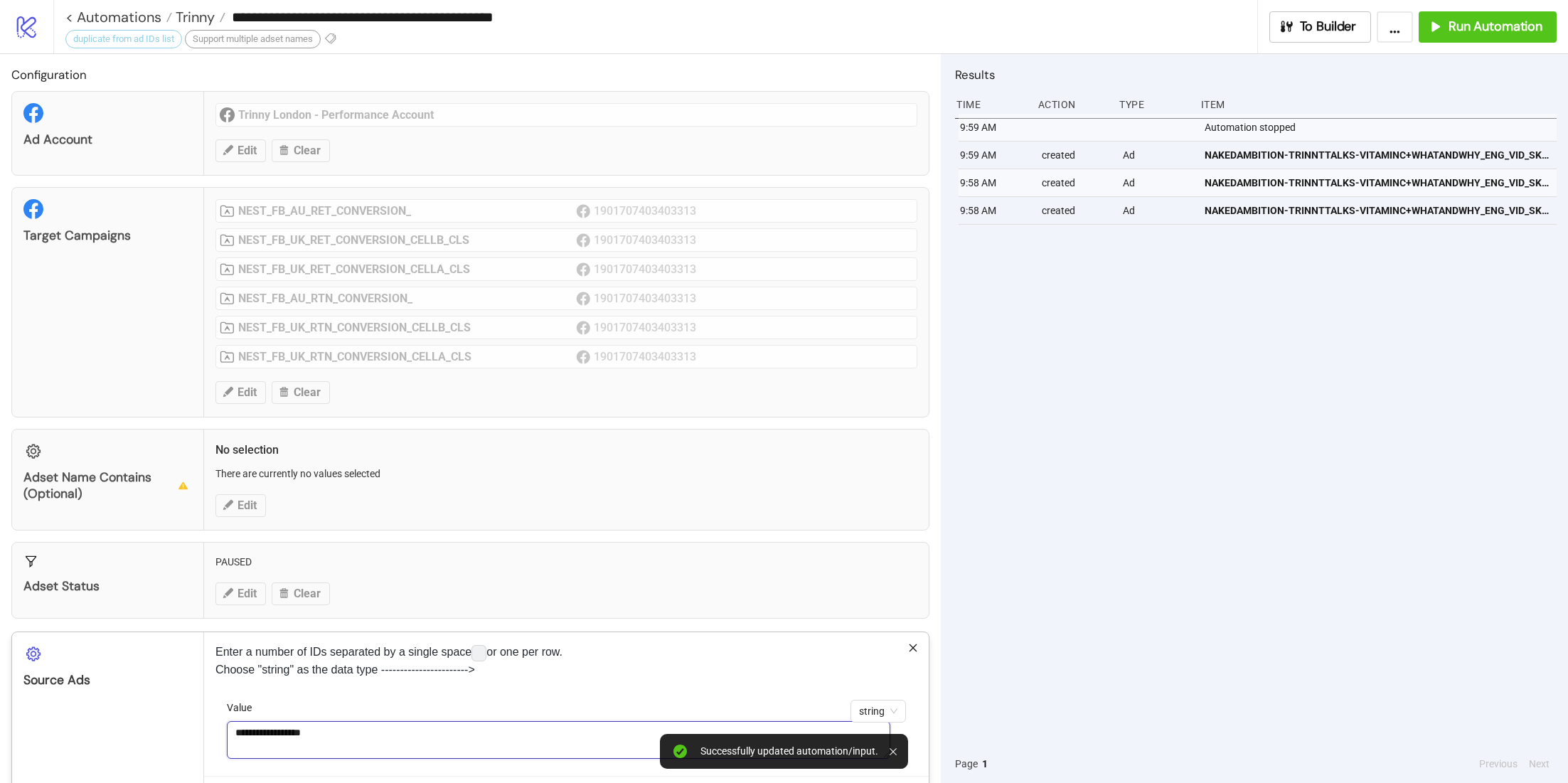
click at [315, 727] on textarea "**********" at bounding box center [558, 739] width 664 height 37
paste textarea
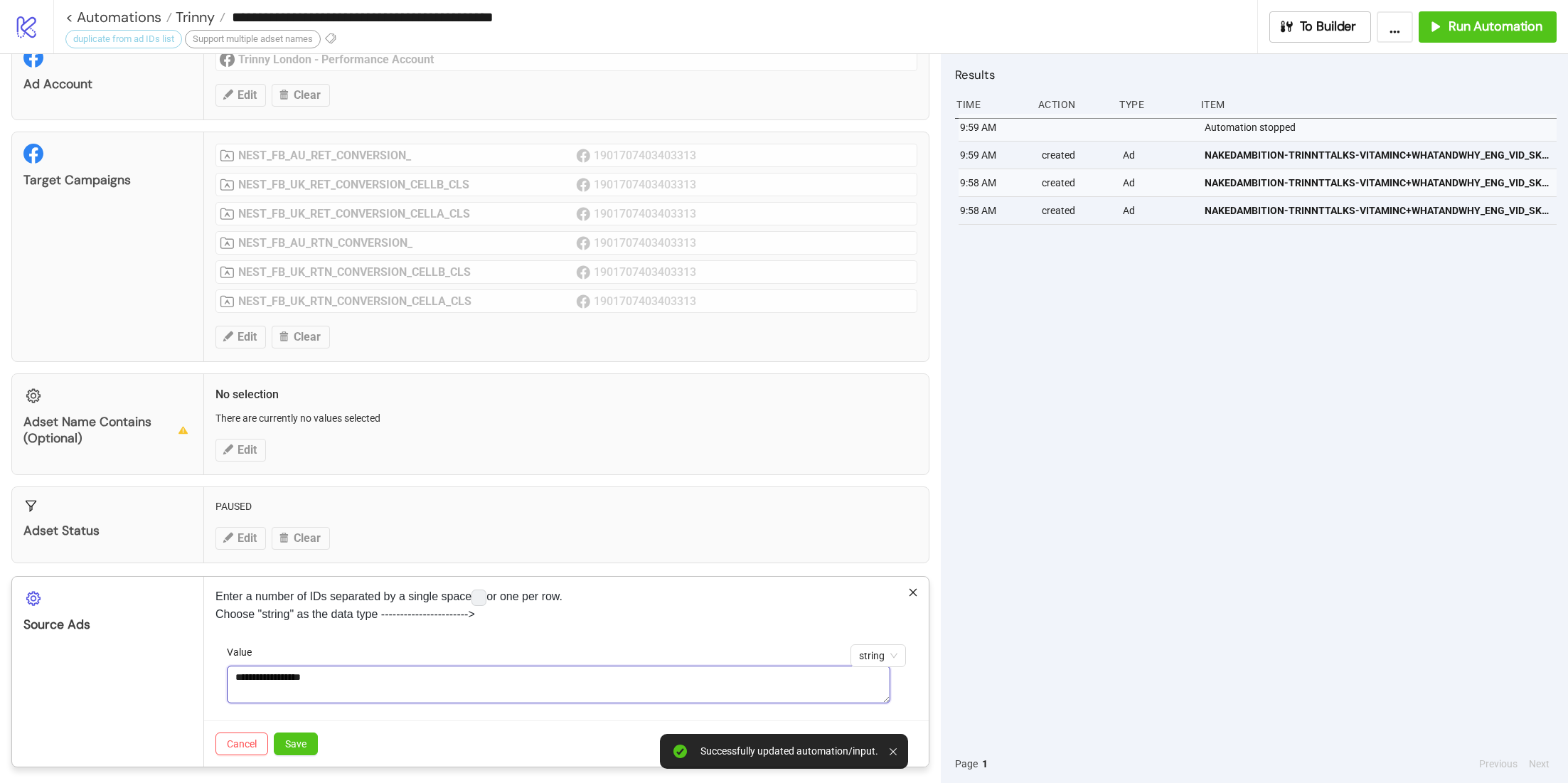
type textarea "**********"
drag, startPoint x: 326, startPoint y: 667, endPoint x: 303, endPoint y: 723, distance: 60.5
click at [303, 723] on div "Cancel Save" at bounding box center [566, 743] width 725 height 46
click at [303, 738] on span "Save" at bounding box center [296, 744] width 21 height 12
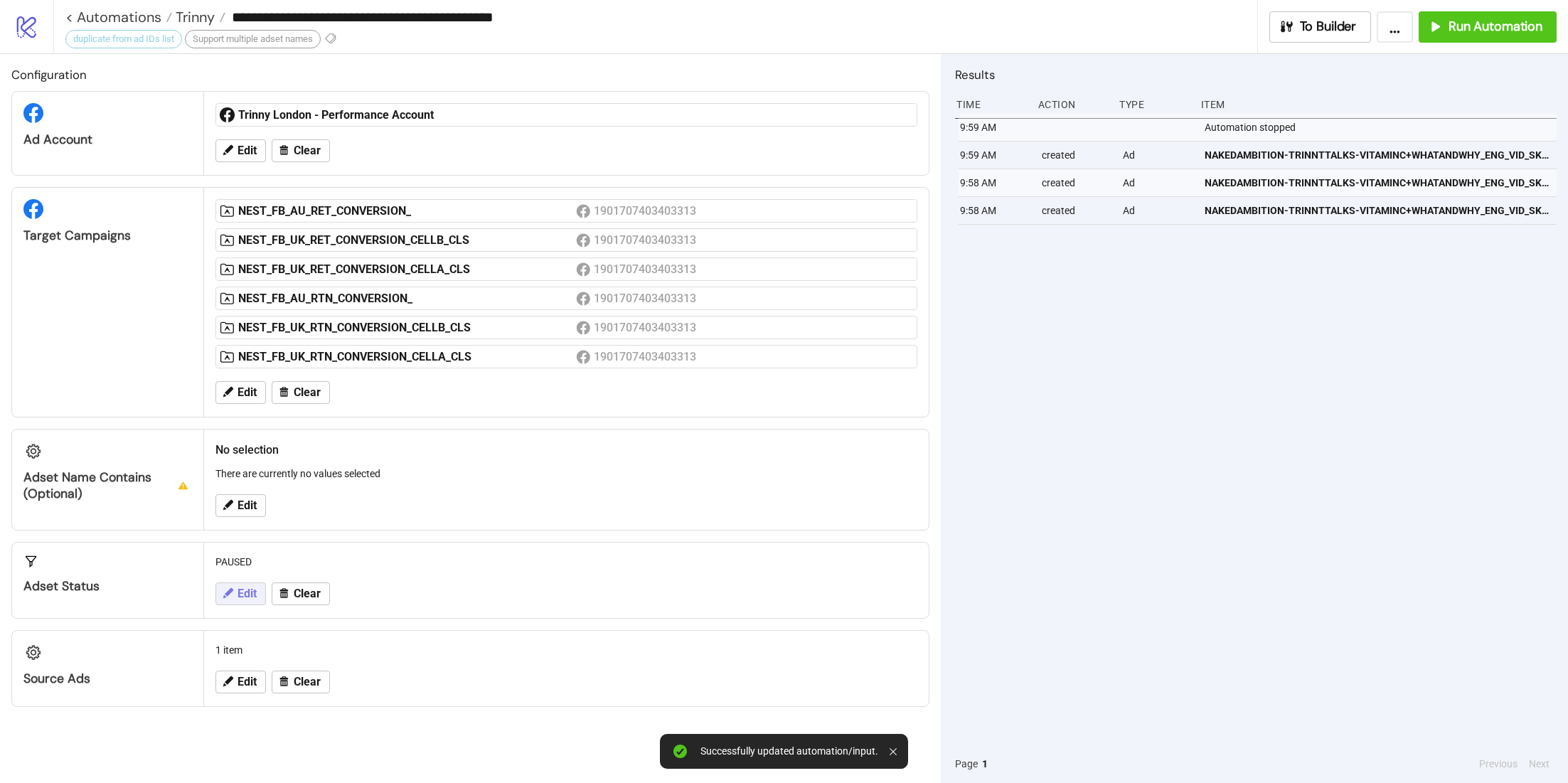
click at [250, 589] on span "Edit" at bounding box center [247, 593] width 19 height 12
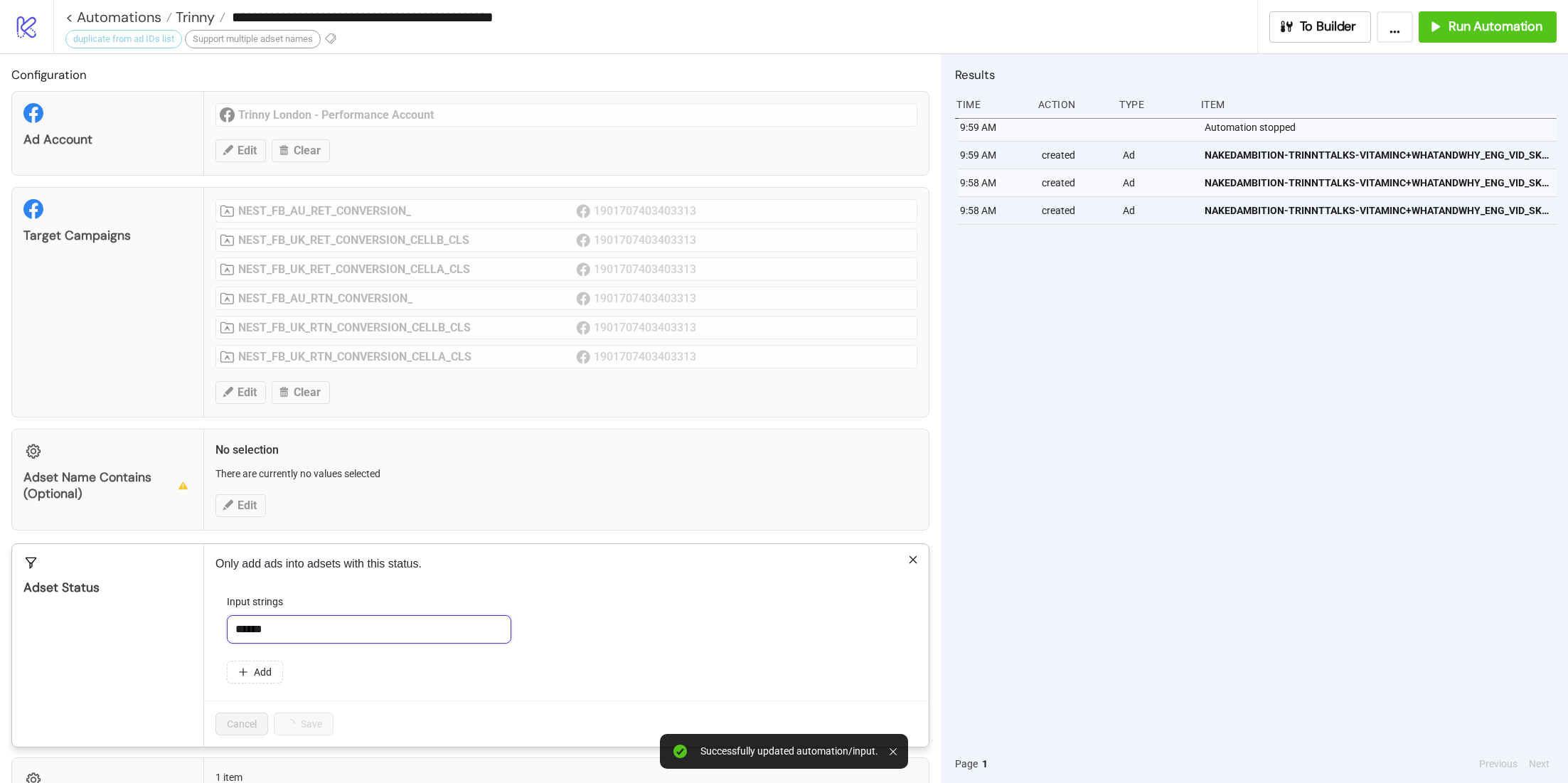
click at [272, 625] on input "******" at bounding box center [369, 629] width 285 height 29
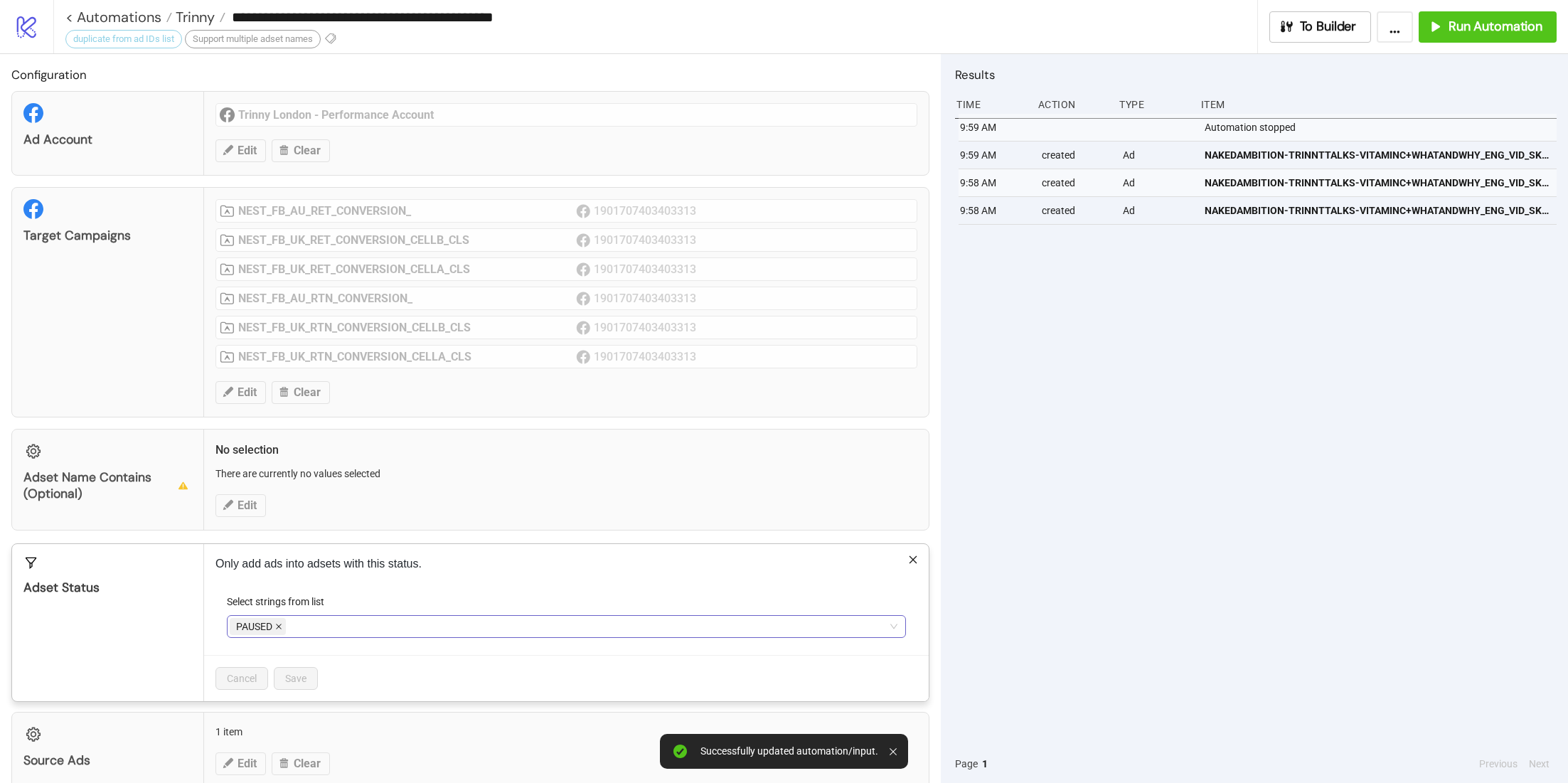
click at [280, 624] on icon "close" at bounding box center [279, 626] width 6 height 6
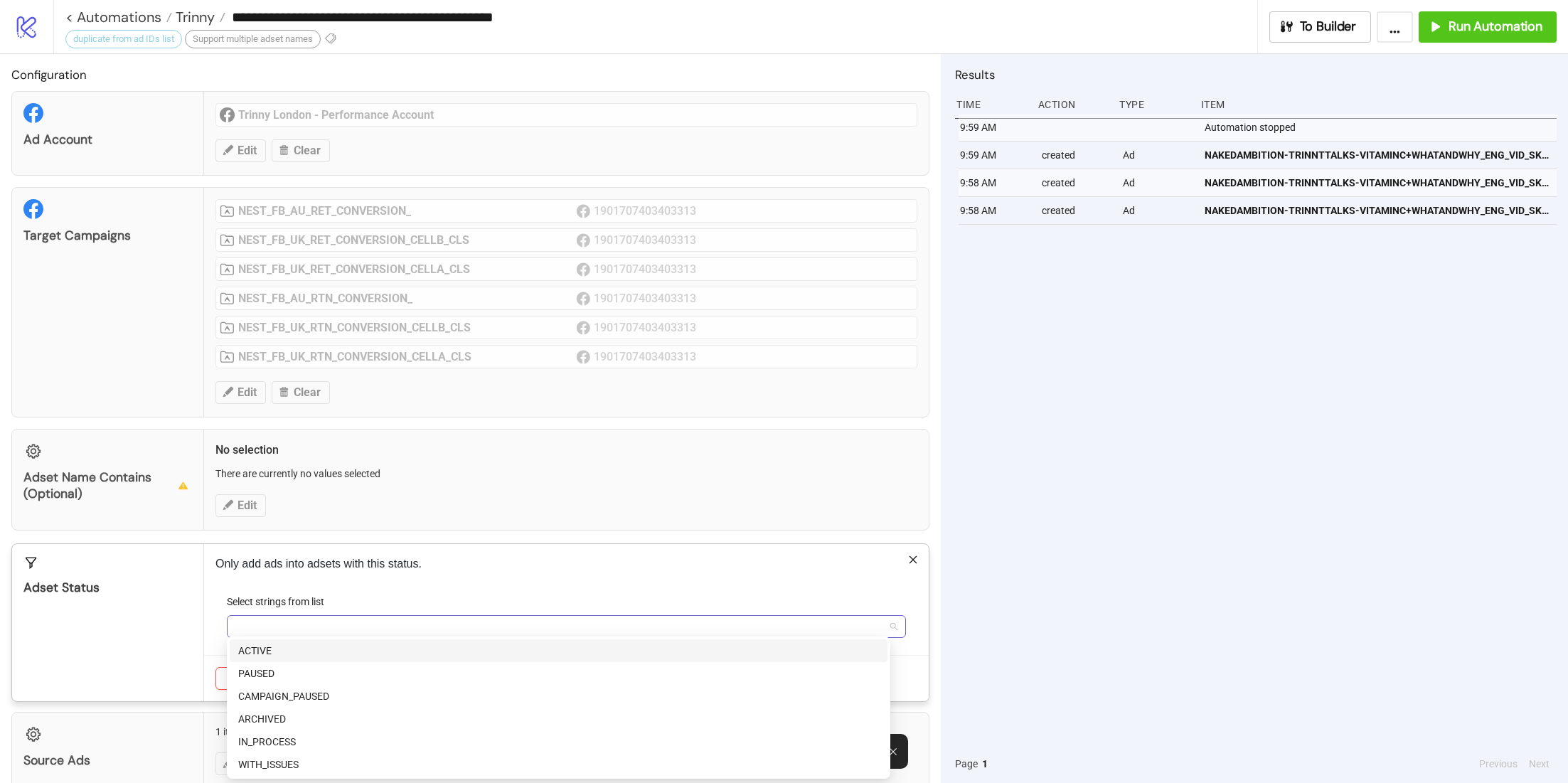
click at [293, 624] on div at bounding box center [559, 626] width 659 height 20
click at [287, 647] on div "ACTIVE" at bounding box center [559, 650] width 641 height 15
click at [375, 594] on div "Select strings from list" at bounding box center [566, 604] width 679 height 21
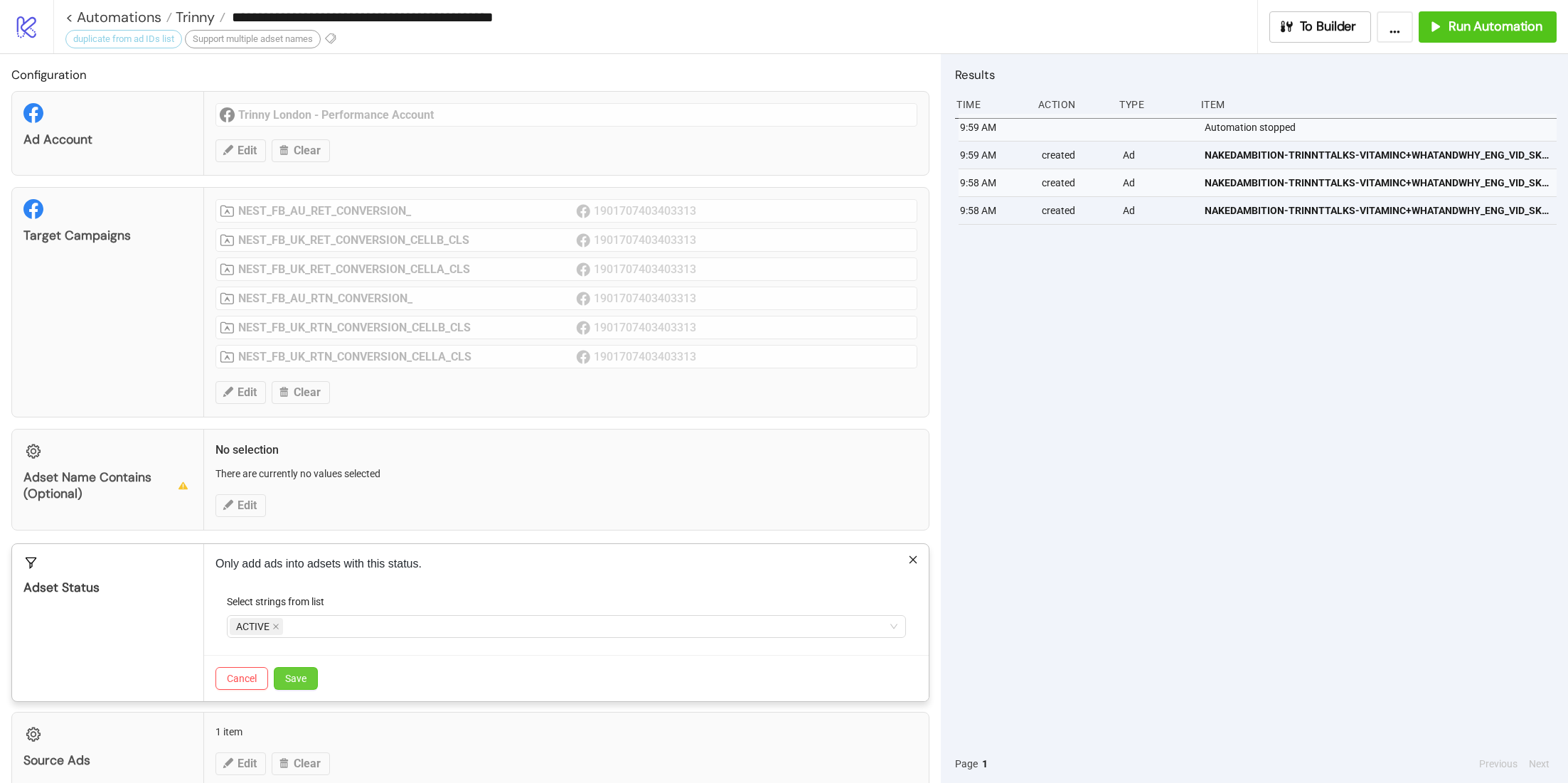
click at [303, 667] on button "Save" at bounding box center [296, 678] width 44 height 23
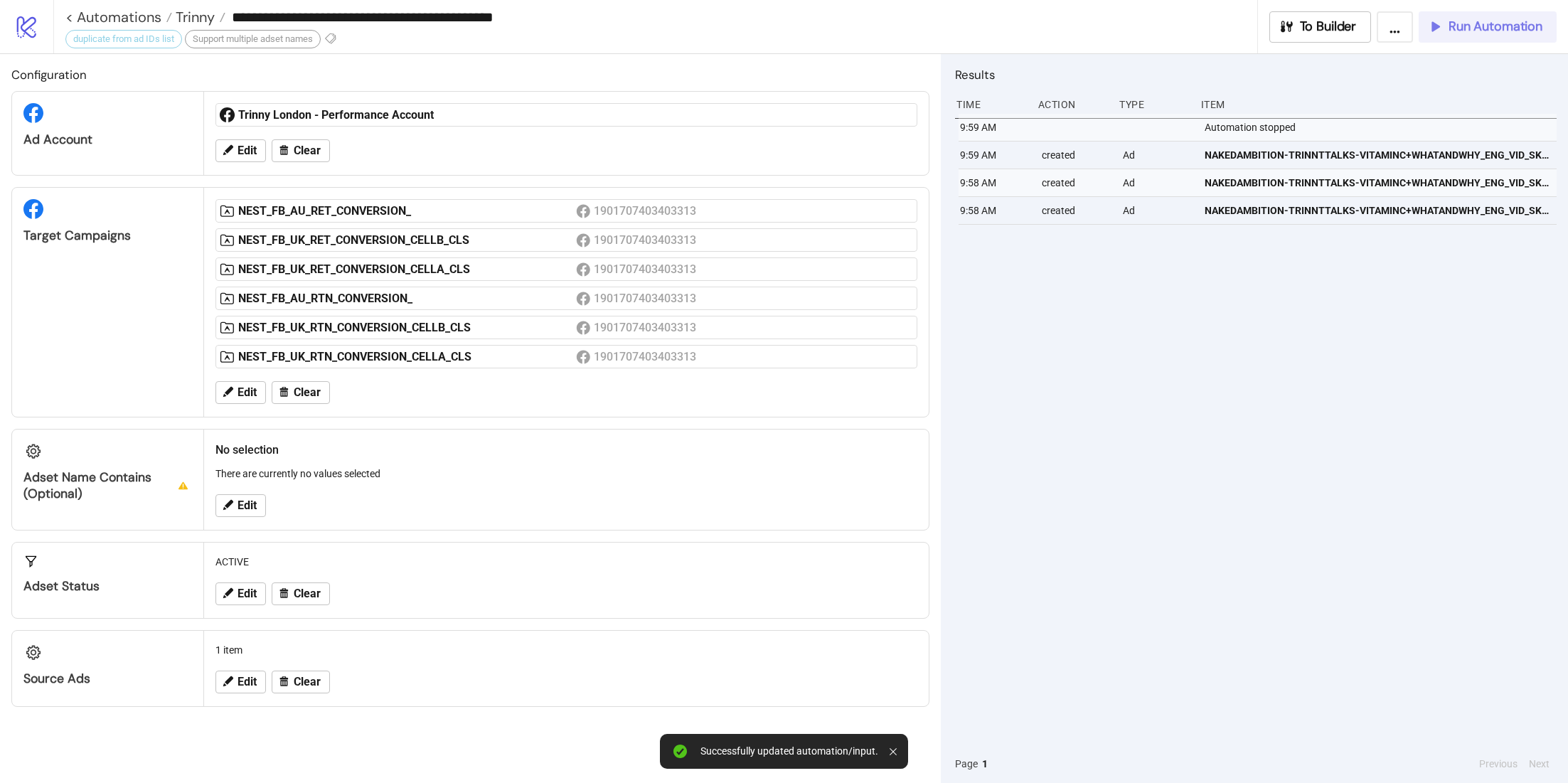
click at [1514, 29] on span "Run Automation" at bounding box center [1495, 26] width 94 height 16
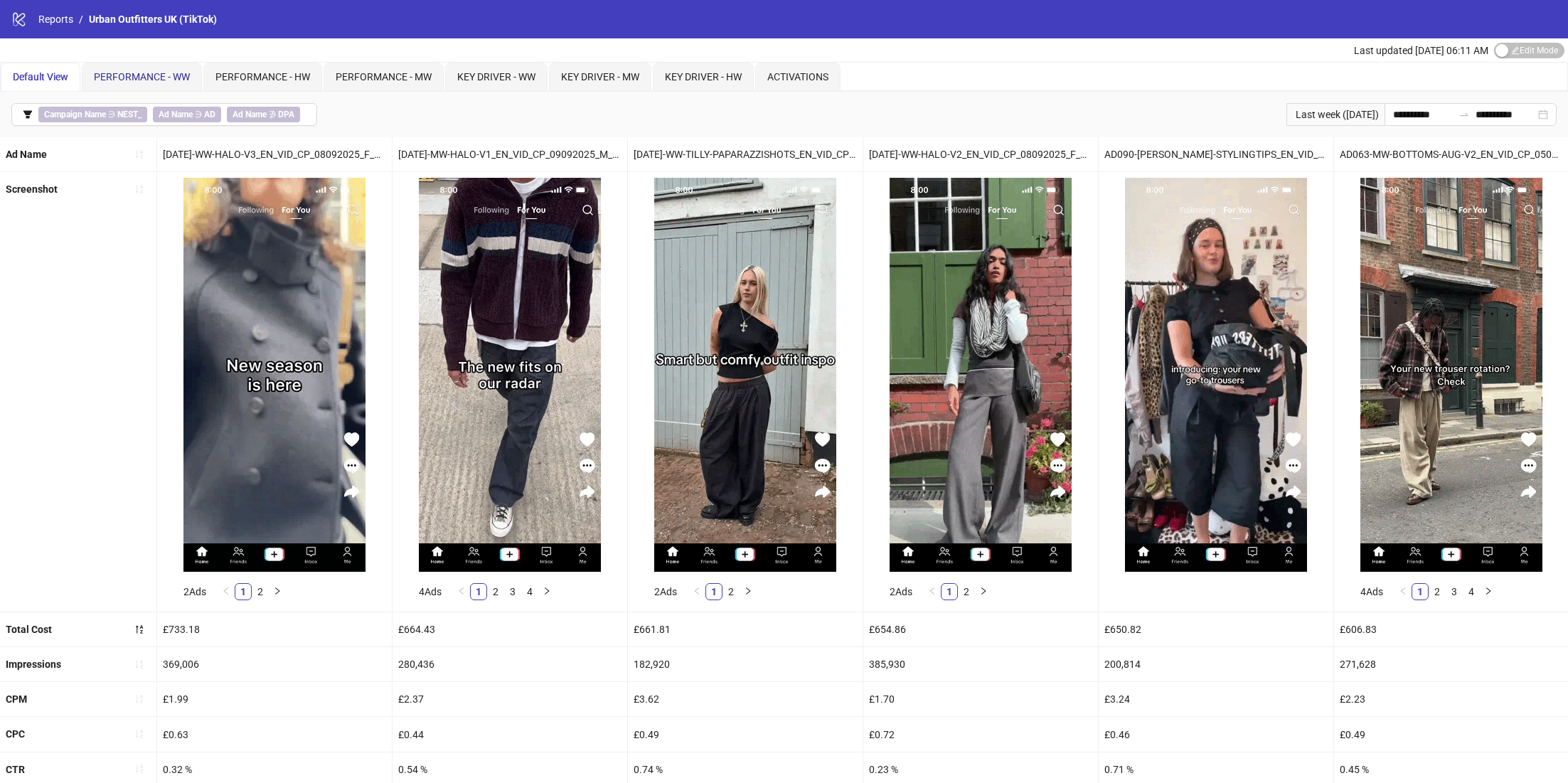
click at [154, 80] on span "PERFORMANCE - WW" at bounding box center [142, 77] width 96 height 12
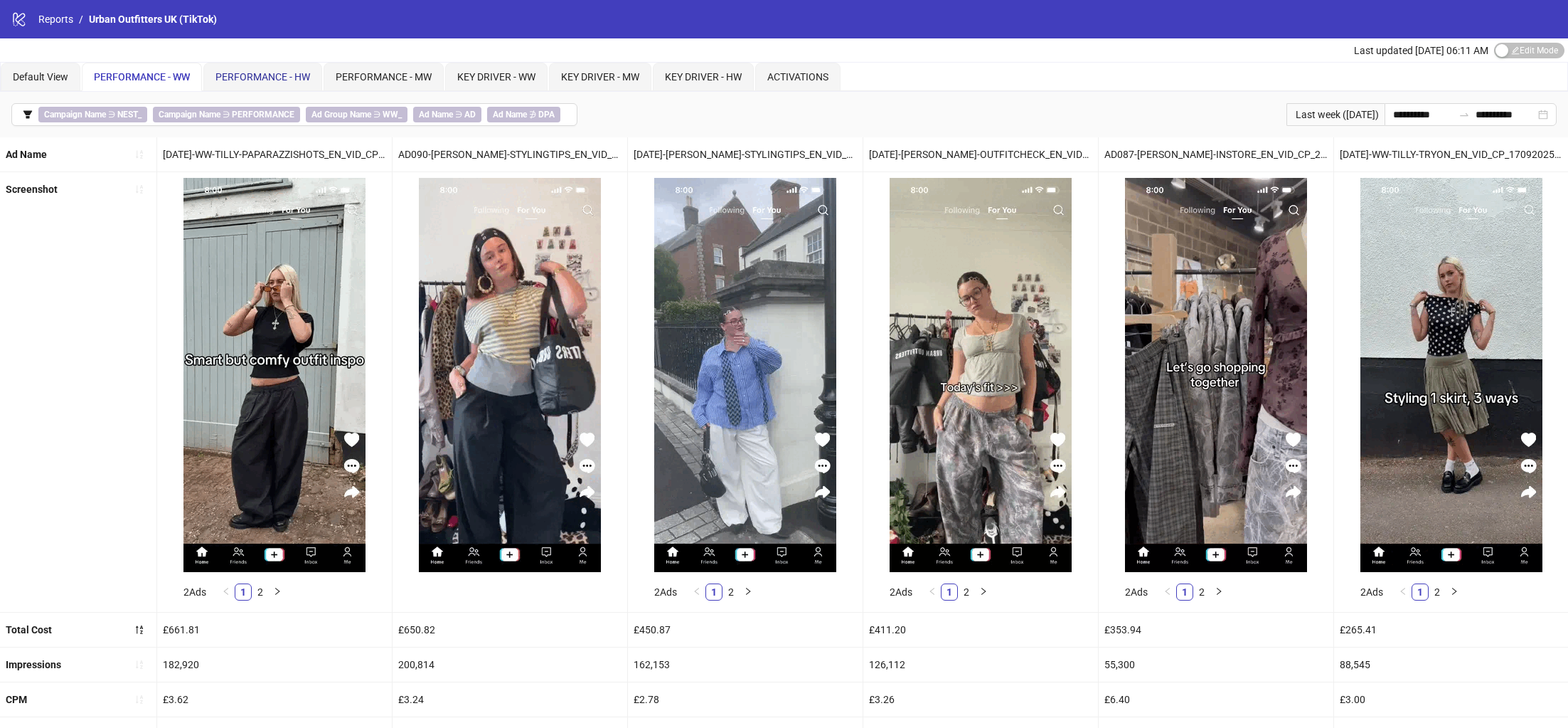
click at [278, 73] on span "PERFORMANCE - HW" at bounding box center [263, 77] width 95 height 12
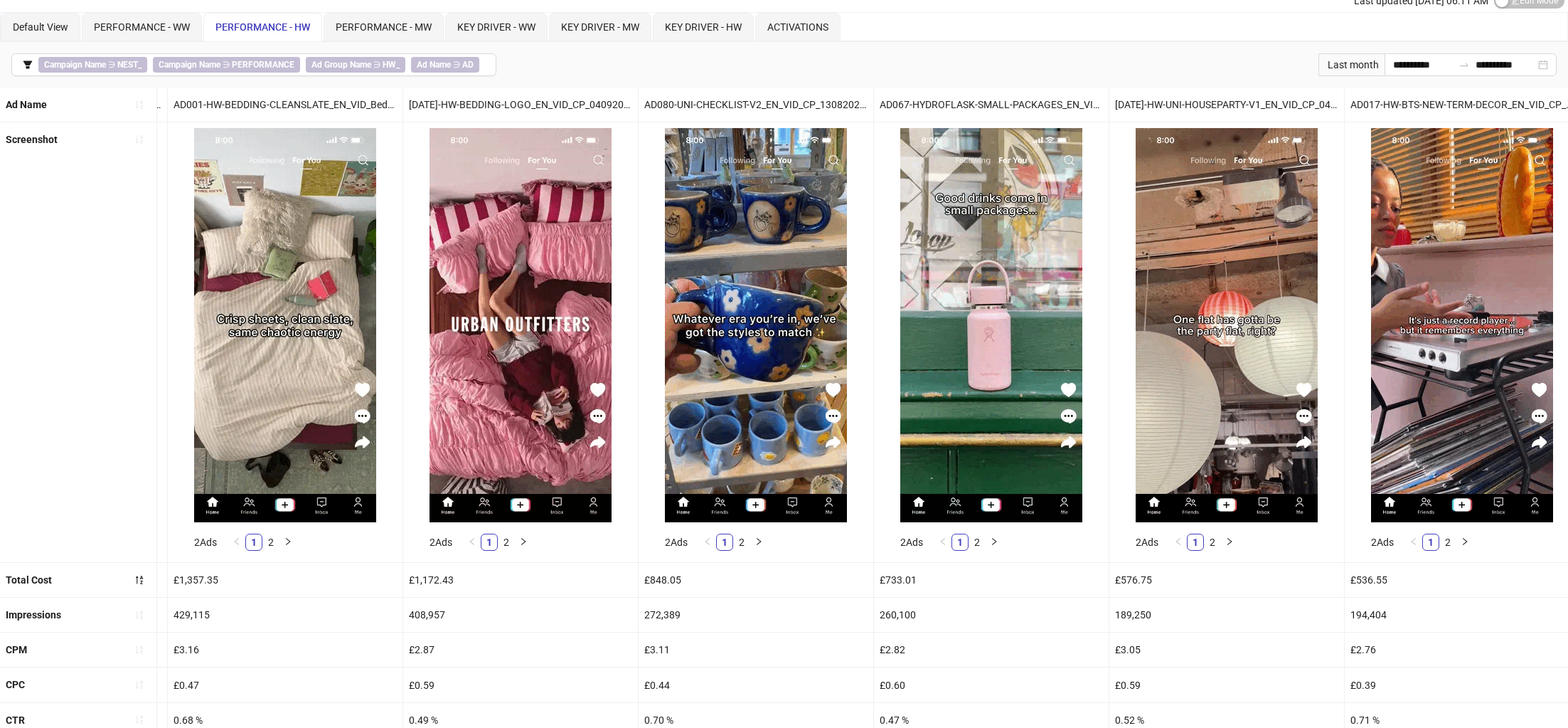
scroll to position [0, 242]
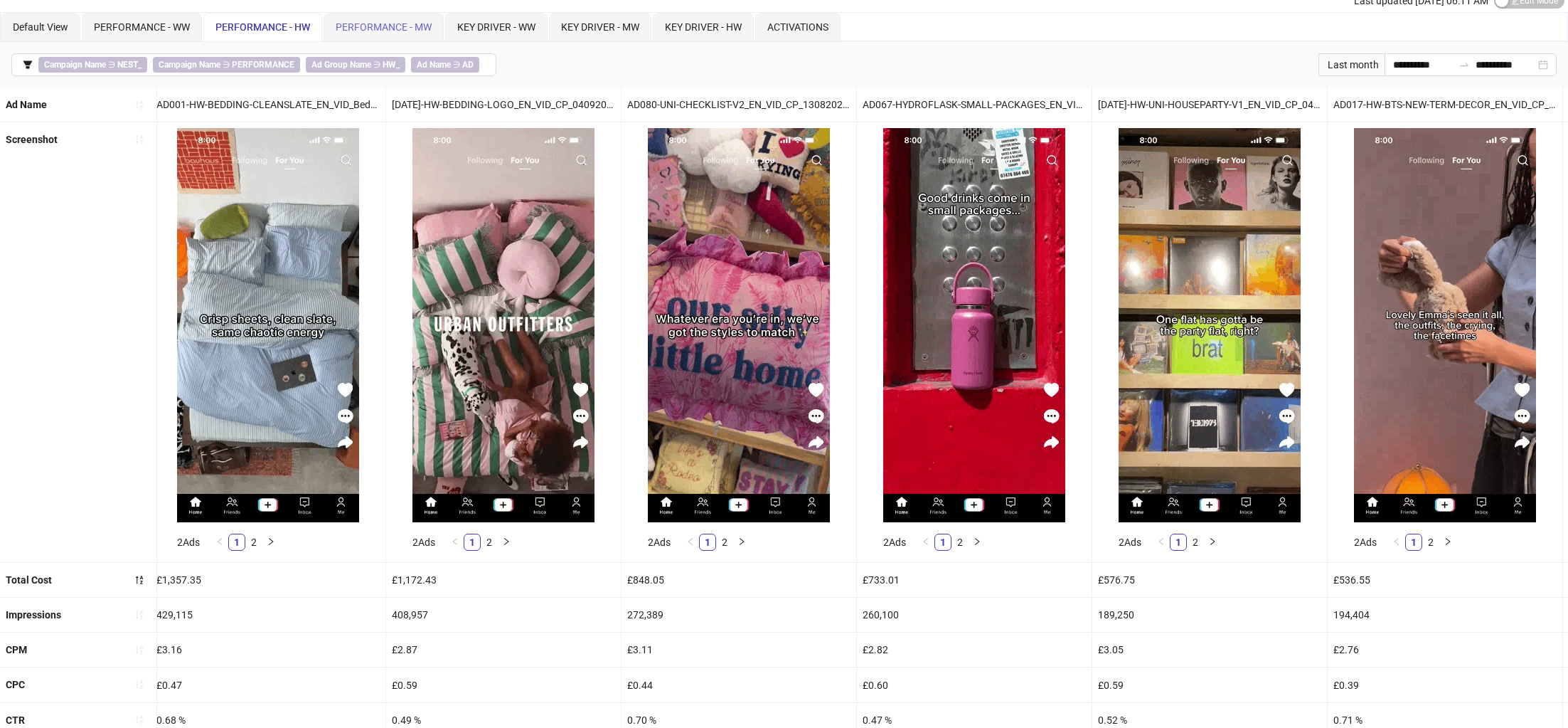
click at [396, 37] on div "PERFORMANCE - MW" at bounding box center [384, 26] width 120 height 29
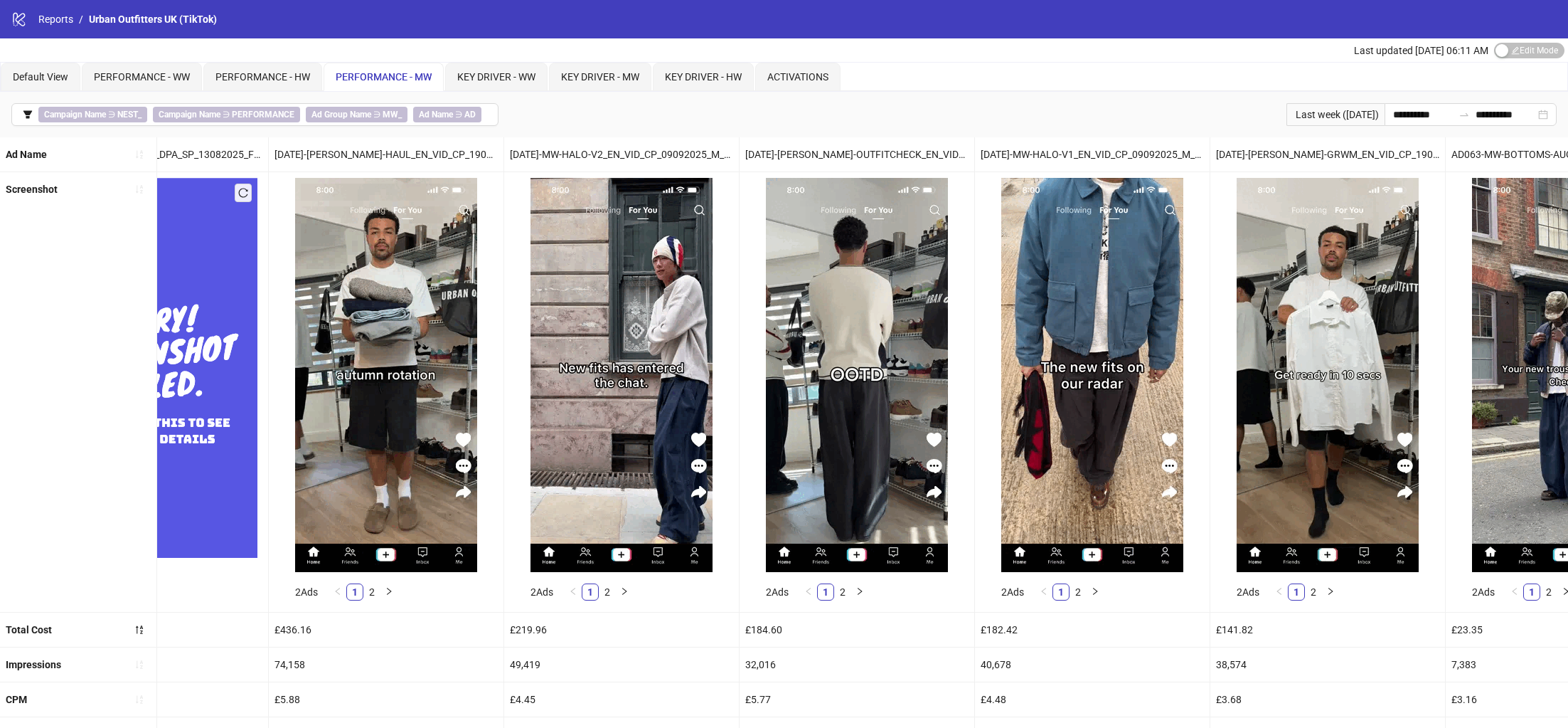
scroll to position [0, 130]
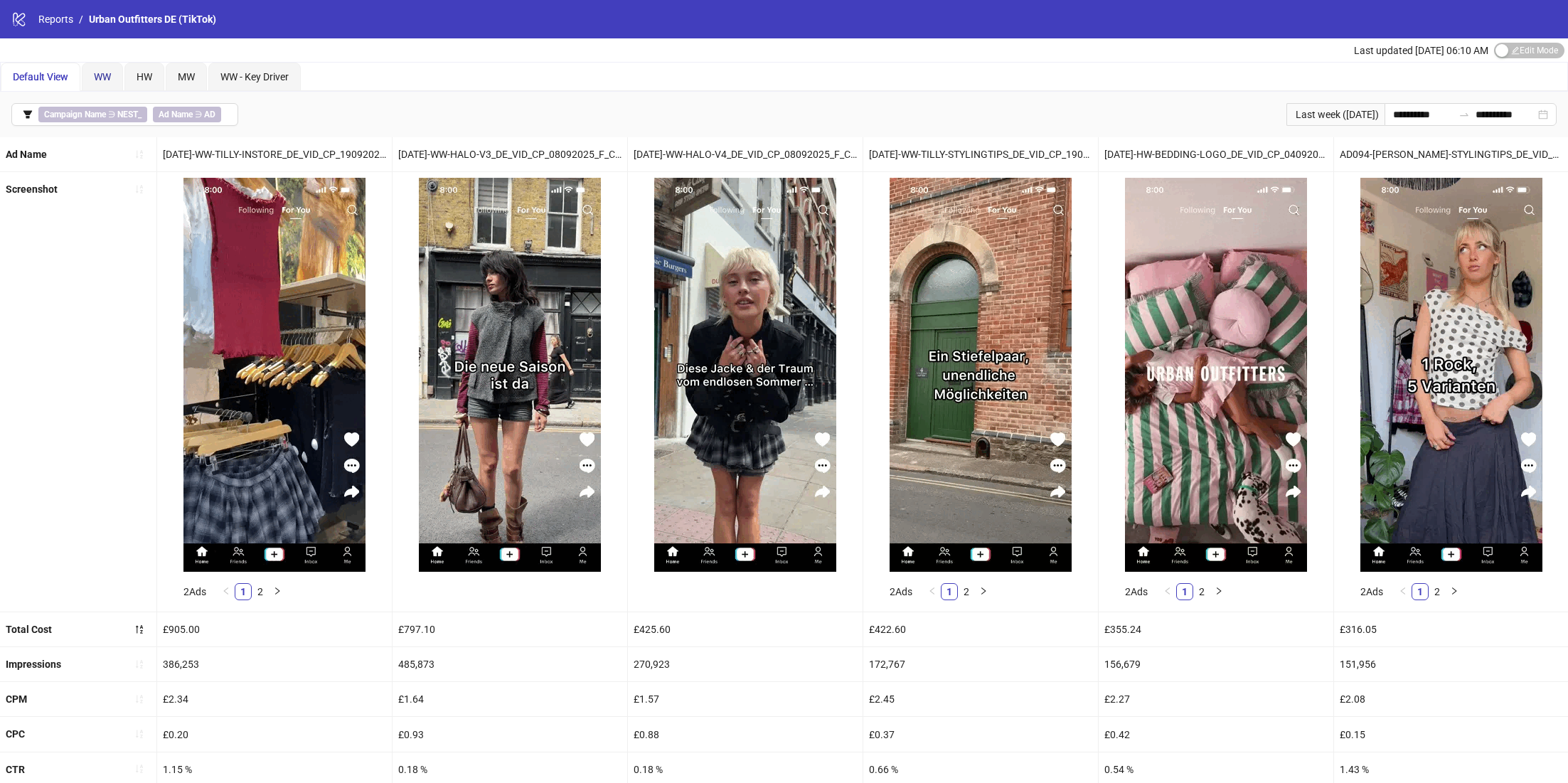
click at [109, 73] on span "WW" at bounding box center [102, 77] width 17 height 12
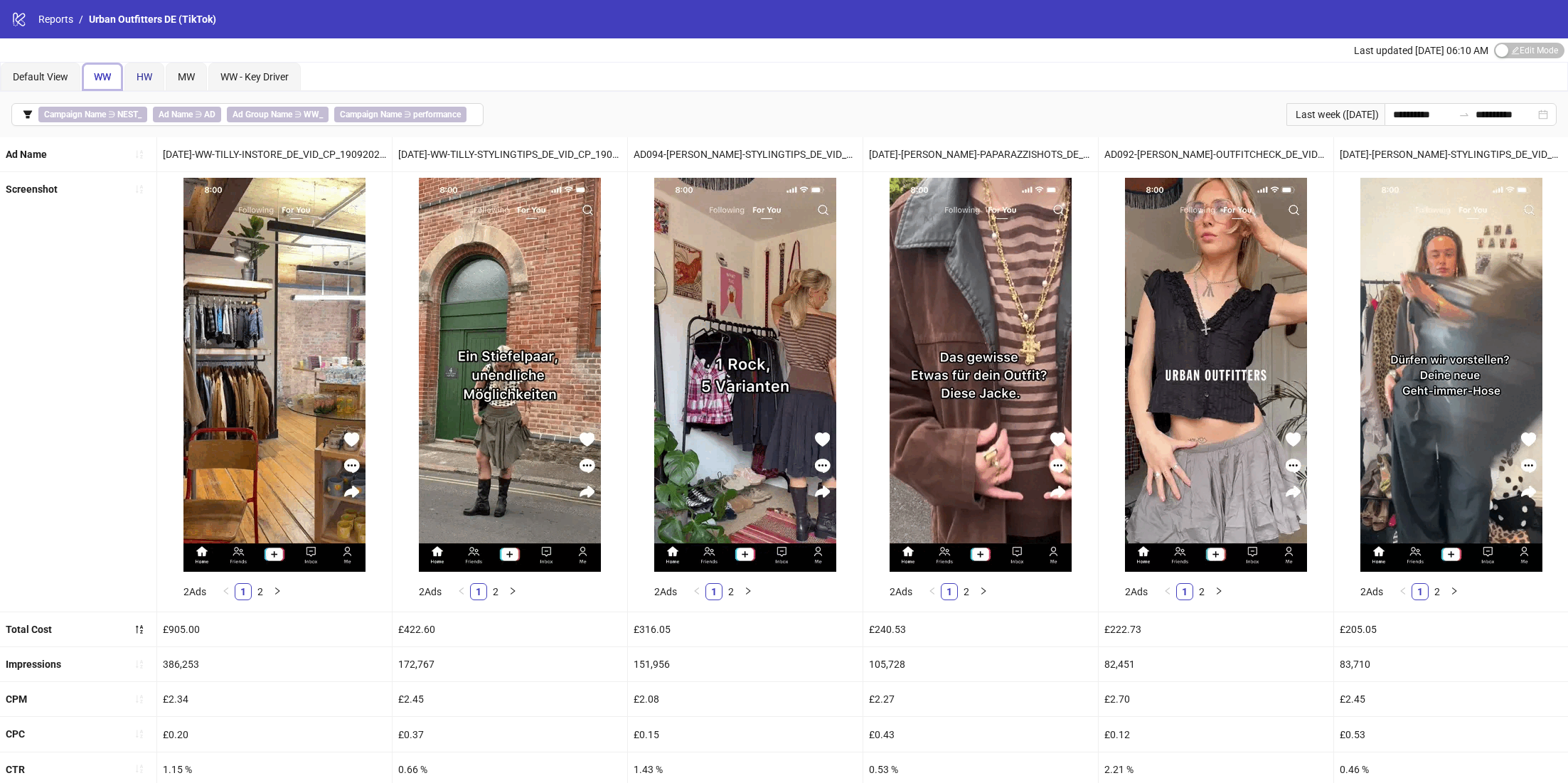
click at [140, 79] on span "HW" at bounding box center [144, 77] width 15 height 12
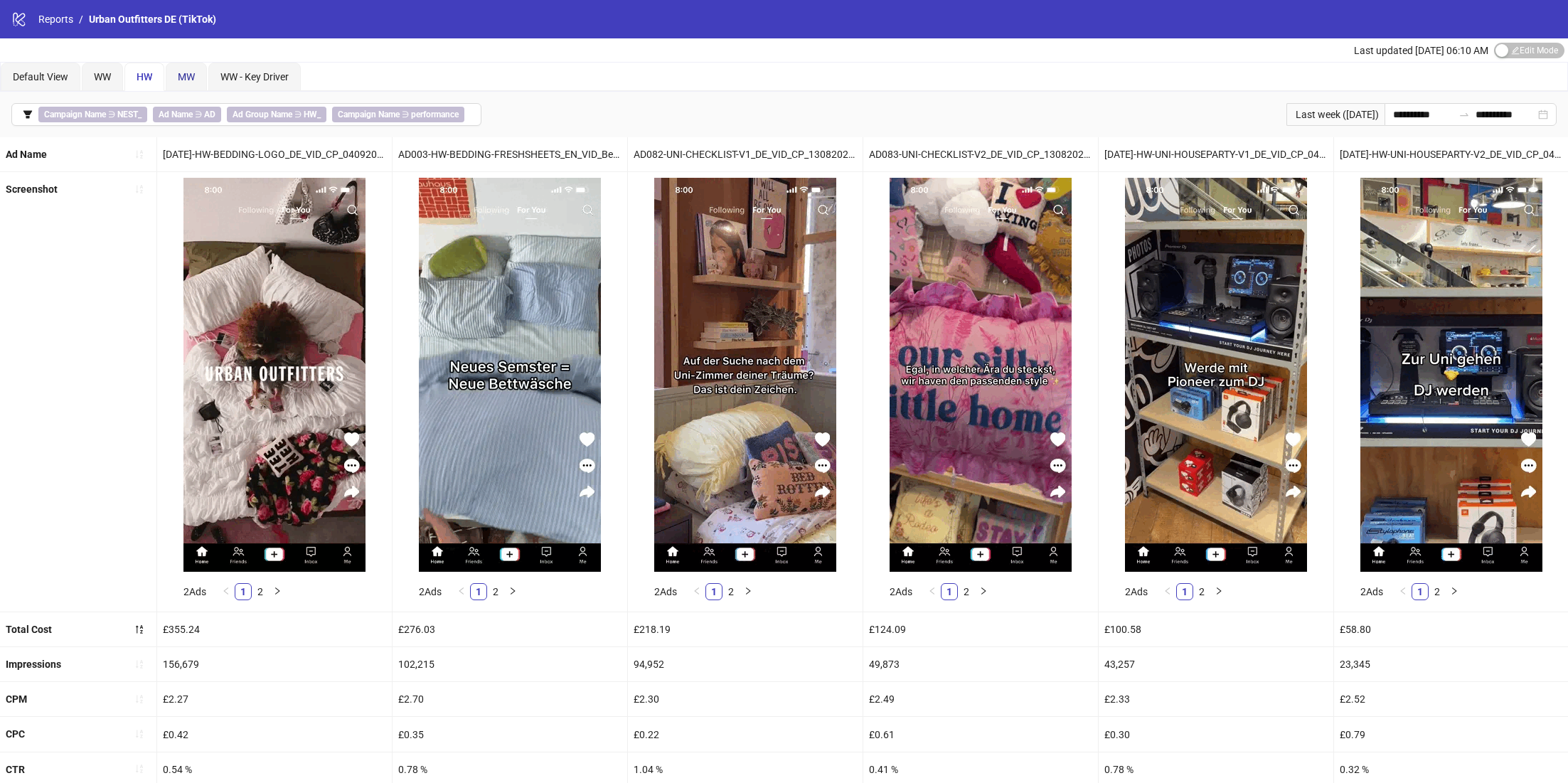
click at [186, 80] on span "MW" at bounding box center [186, 77] width 17 height 12
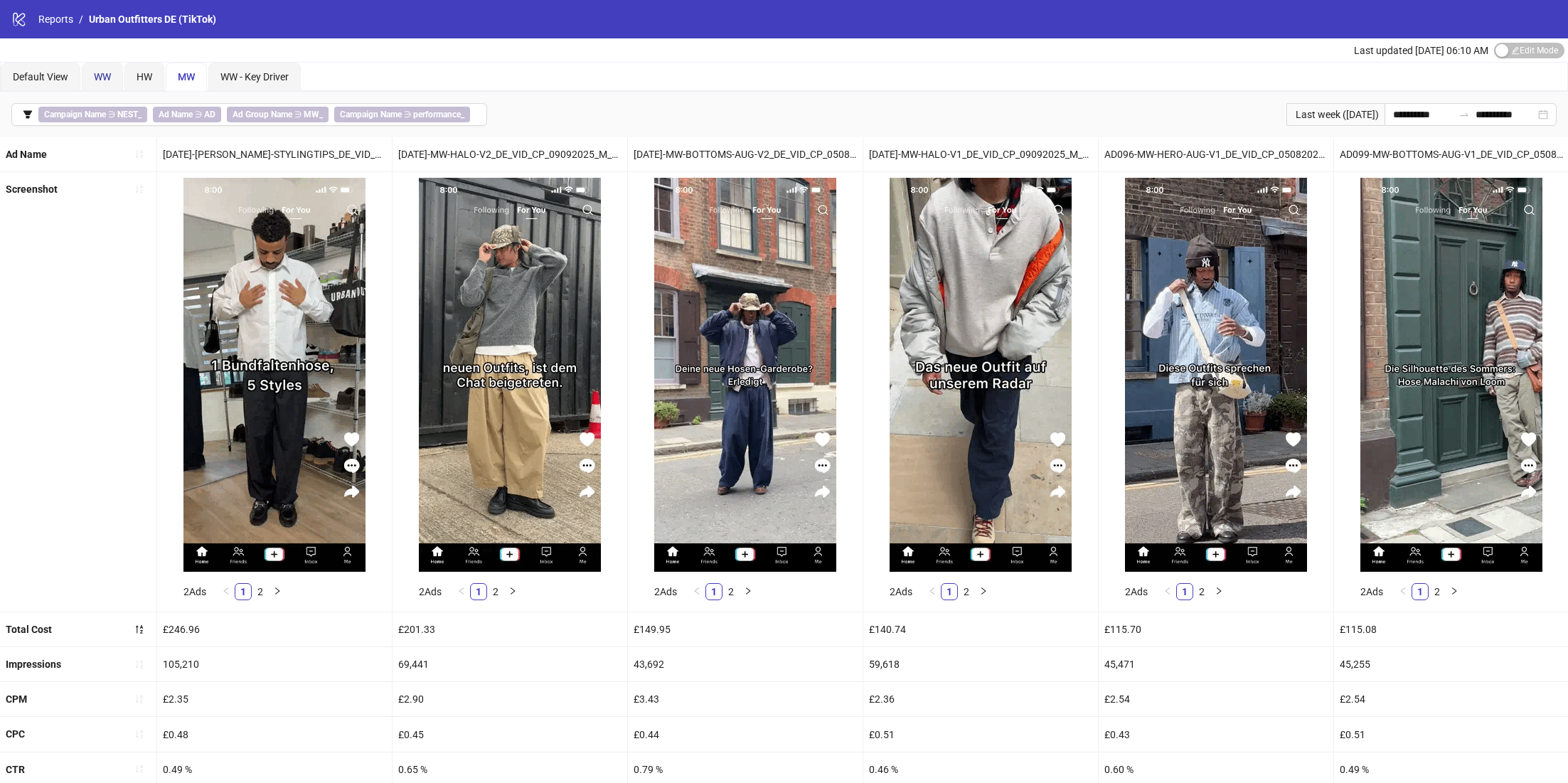
click at [100, 81] on span "WW" at bounding box center [102, 77] width 17 height 12
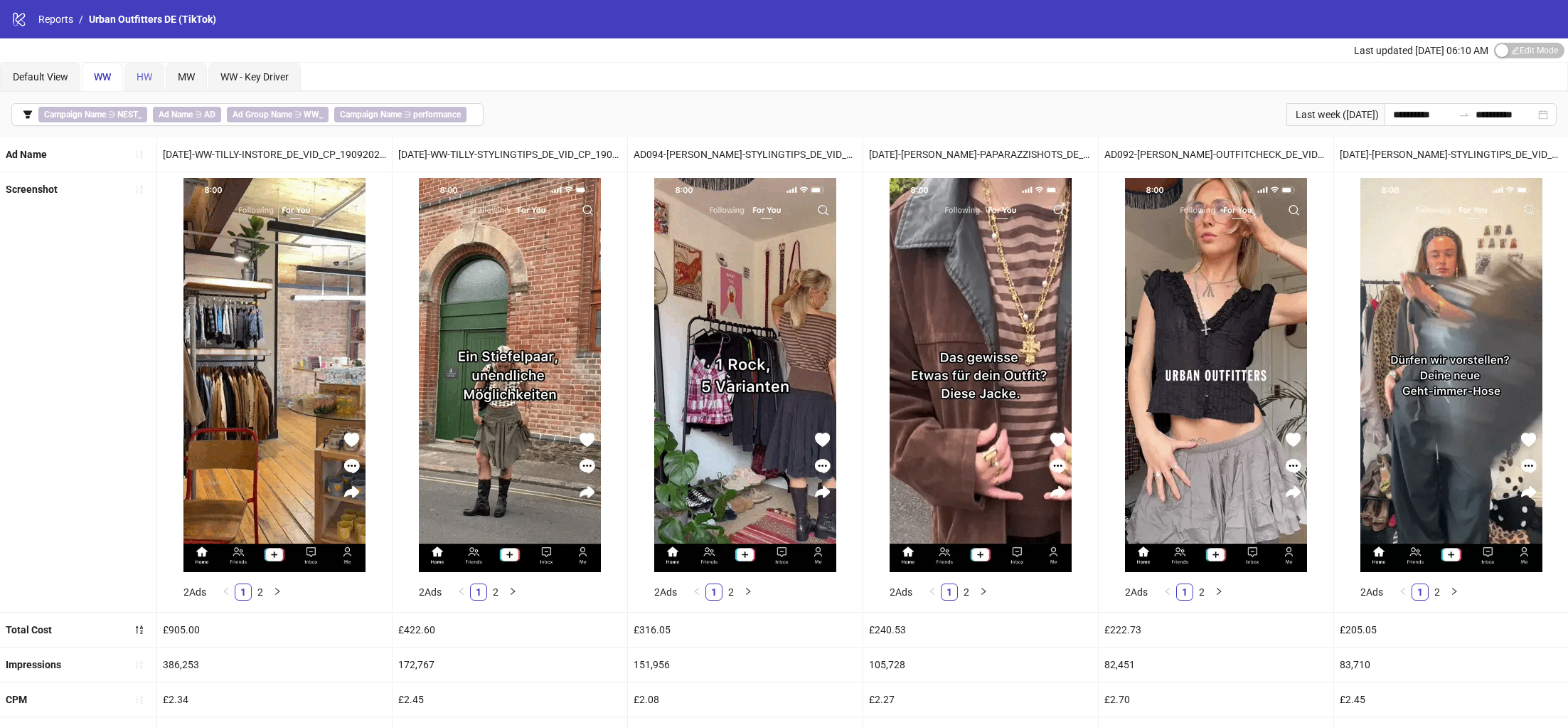
click at [153, 79] on div "HW" at bounding box center [144, 76] width 40 height 29
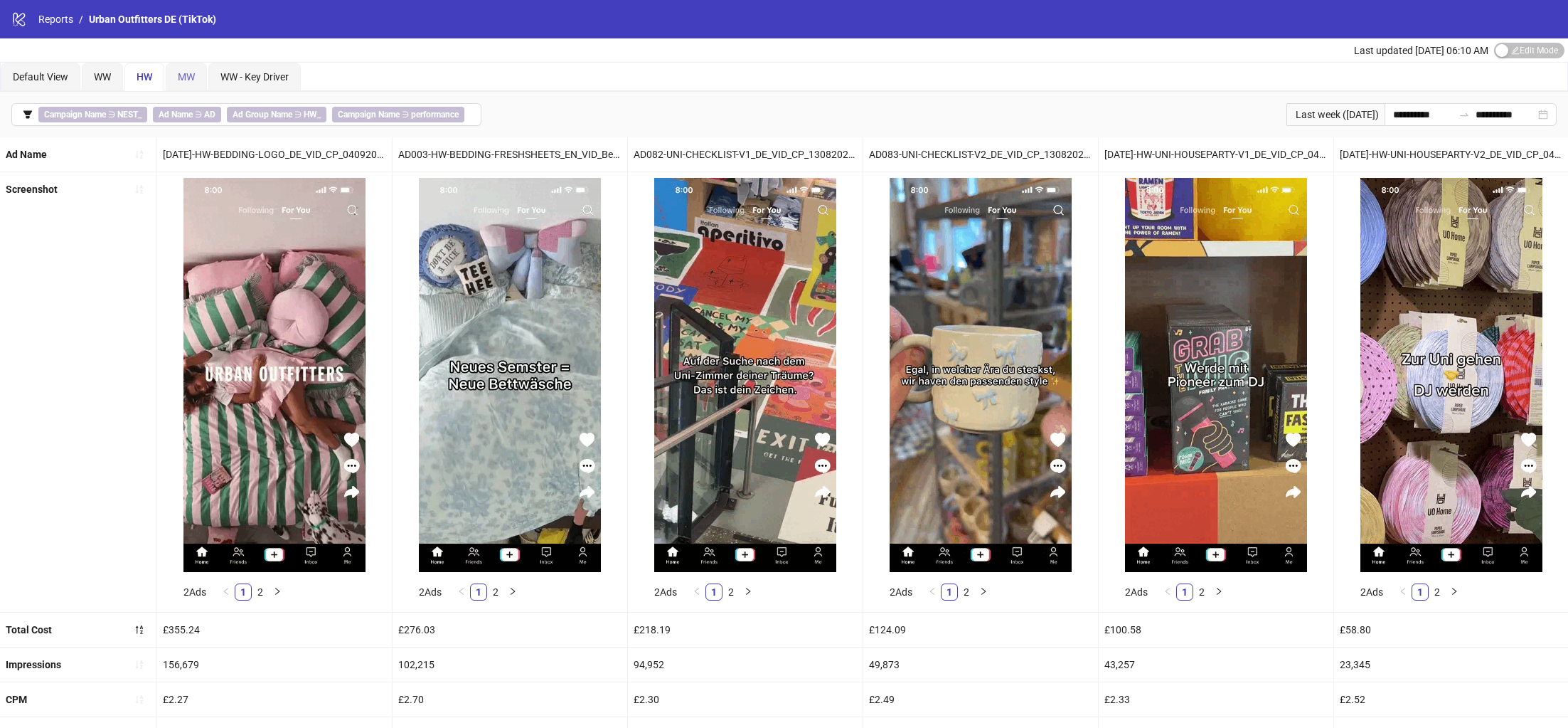
click at [197, 76] on div "MW" at bounding box center [186, 76] width 41 height 29
